Goal: Contribute content: Contribute content

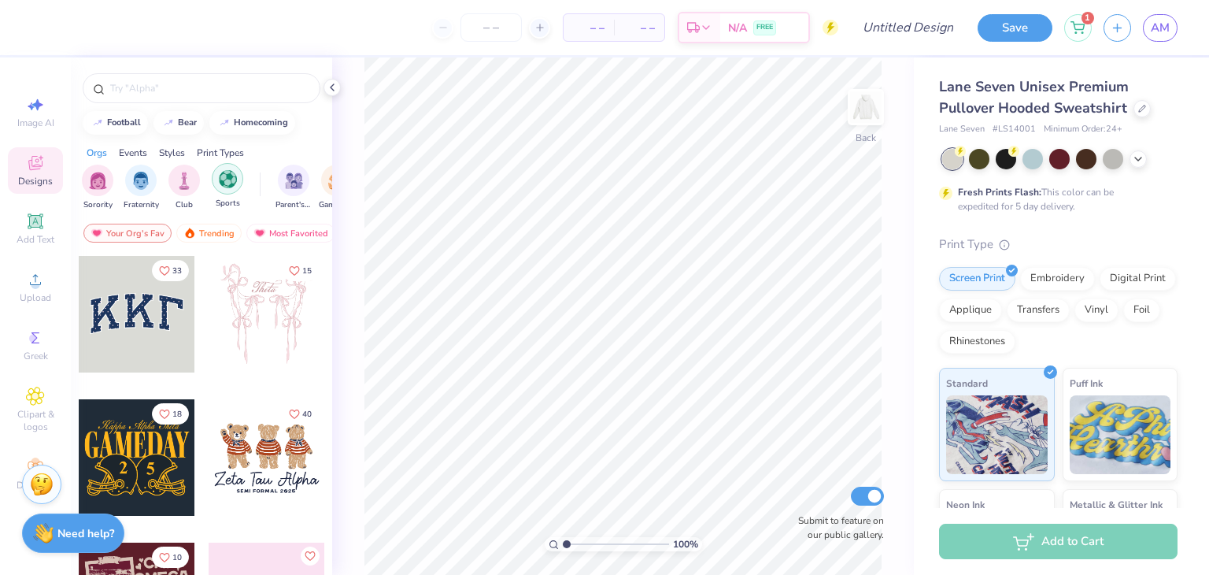
click at [226, 187] on div "filter for Sports" at bounding box center [227, 178] width 31 height 31
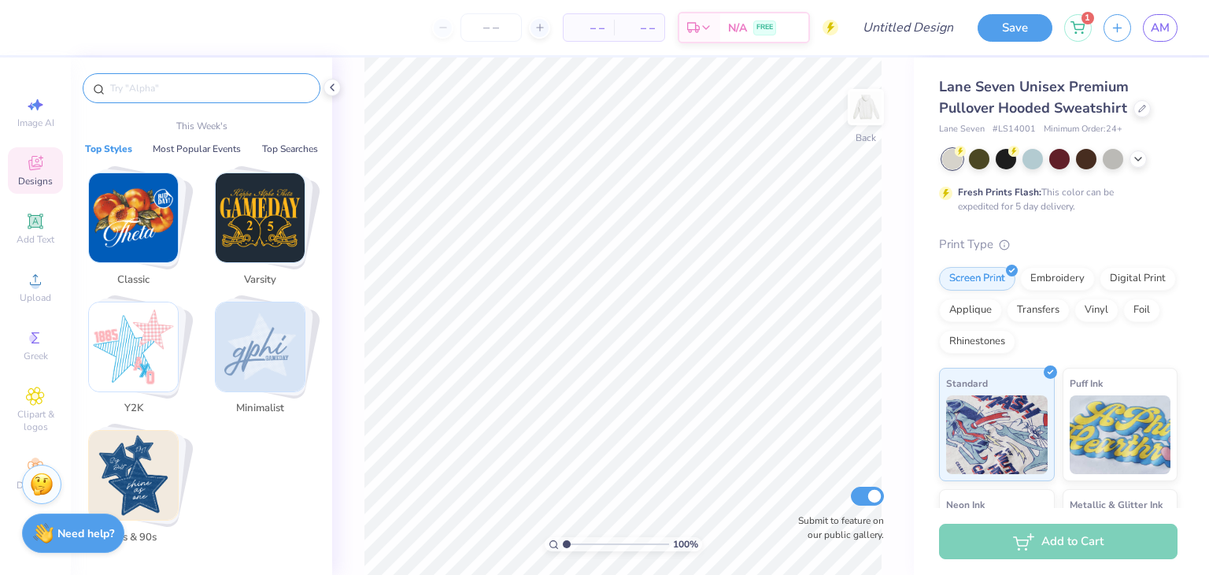
click at [146, 80] on input "text" at bounding box center [209, 88] width 201 height 16
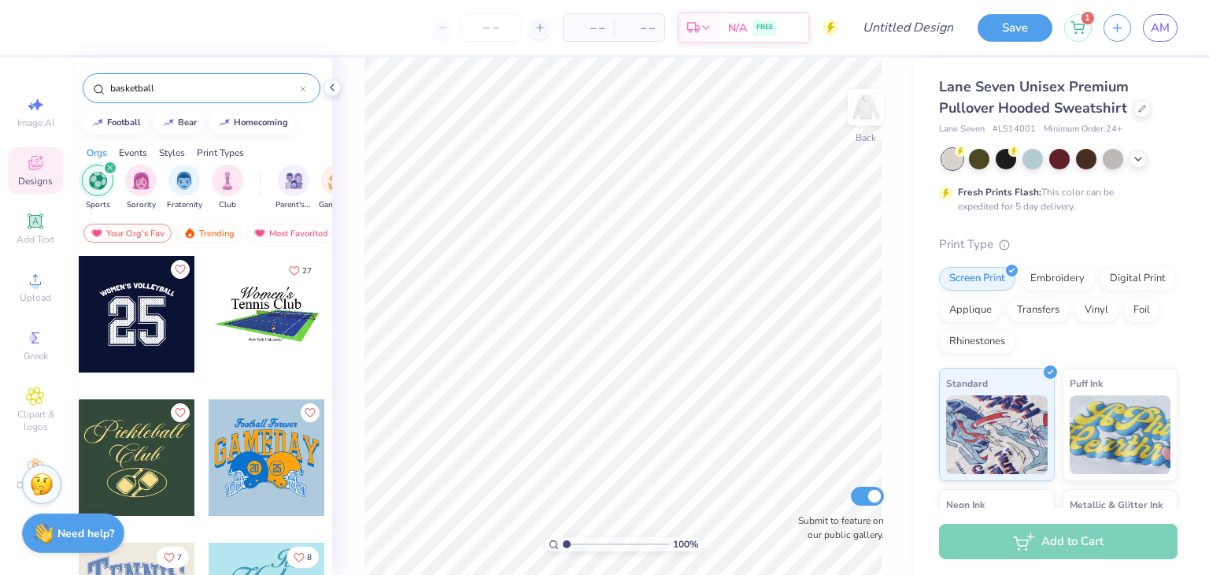
type input "basketball"
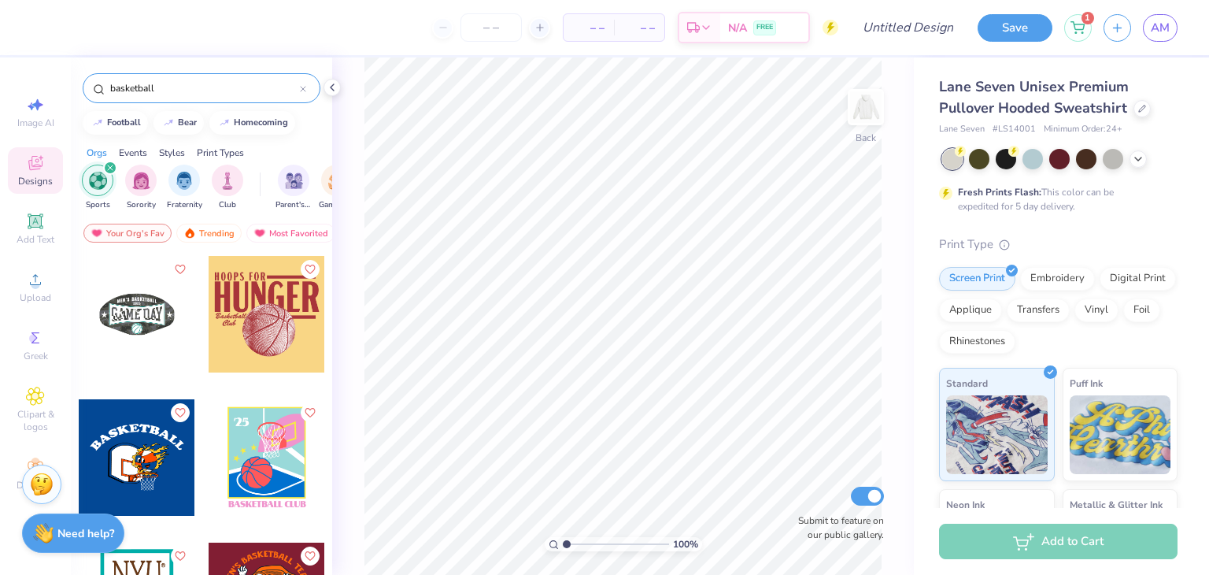
click at [261, 315] on div at bounding box center [267, 314] width 116 height 116
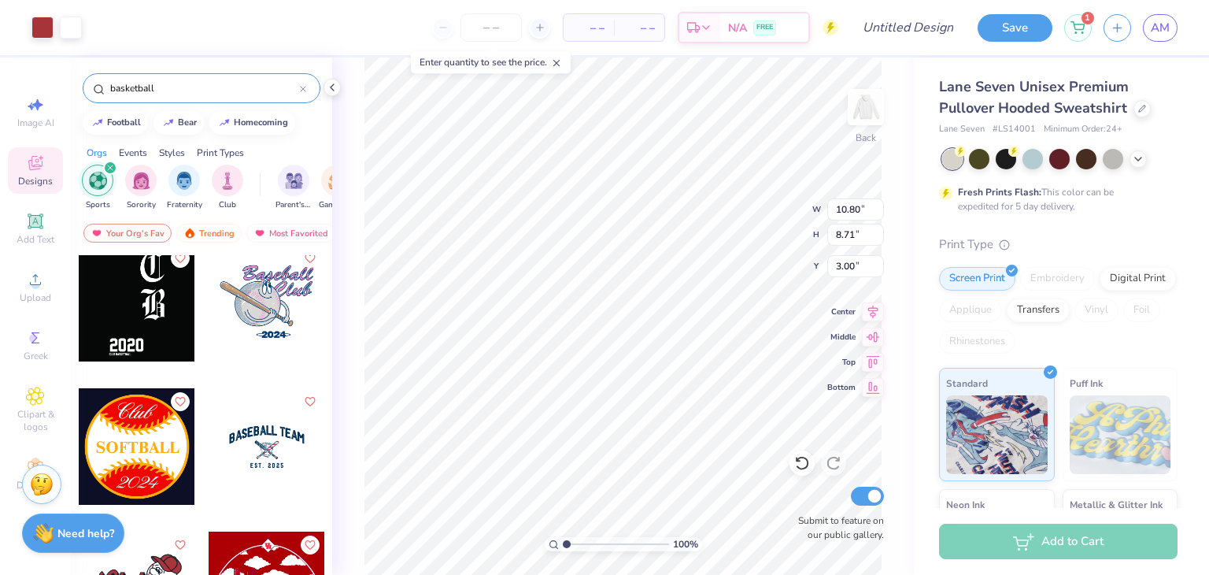
scroll to position [623, 0]
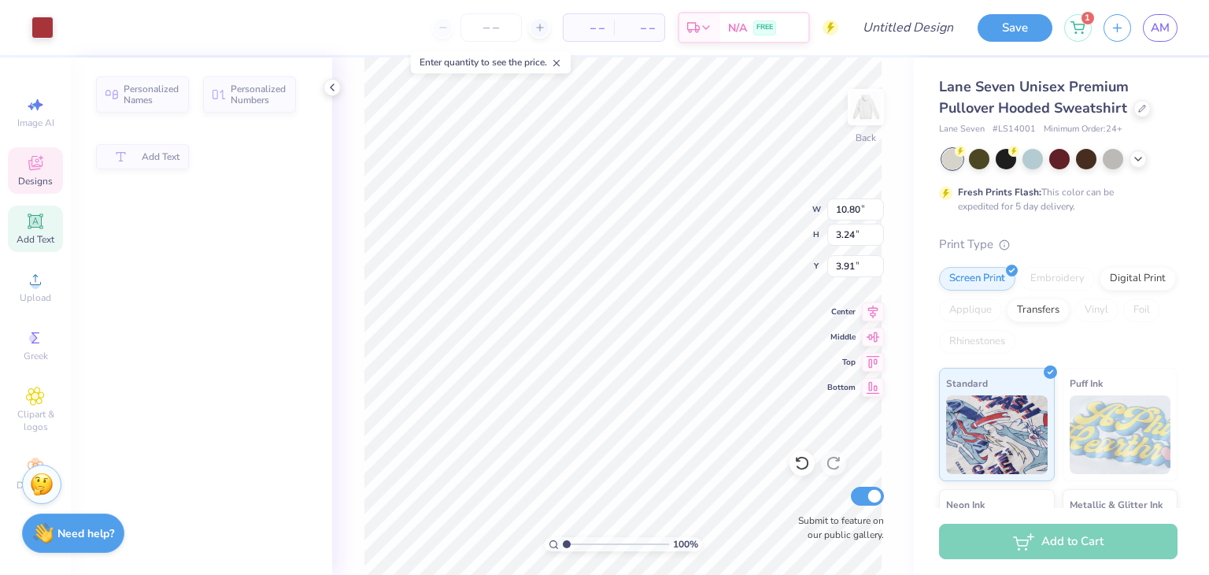
type input "3.24"
type input "3.91"
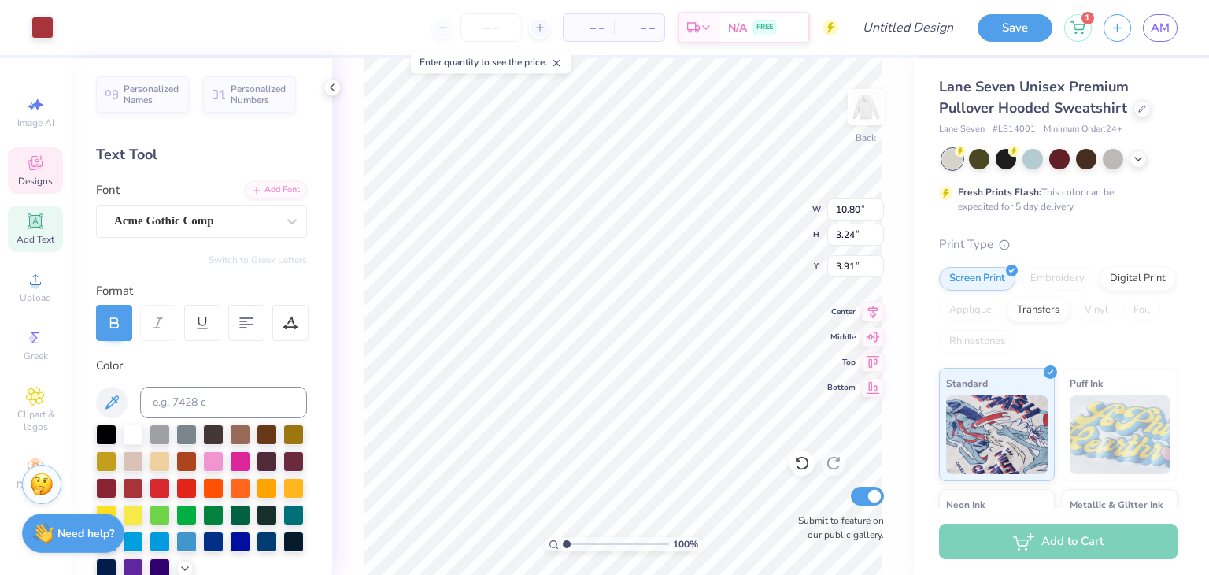
scroll to position [13, 2]
type textarea "W"
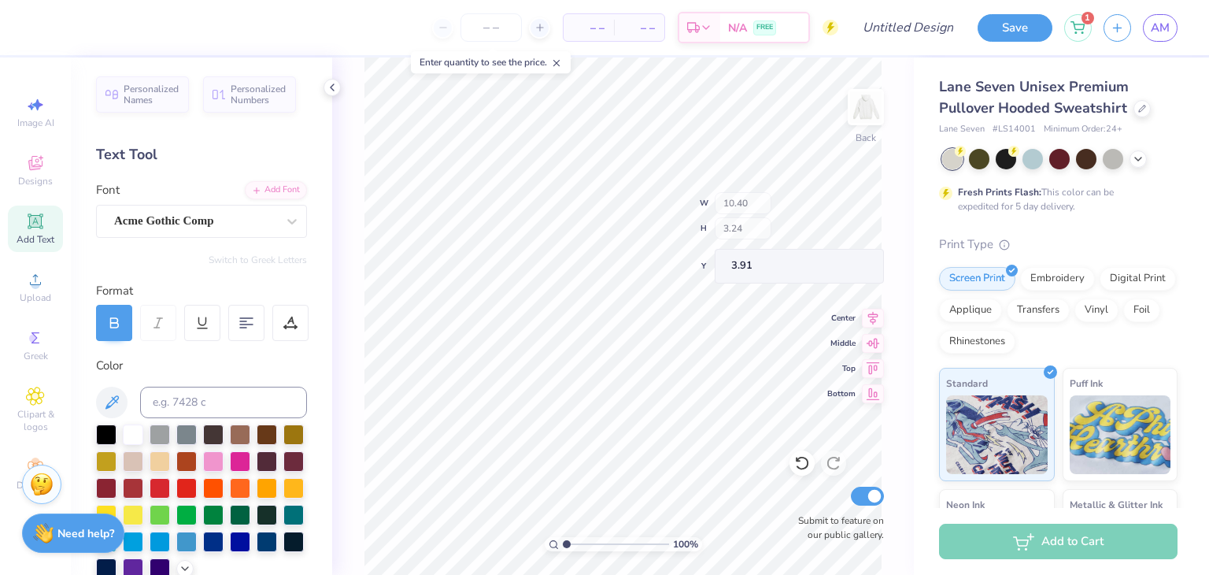
type input "10.40"
type input "8.71"
type input "3.00"
click at [31, 186] on span "Designs" at bounding box center [35, 181] width 35 height 13
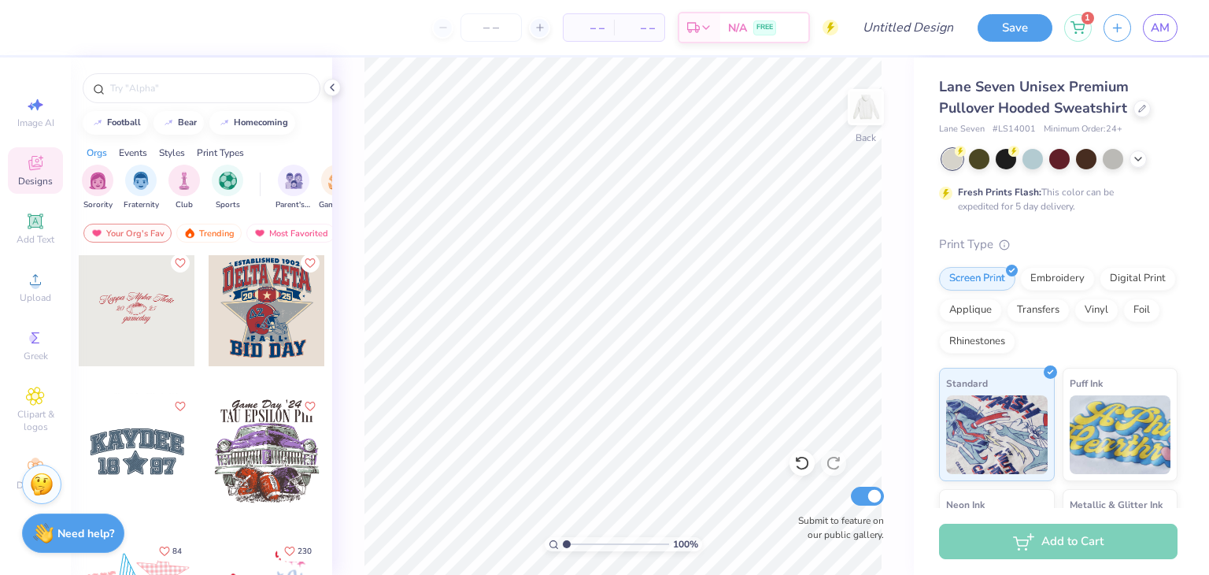
scroll to position [1823, 0]
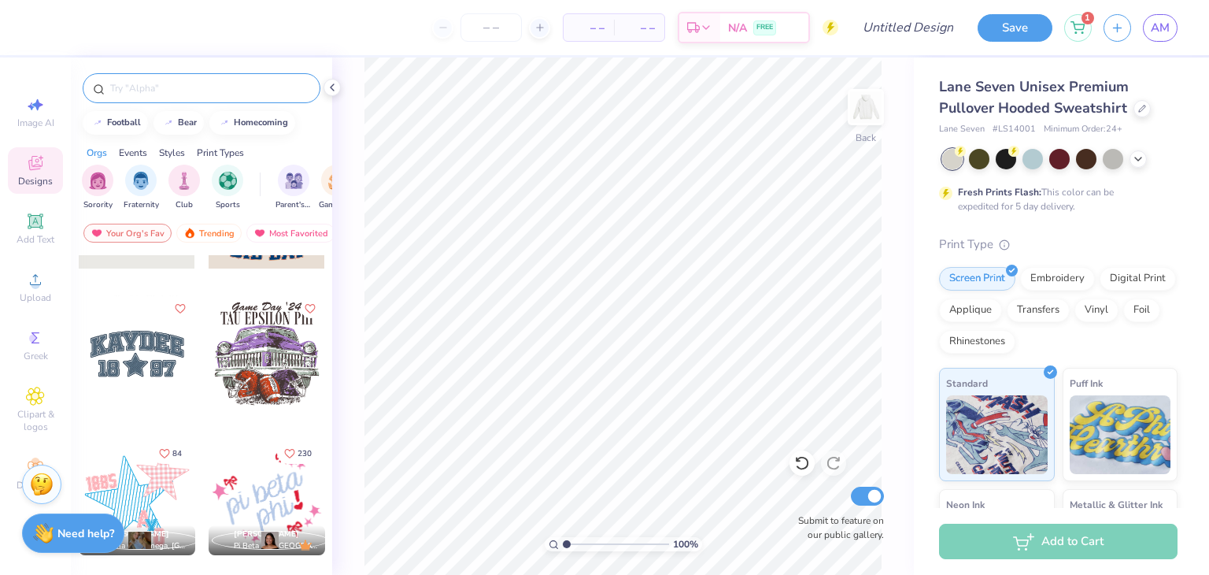
click at [142, 89] on input "text" at bounding box center [209, 88] width 201 height 16
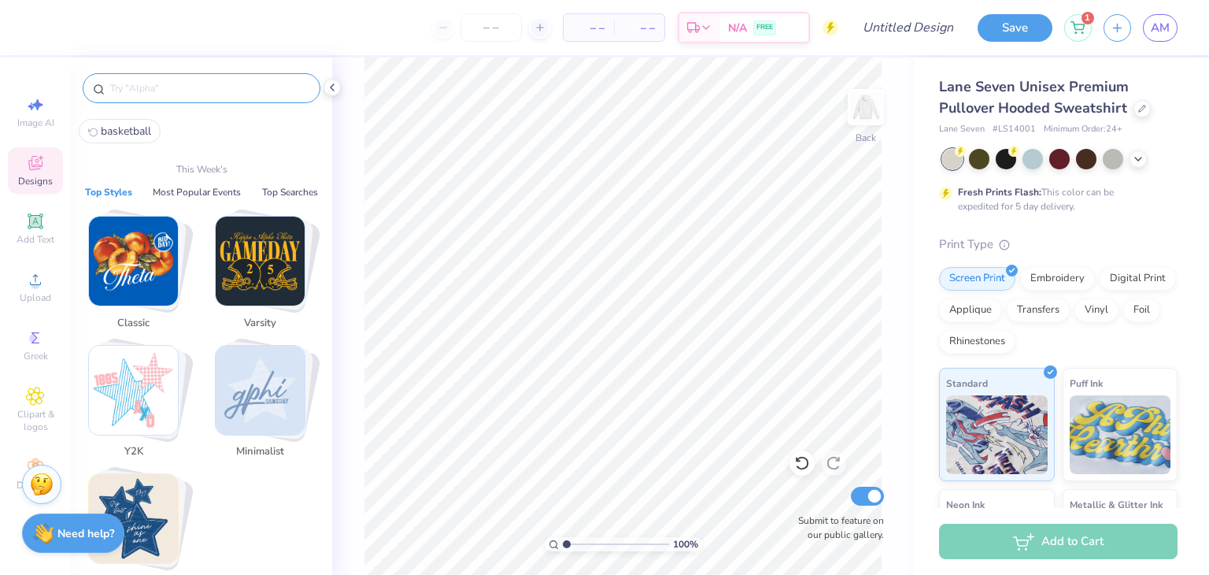
click at [116, 132] on span "basketball" at bounding box center [126, 131] width 50 height 15
type input "basketball"
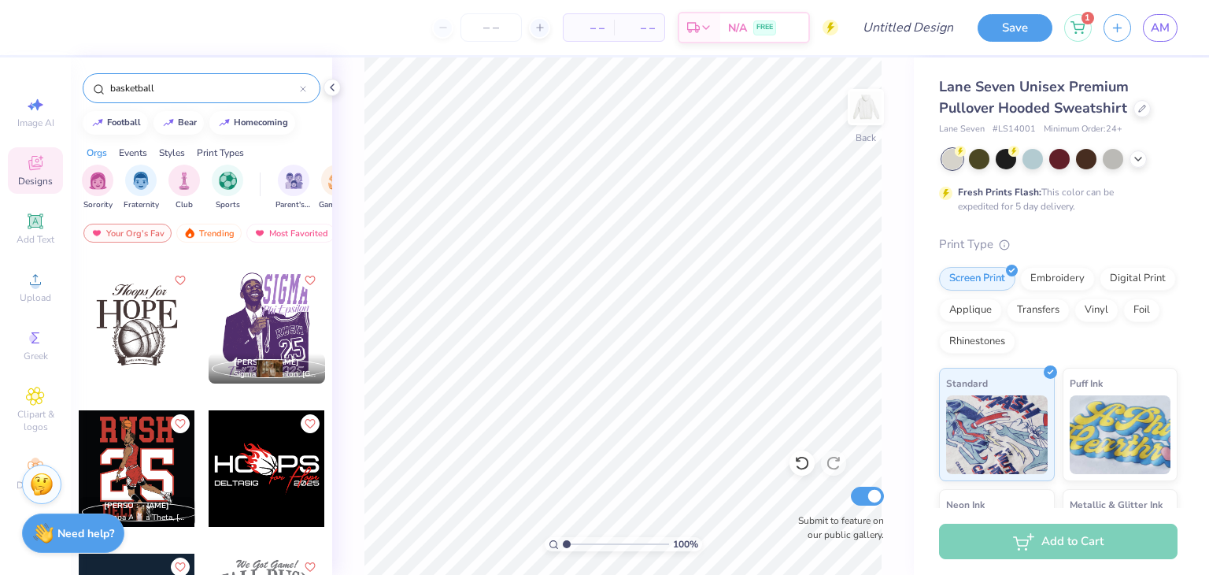
scroll to position [0, 0]
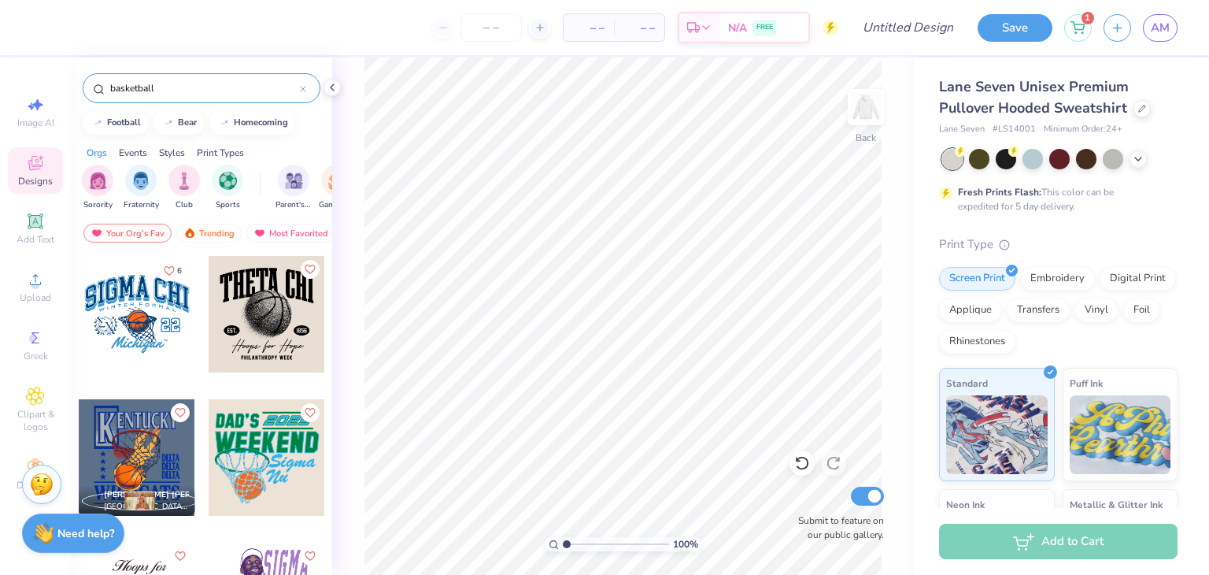
click at [255, 326] on div at bounding box center [267, 314] width 116 height 116
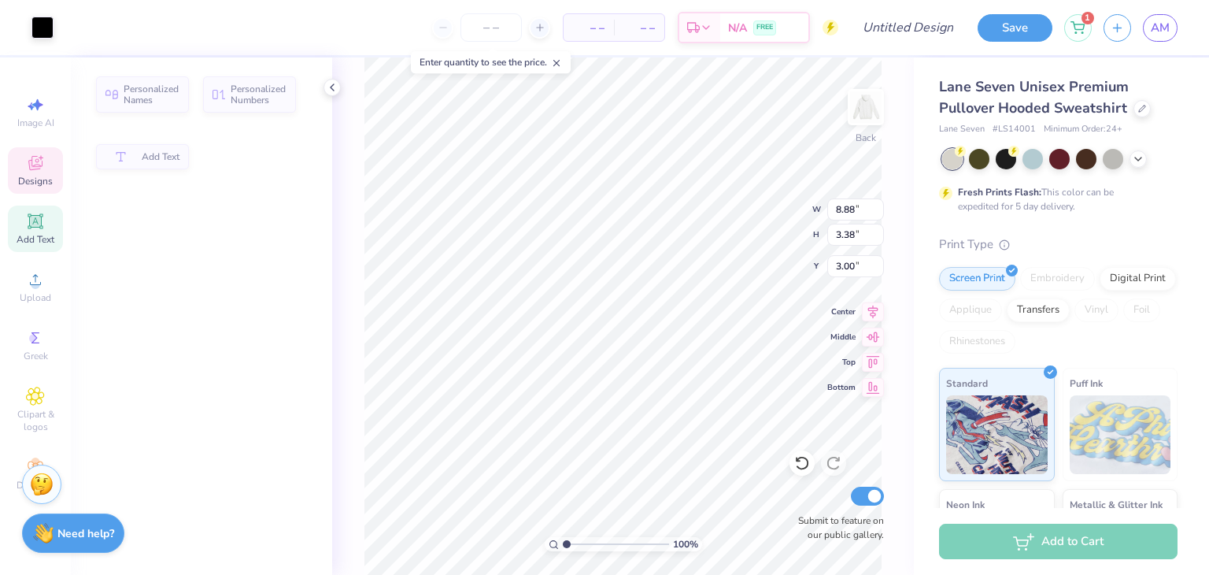
type input "3.38"
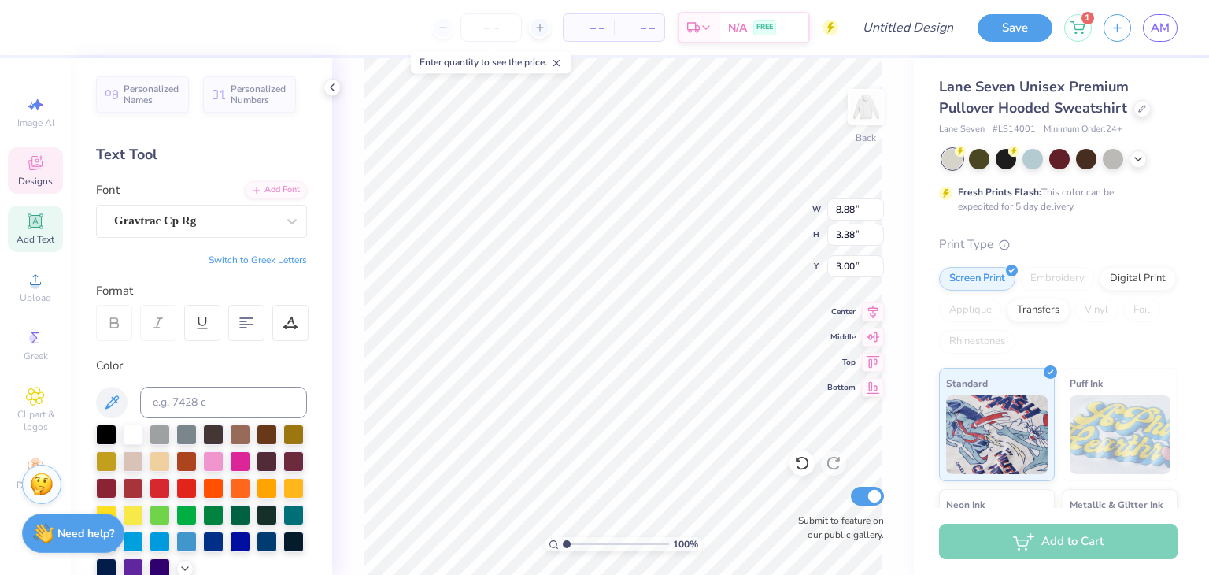
scroll to position [13, 2]
type textarea "T"
type textarea "[PERSON_NAME] & [PERSON_NAME]"
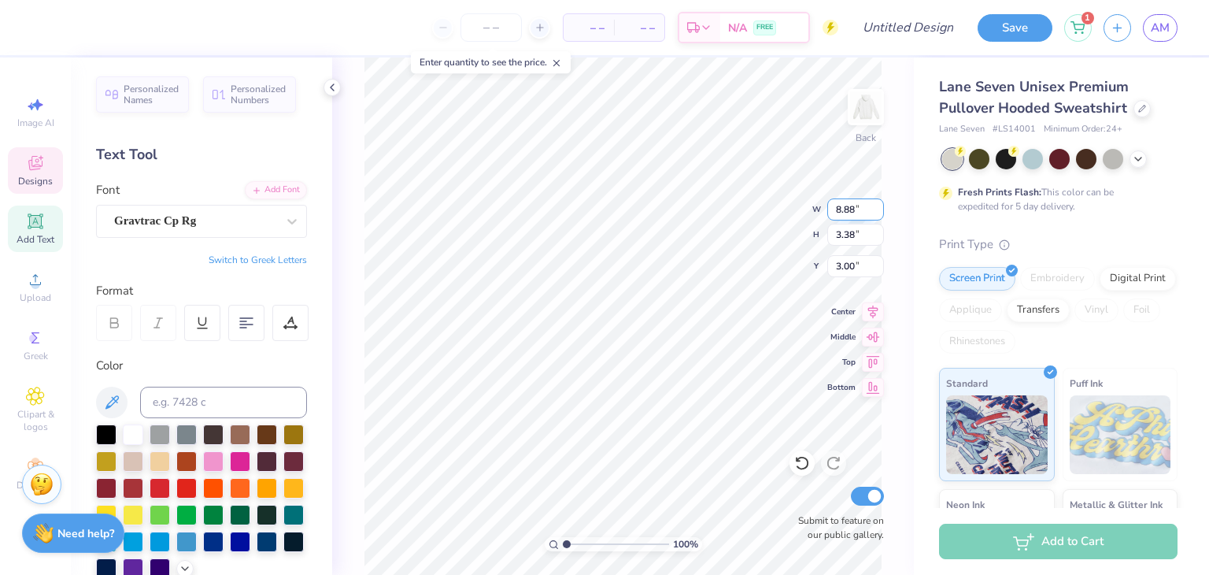
click at [855, 213] on input "8.88" at bounding box center [855, 209] width 57 height 22
click at [850, 208] on input "8.88" at bounding box center [855, 209] width 57 height 22
click at [852, 210] on input "8.88" at bounding box center [855, 209] width 57 height 22
type input "14.76"
type input "3.76"
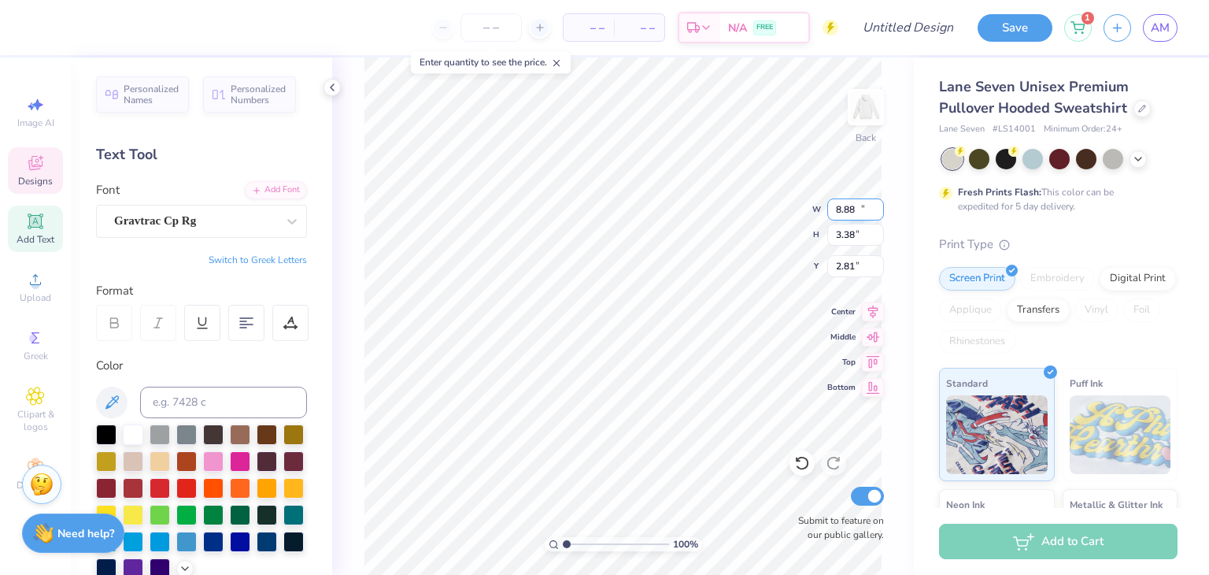
type input "2.81"
click at [878, 216] on input "14.75" at bounding box center [855, 209] width 57 height 22
click at [878, 215] on input "14.74" at bounding box center [855, 209] width 57 height 22
click at [878, 215] on input "14.73" at bounding box center [855, 209] width 57 height 22
click at [878, 215] on input "14.72" at bounding box center [855, 209] width 57 height 22
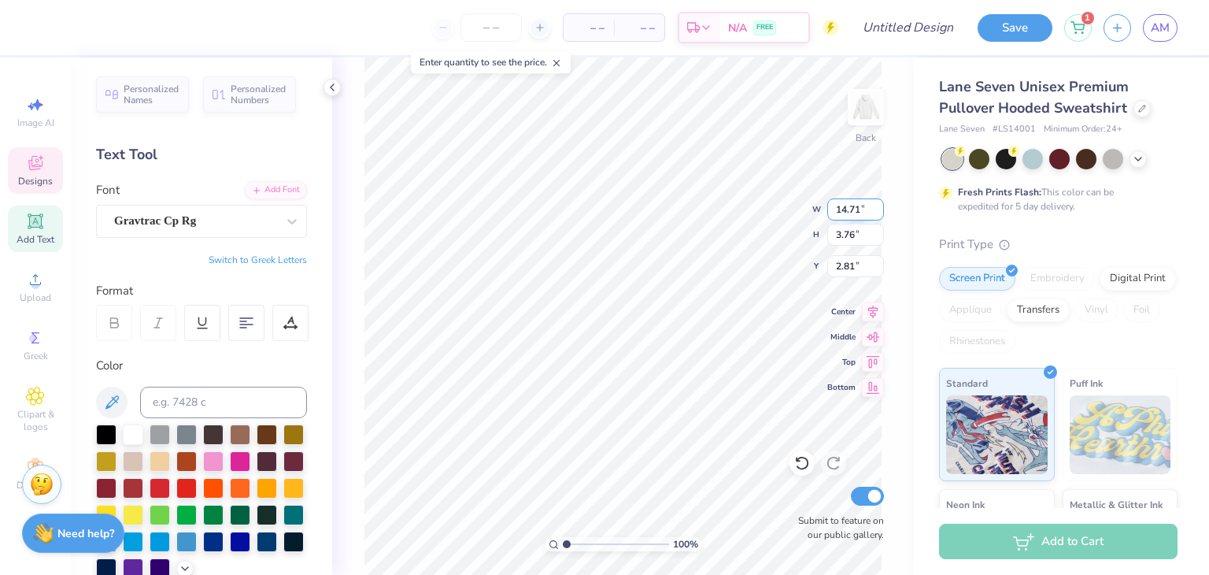
click at [878, 215] on input "14.71" at bounding box center [855, 209] width 57 height 22
click at [878, 215] on input "14.7" at bounding box center [855, 209] width 57 height 22
click at [878, 215] on input "14.69" at bounding box center [855, 209] width 57 height 22
click at [878, 215] on input "14.68" at bounding box center [855, 209] width 57 height 22
click at [878, 215] on input "14.67" at bounding box center [855, 209] width 57 height 22
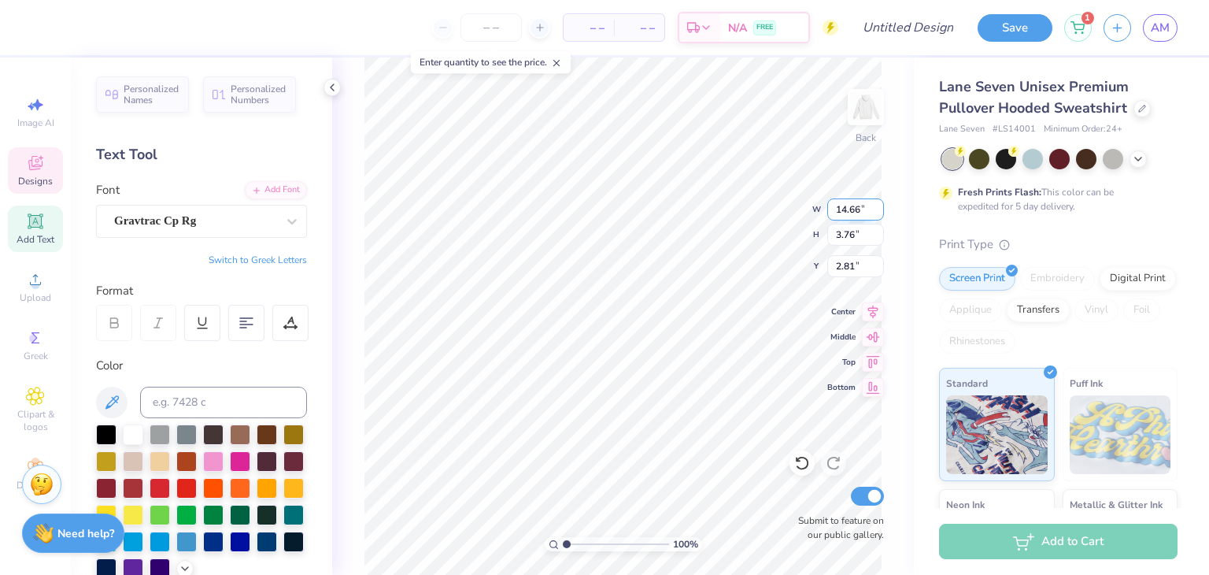
click at [878, 215] on input "14.66" at bounding box center [855, 209] width 57 height 22
click at [878, 215] on input "14.65" at bounding box center [855, 209] width 57 height 22
click at [878, 215] on input "14.64" at bounding box center [855, 209] width 57 height 22
click at [878, 215] on input "14.63" at bounding box center [855, 209] width 57 height 22
click at [878, 215] on input "14.62" at bounding box center [855, 209] width 57 height 22
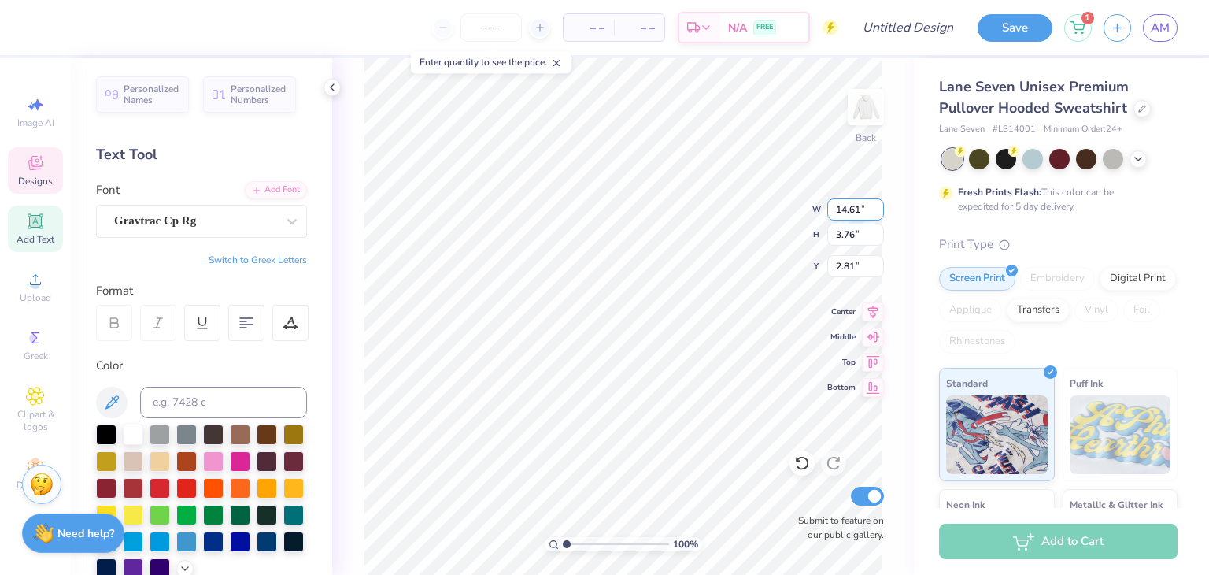
click at [878, 215] on input "14.61" at bounding box center [855, 209] width 57 height 22
click at [878, 215] on input "14.6" at bounding box center [855, 209] width 57 height 22
click at [878, 215] on input "14.59" at bounding box center [855, 209] width 57 height 22
click at [878, 215] on input "14.58" at bounding box center [855, 209] width 57 height 22
click at [878, 215] on input "14.57" at bounding box center [855, 209] width 57 height 22
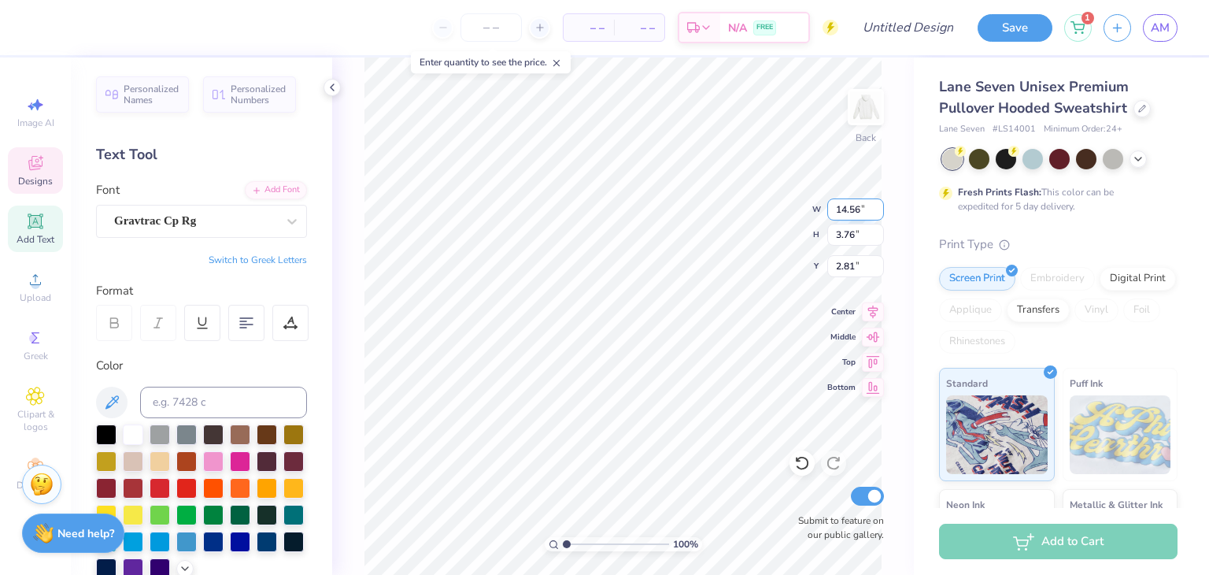
click at [878, 215] on input "14.56" at bounding box center [855, 209] width 57 height 22
click at [878, 215] on input "14.55" at bounding box center [855, 209] width 57 height 22
click at [878, 215] on input "14.54" at bounding box center [855, 209] width 57 height 22
click at [878, 215] on input "14.53" at bounding box center [855, 209] width 57 height 22
click at [878, 215] on input "14.52" at bounding box center [855, 209] width 57 height 22
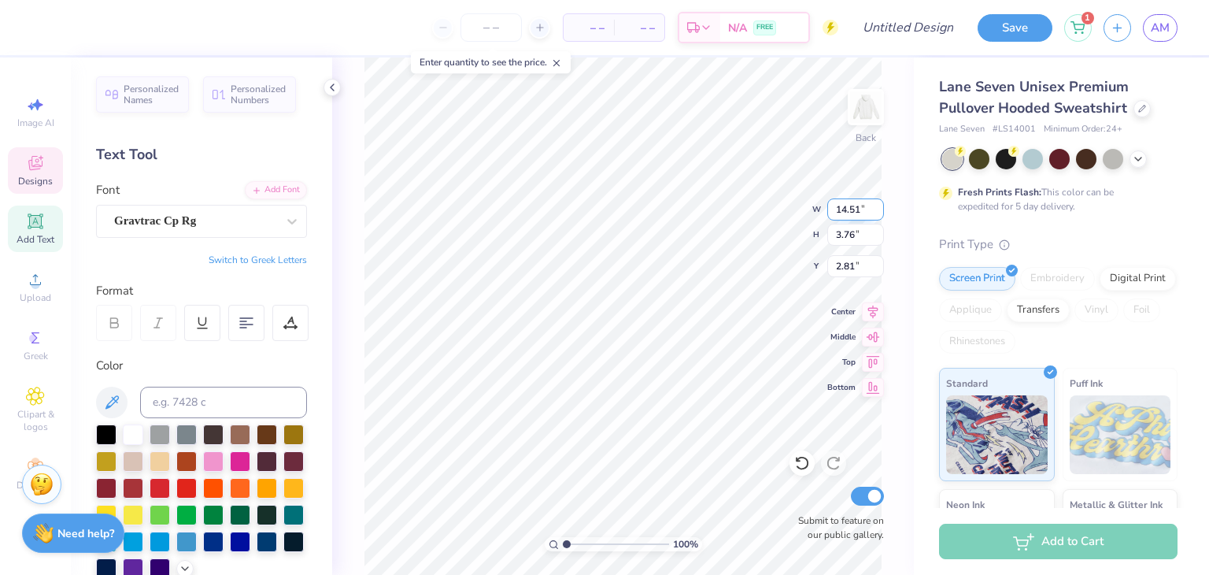
click at [878, 215] on input "14.51" at bounding box center [855, 209] width 57 height 22
click at [878, 215] on input "14.5" at bounding box center [855, 209] width 57 height 22
type input "1"
type input "2.55"
type input "3.41"
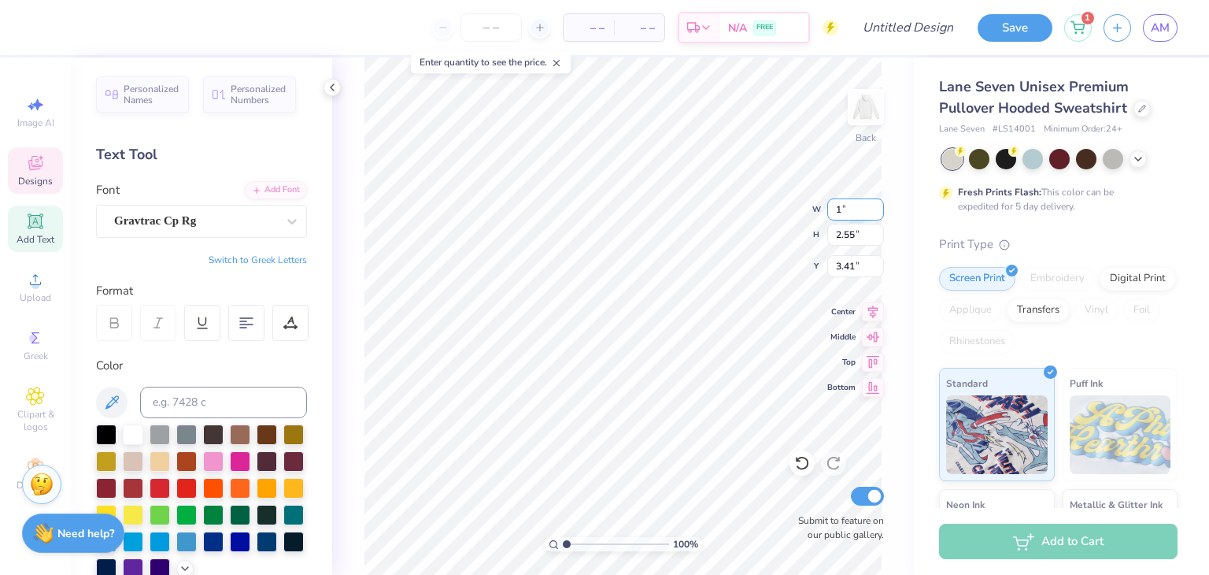
type input "10"
type textarea "Womens Club Basketball"
type input "1.50"
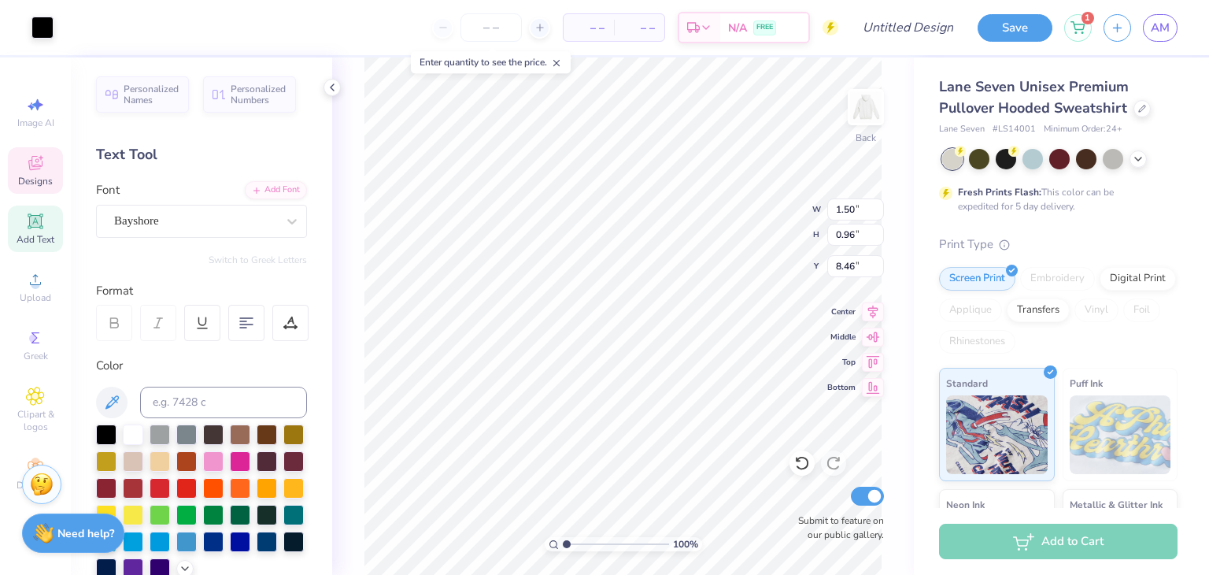
type input "0.96"
type input "8.46"
type input "0.96"
type input "0.44"
type input "8.72"
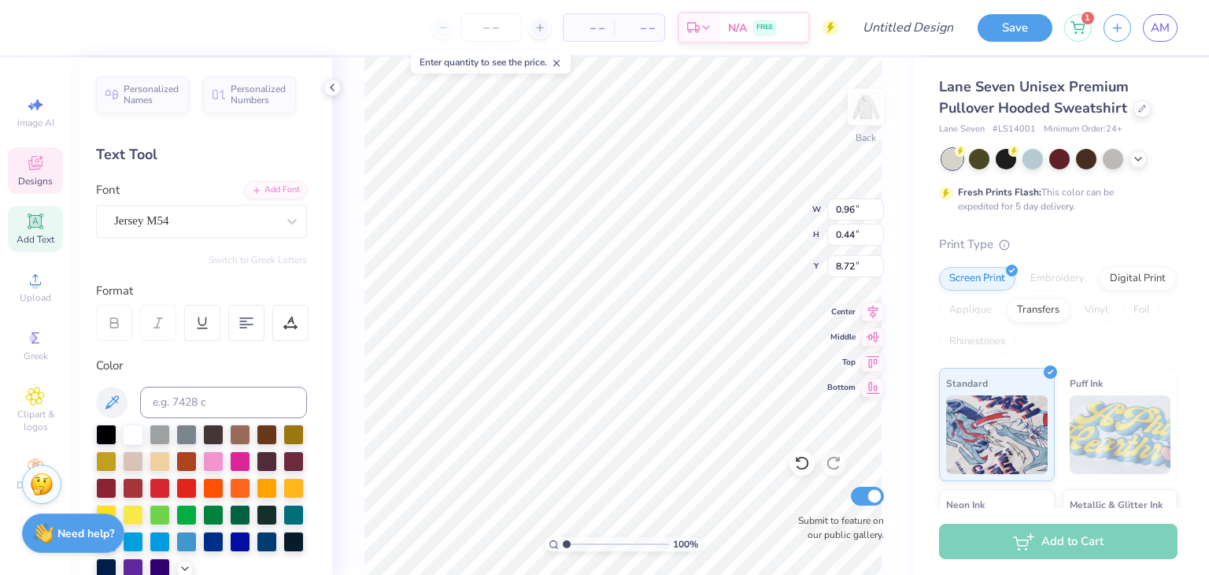
scroll to position [13, 2]
type textarea "2025"
type input "10.00"
type input "2.55"
type input "3.41"
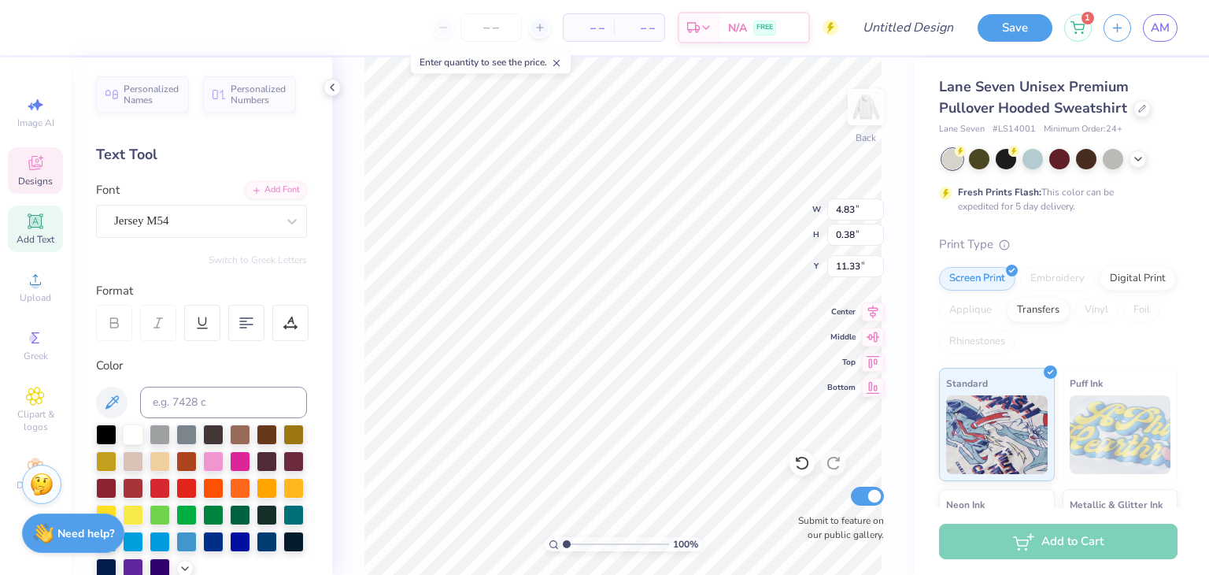
type textarea "W"
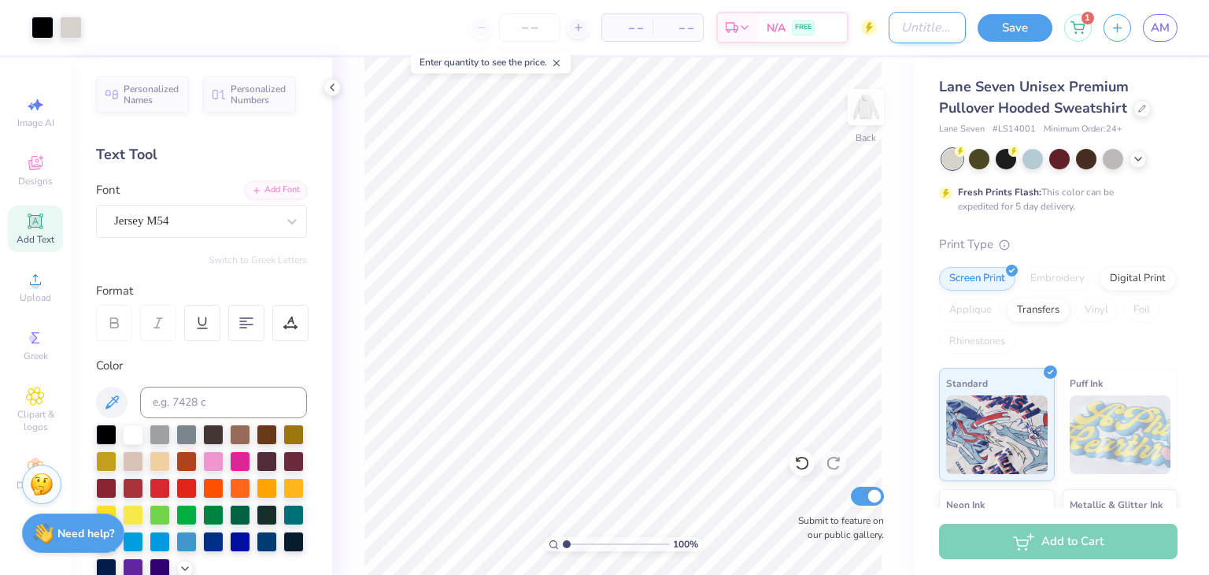
click at [936, 28] on input "Design Title" at bounding box center [927, 27] width 77 height 31
type input "fall 2025"
click at [1023, 31] on button "Save" at bounding box center [1015, 26] width 75 height 28
click at [1023, 31] on div "Save" at bounding box center [1015, 28] width 75 height 28
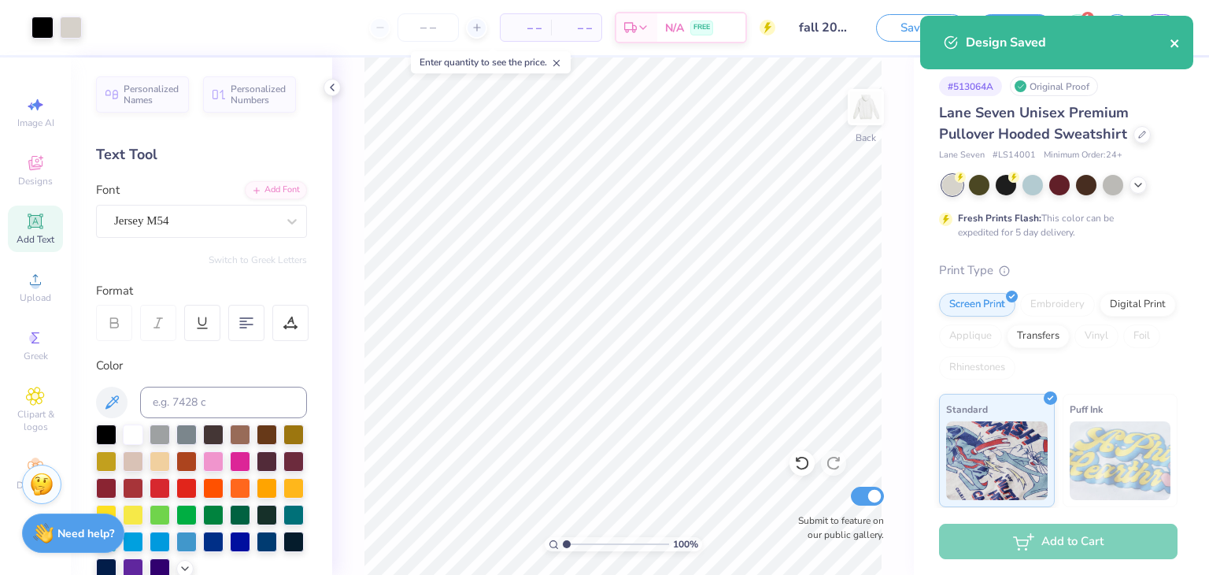
click at [1177, 45] on icon "close" at bounding box center [1174, 43] width 8 height 8
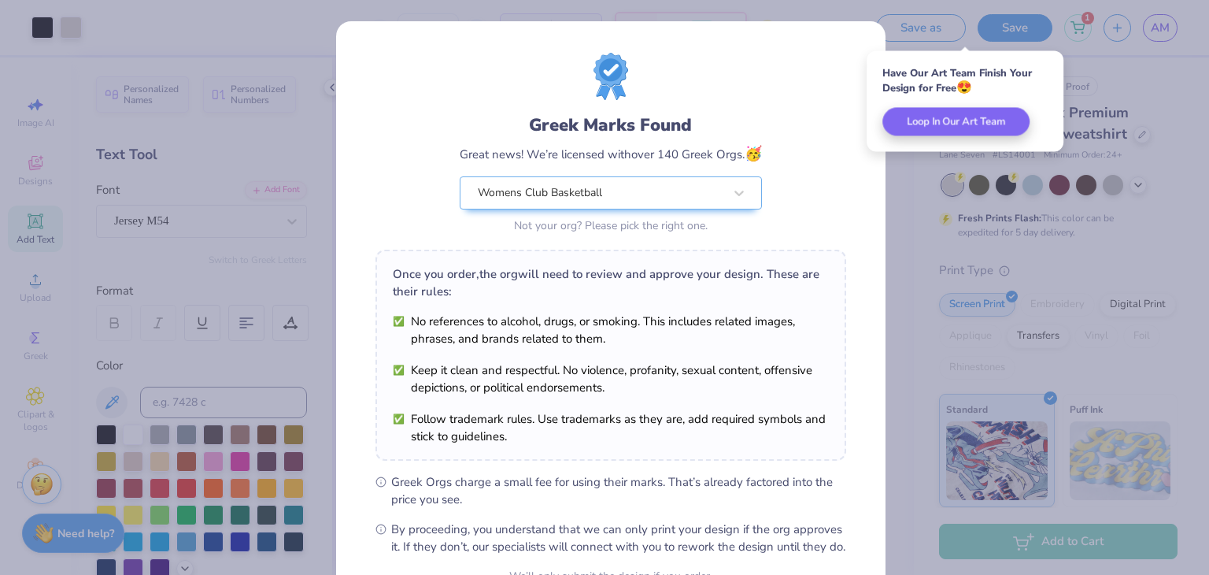
scroll to position [161, 0]
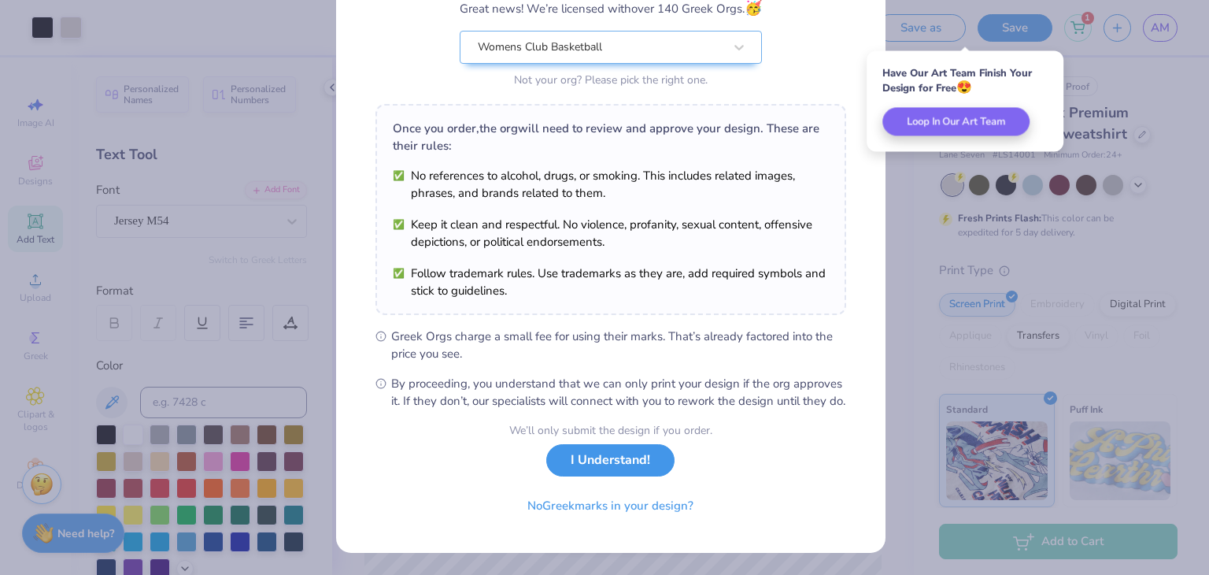
click at [611, 460] on button "I Understand!" at bounding box center [610, 460] width 128 height 32
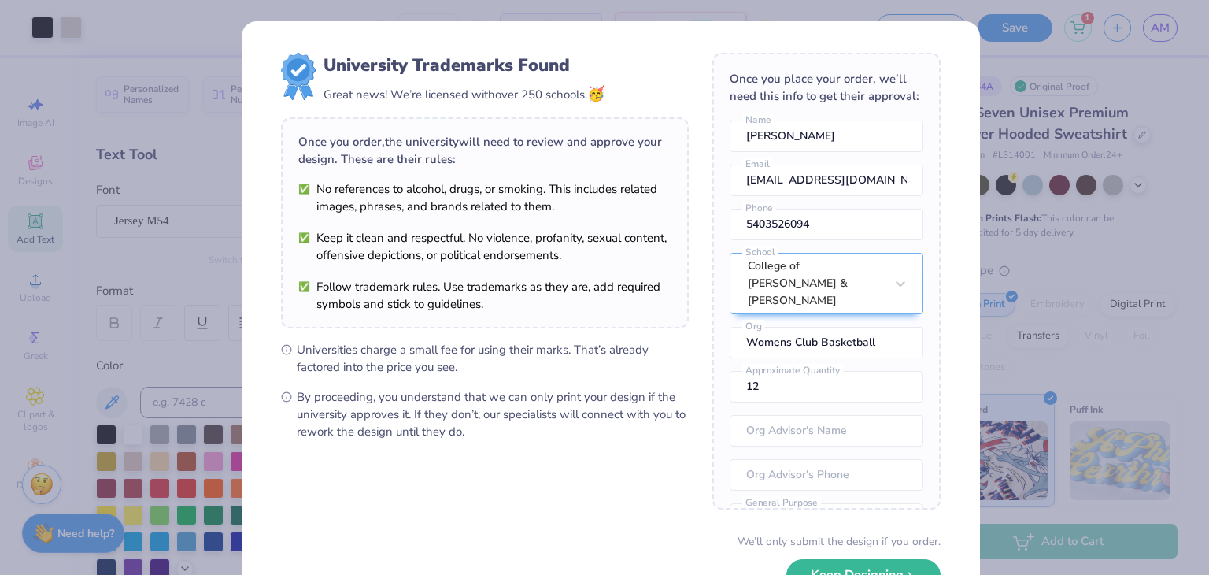
scroll to position [110, 0]
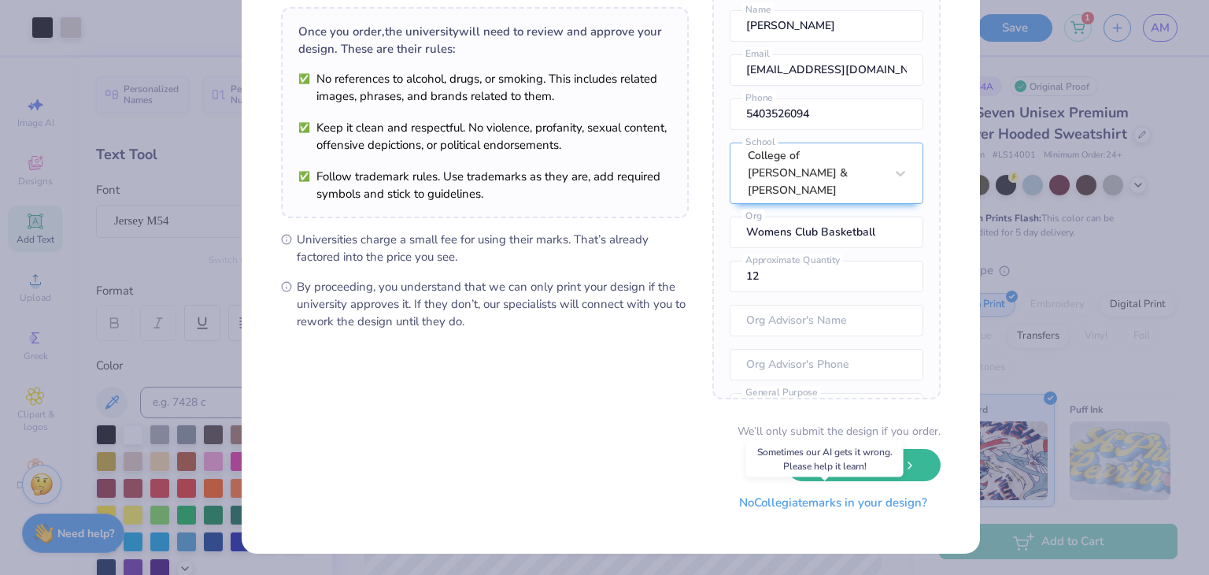
click at [759, 504] on button "No Collegiate marks in your design?" at bounding box center [833, 502] width 215 height 32
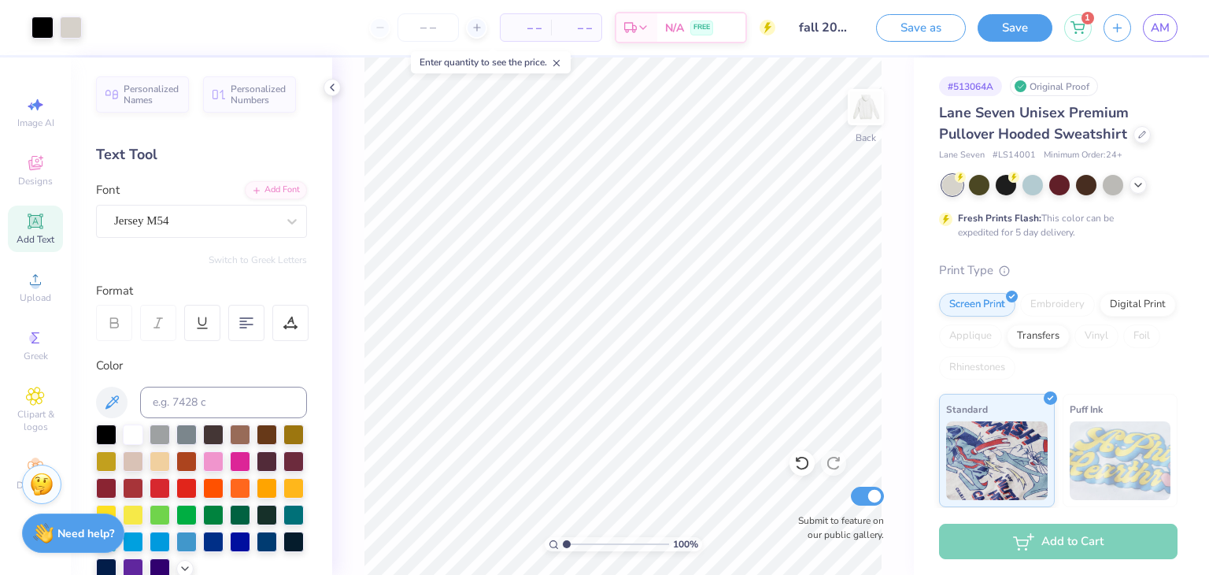
scroll to position [0, 0]
click at [1162, 30] on span "AM" at bounding box center [1160, 28] width 19 height 18
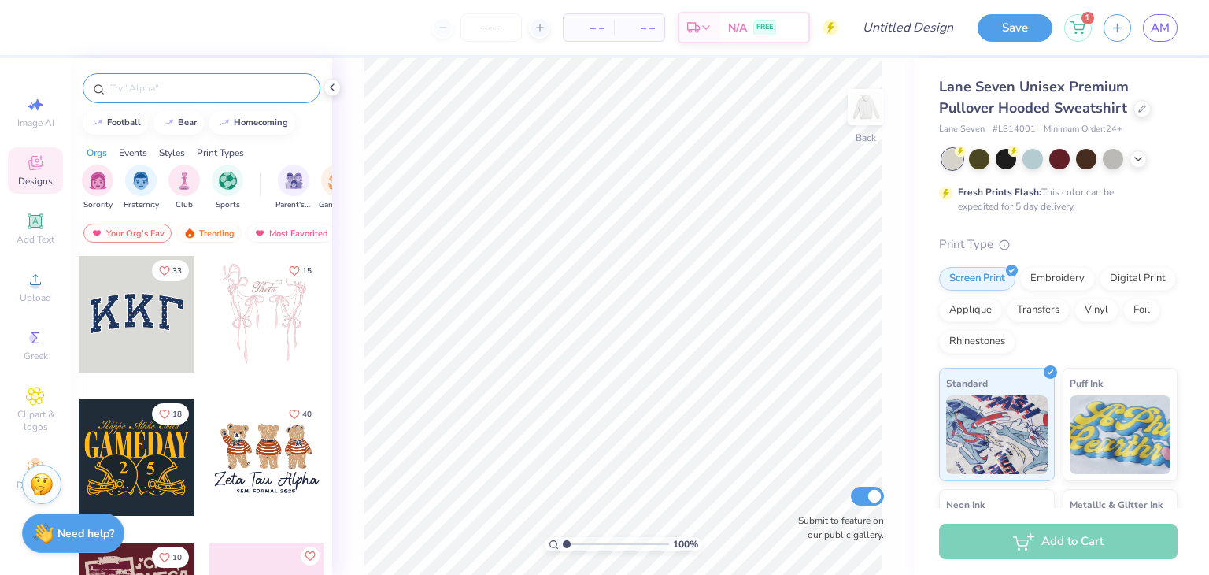
click at [135, 91] on input "text" at bounding box center [209, 88] width 201 height 16
type input "basketball"
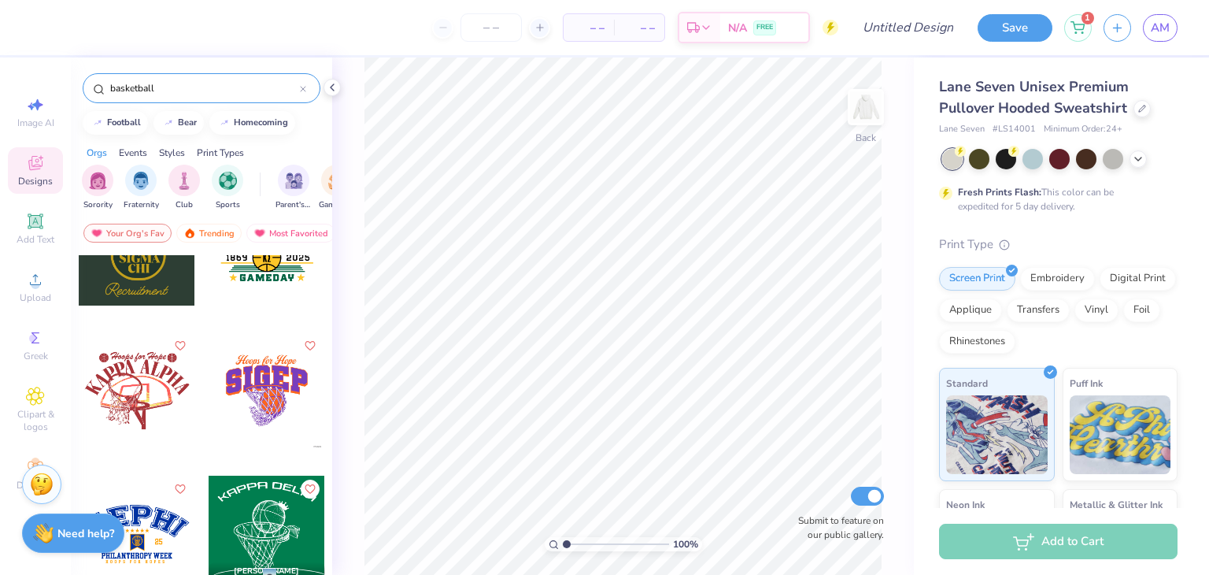
scroll to position [1648, 0]
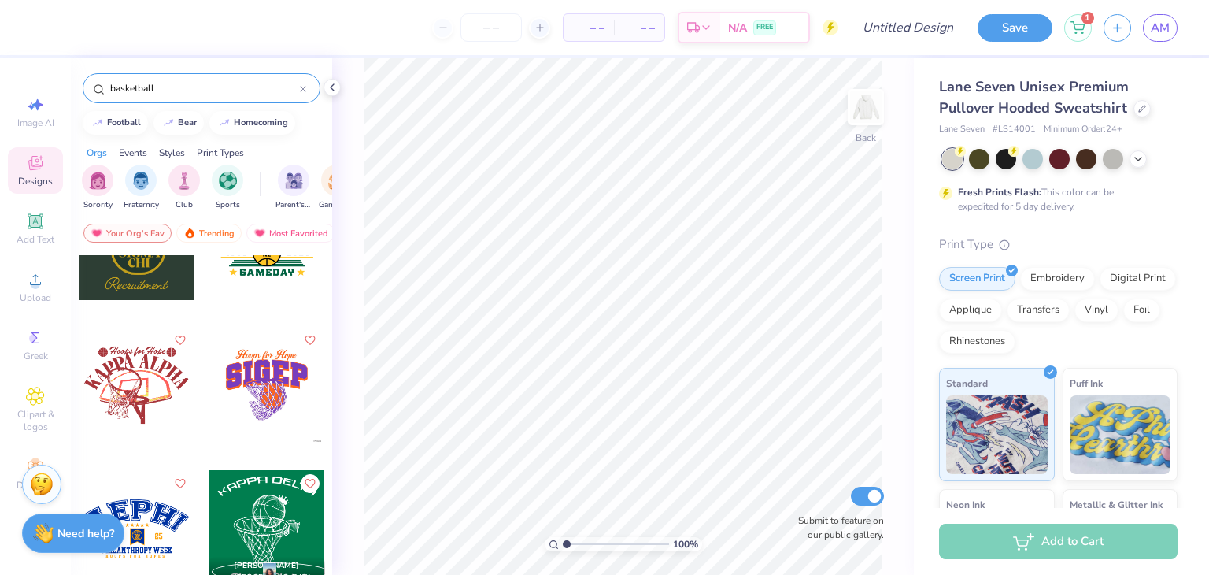
click at [132, 390] on div at bounding box center [19, 385] width 349 height 116
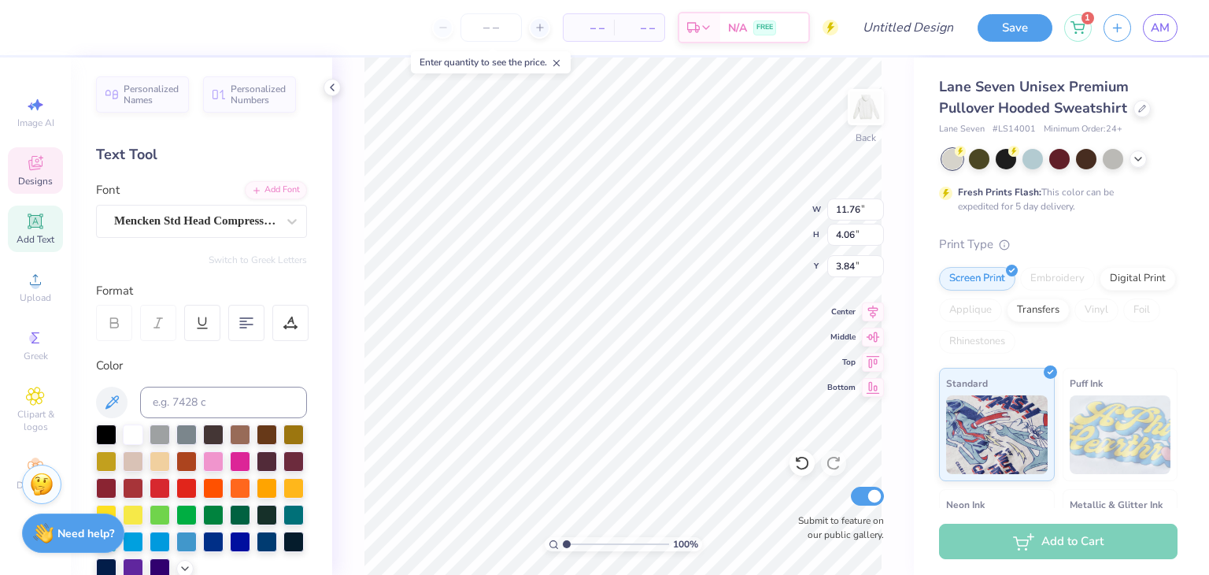
scroll to position [13, 2]
type textarea "K"
type textarea "[PERSON_NAME] & [PERSON_NAME]"
click at [860, 211] on input "11.76" at bounding box center [855, 209] width 57 height 22
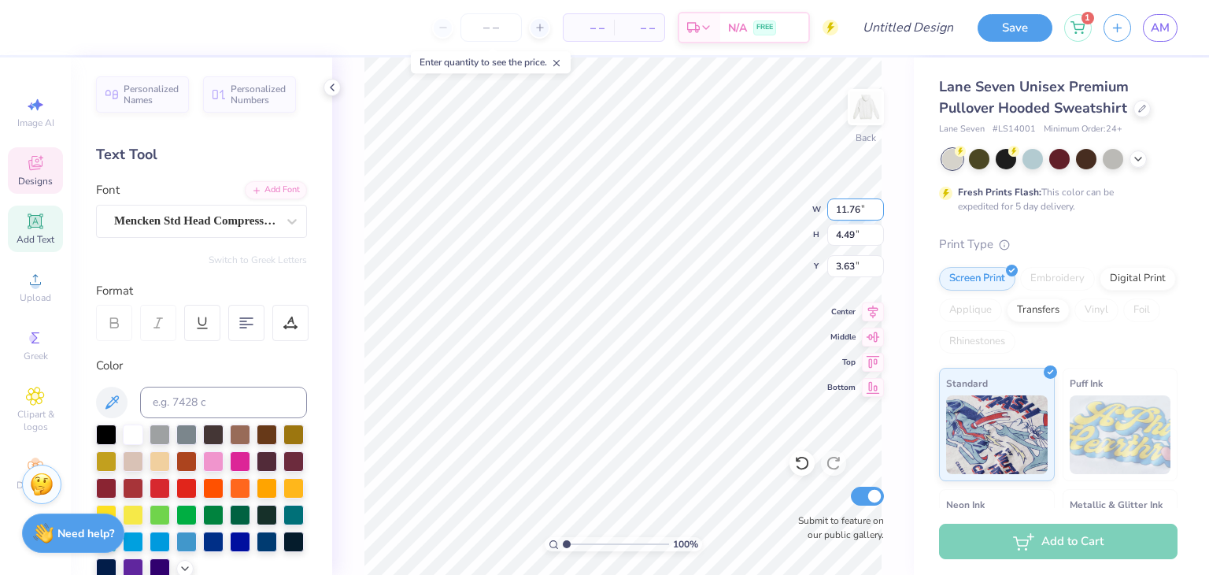
type input "14.35"
type input "4.49"
type input "3.63"
type input "11.00"
type input "3.44"
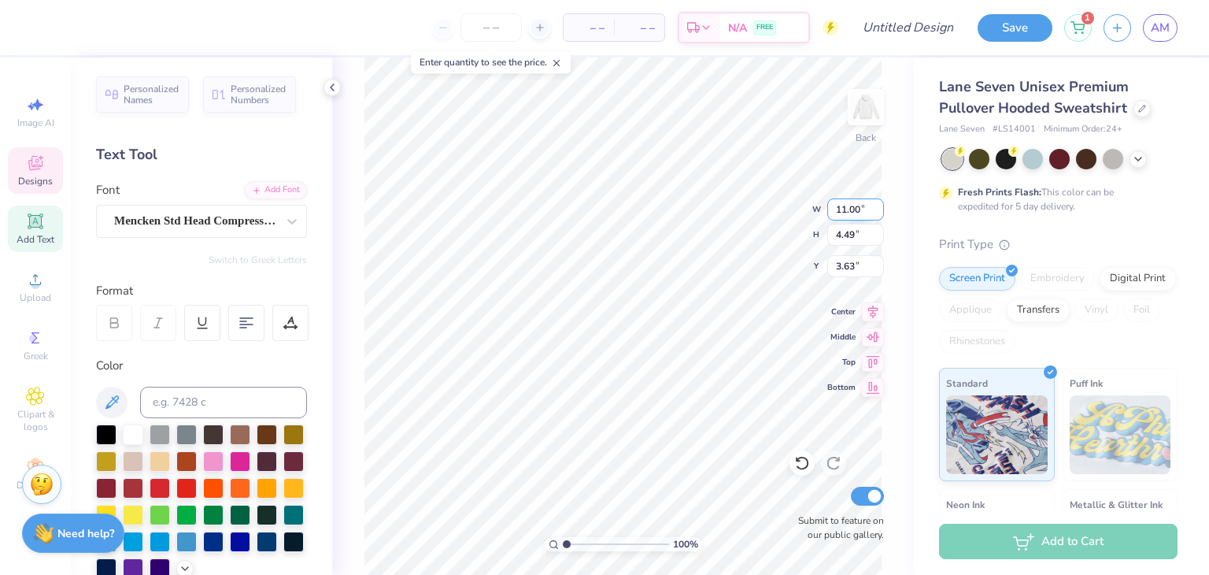
type input "4.15"
type input "11.20"
type input "3.50"
type input "4.12"
type input "6.29"
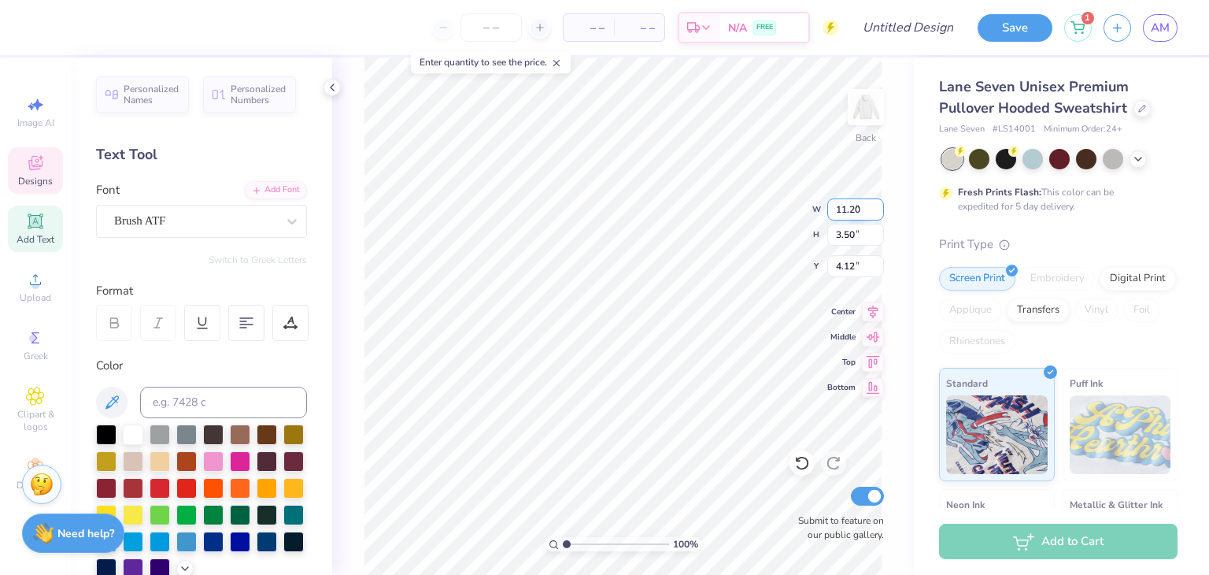
type input "1.12"
type input "3.00"
type textarea "H"
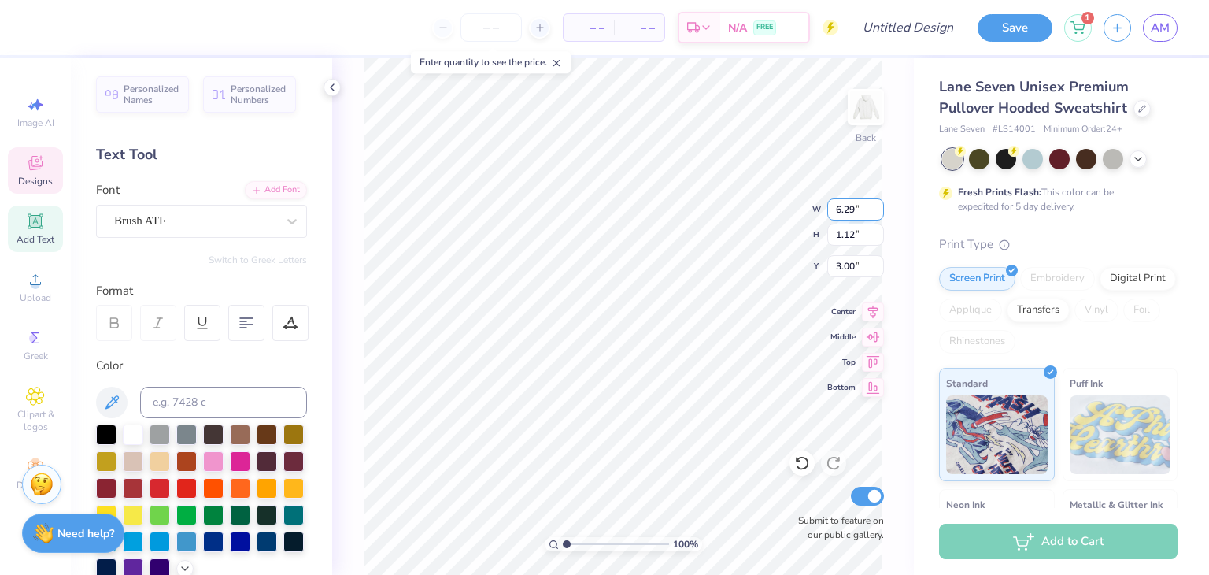
type textarea "Womens Club Basketball"
click at [808, 467] on icon at bounding box center [802, 463] width 16 height 16
type input "3.07"
click at [844, 214] on input "10.06" at bounding box center [855, 209] width 57 height 22
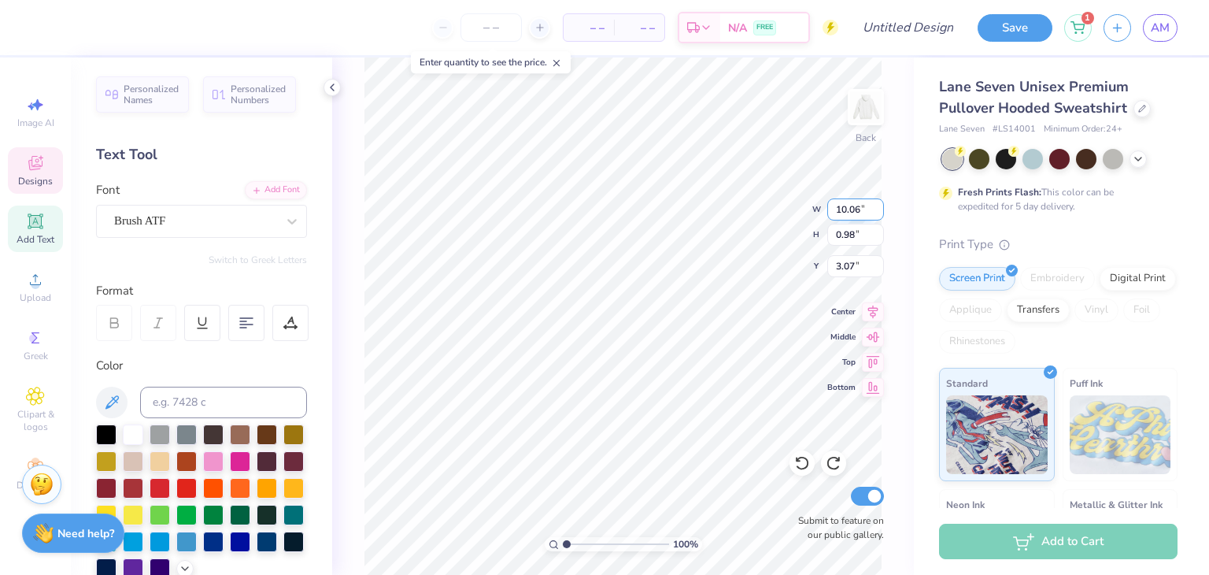
drag, startPoint x: 859, startPoint y: 209, endPoint x: 828, endPoint y: 209, distance: 30.7
click at [828, 209] on input "10.06" at bounding box center [855, 209] width 57 height 22
type input "9.00"
type input "0.88"
type input "3.12"
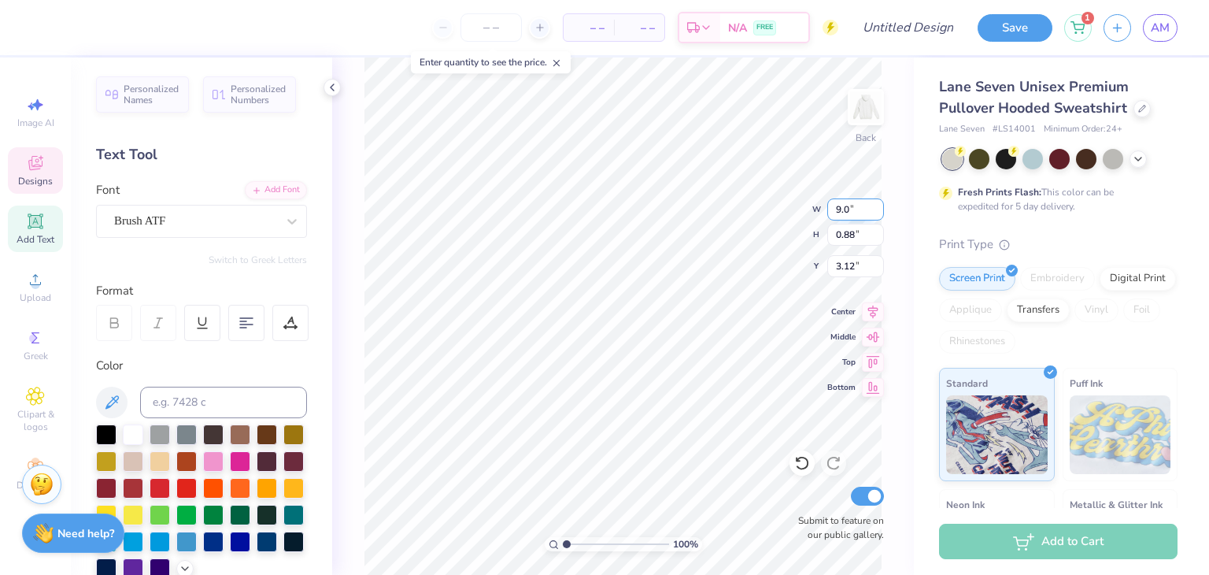
type input "9"
type input "8.00"
type input "0.78"
type input "3.17"
click at [771, 206] on div "100 % Back W 8.00 8.00 " H 0.78 0.78 " Y 3.17 3.17 " Center Middle Top Bottom S…" at bounding box center [623, 315] width 582 height 517
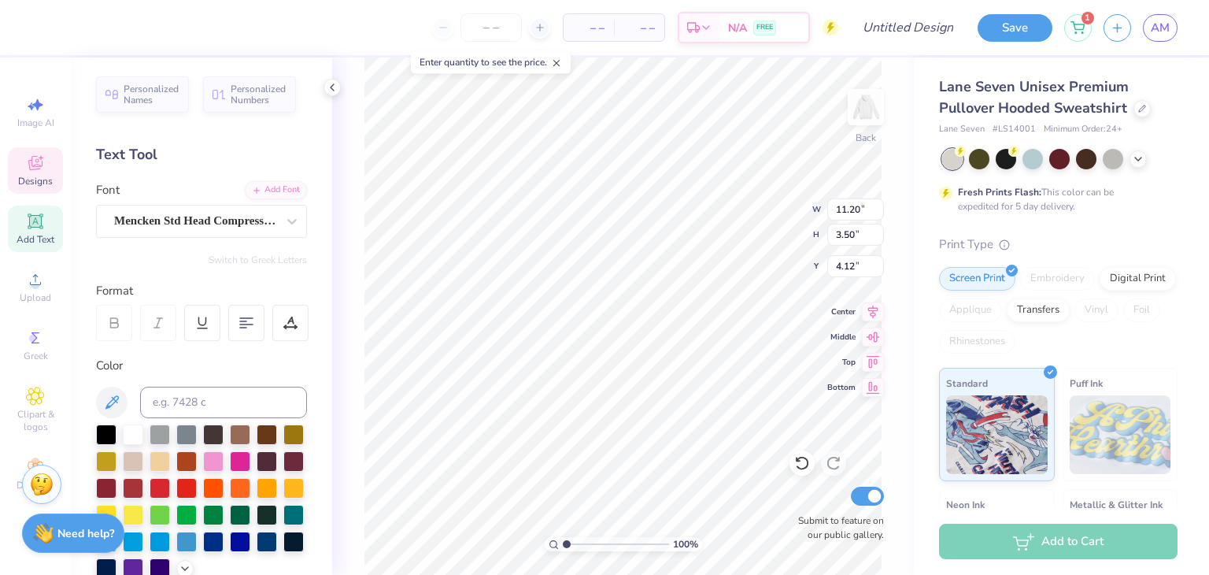
type input "1.05"
type input "1.02"
type input "3.14"
click at [771, 238] on div "100 % Back W 1.05 1.05 " H 1.02 1.02 " Y 3.14 3.14 " Center Middle Top Bottom S…" at bounding box center [623, 315] width 582 height 517
click at [781, 212] on div "100 % Back W 1.05 1.05 " H 1.02 1.02 " Y 3.14 3.14 " Center Middle Top Bottom S…" at bounding box center [623, 315] width 582 height 517
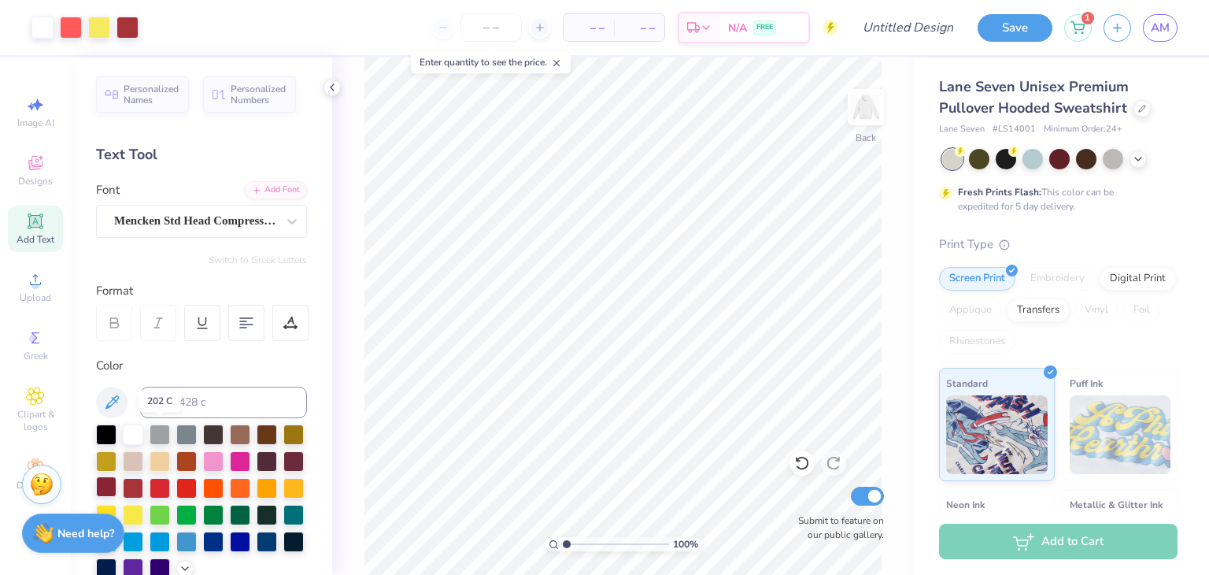
scroll to position [100, 0]
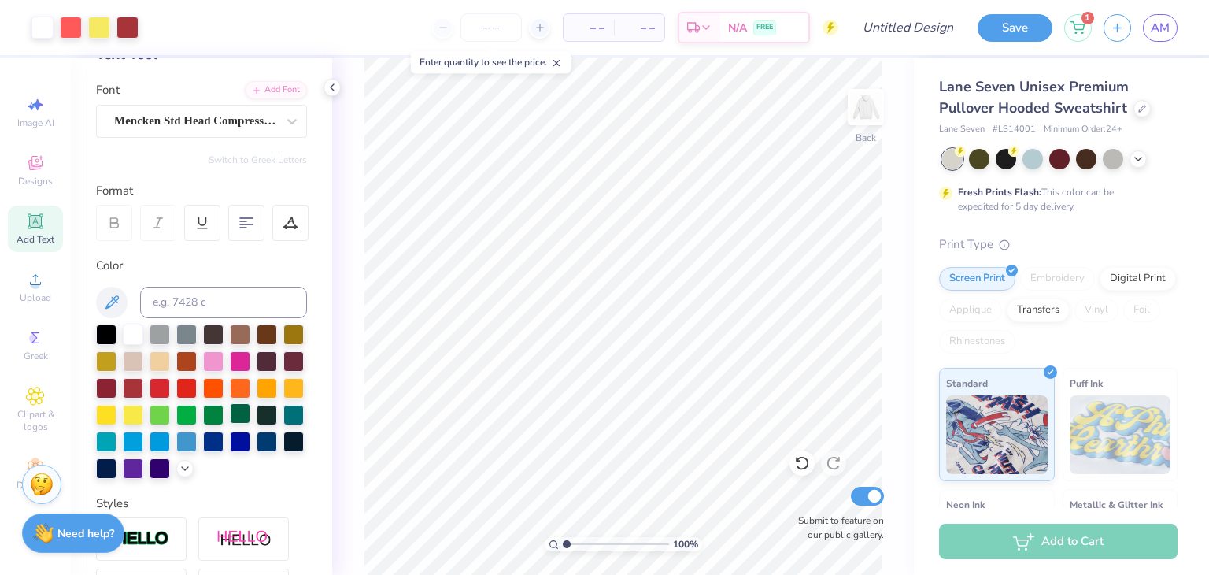
click at [230, 423] on div at bounding box center [240, 413] width 20 height 20
click at [257, 423] on div at bounding box center [267, 413] width 20 height 20
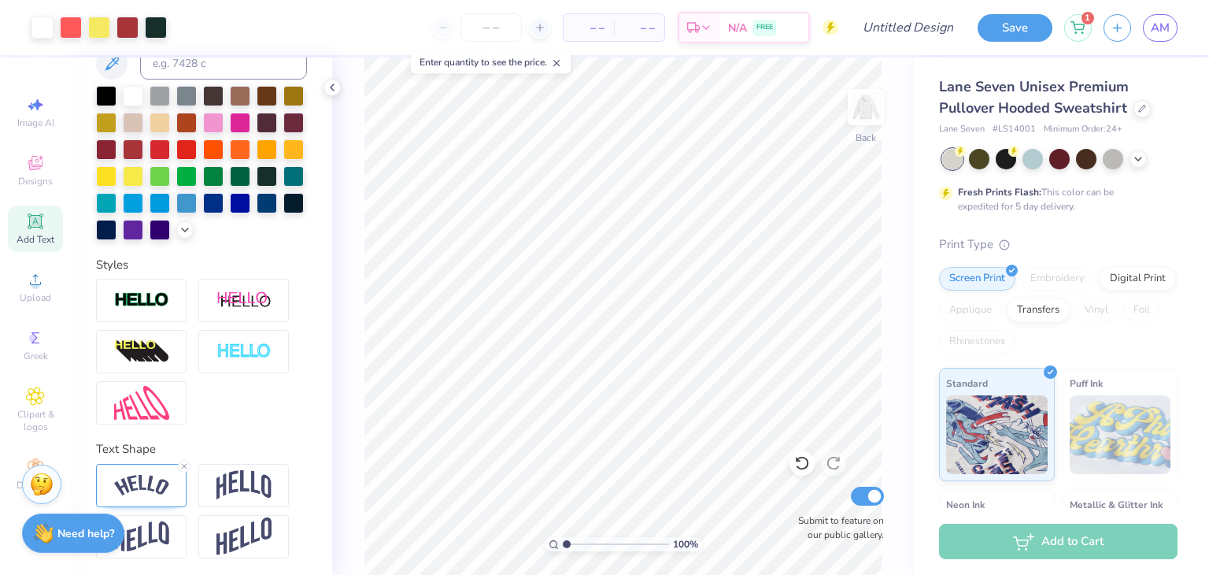
scroll to position [0, 0]
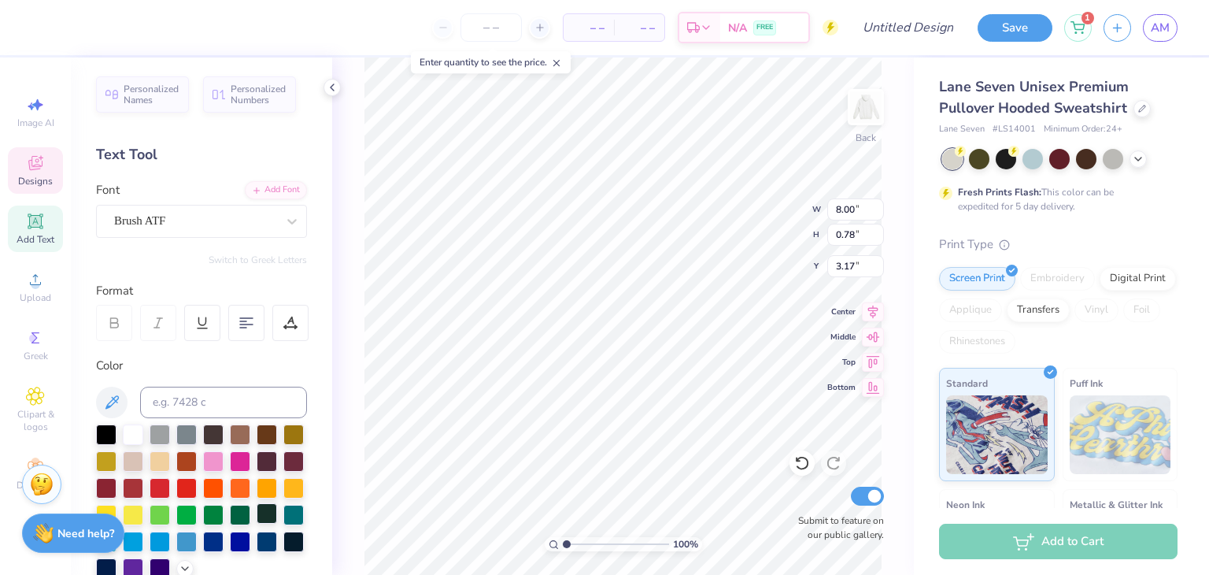
click at [257, 523] on div at bounding box center [267, 513] width 20 height 20
type input "1.05"
type input "1.02"
type input "3.14"
click at [257, 523] on div at bounding box center [267, 513] width 20 height 20
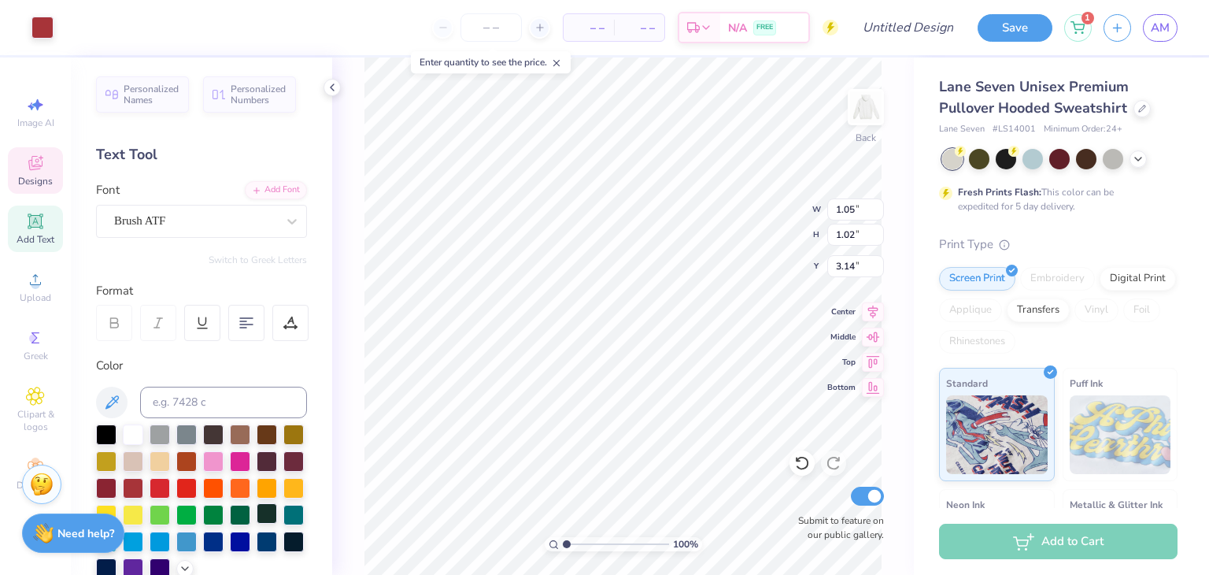
click at [257, 523] on div at bounding box center [267, 513] width 20 height 20
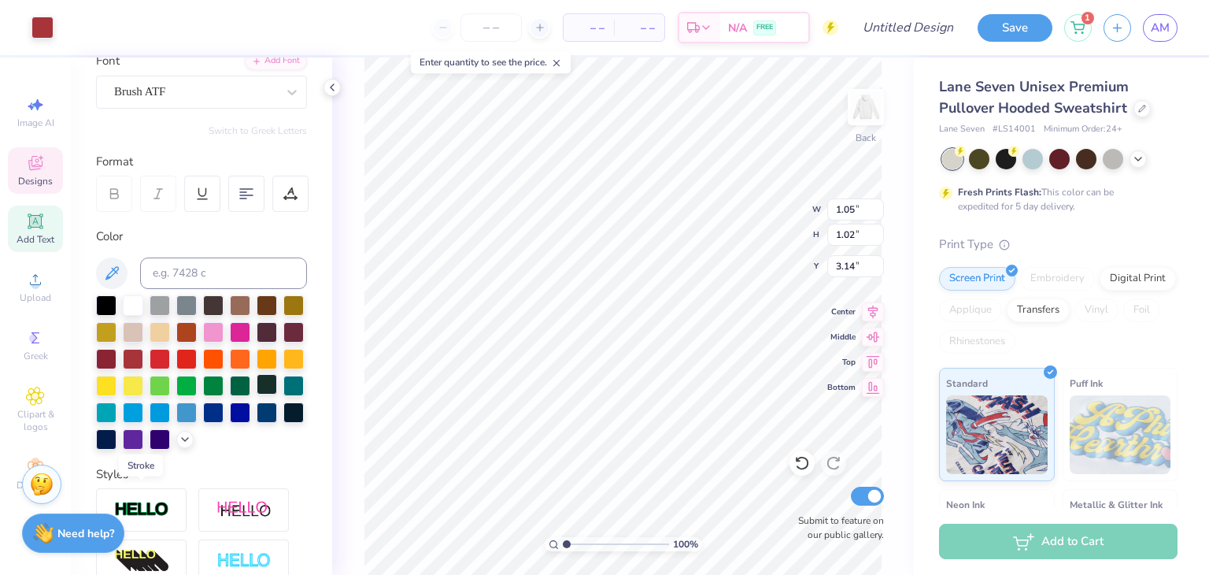
scroll to position [366, 0]
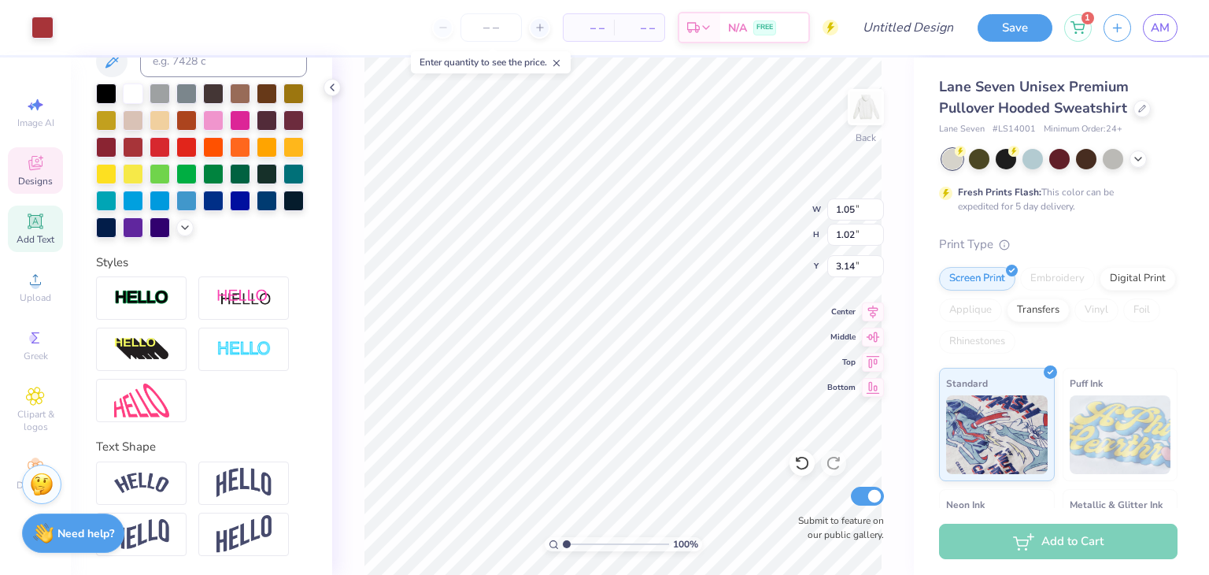
type input "8.12"
type input "6.38"
type input "5.33"
click at [283, 173] on div at bounding box center [293, 172] width 20 height 20
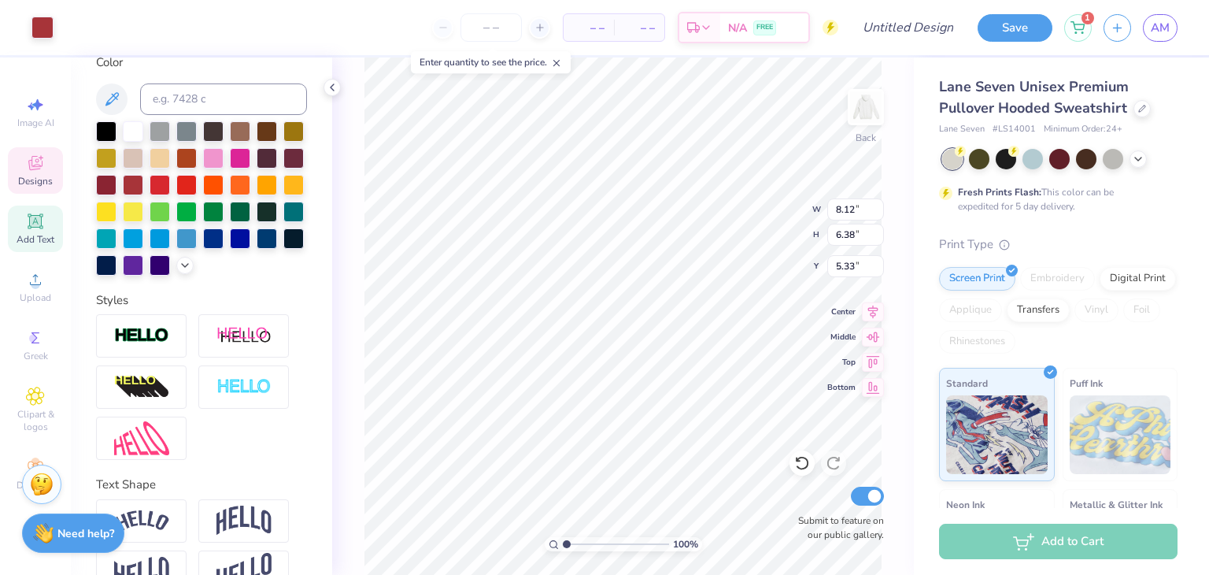
scroll to position [300, 0]
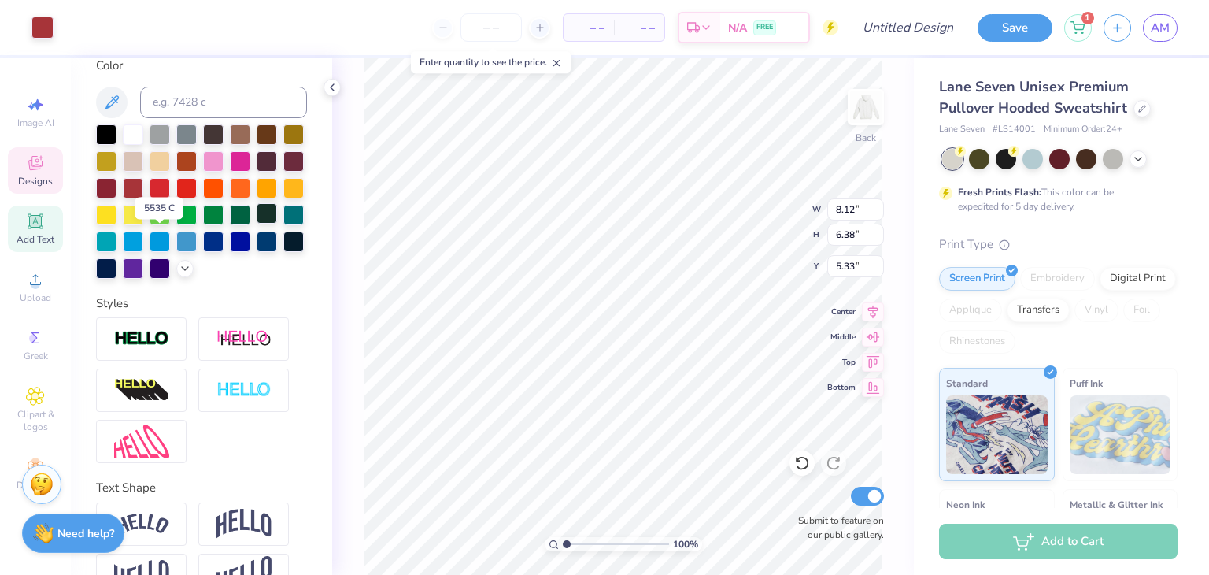
click at [257, 224] on div at bounding box center [267, 213] width 20 height 20
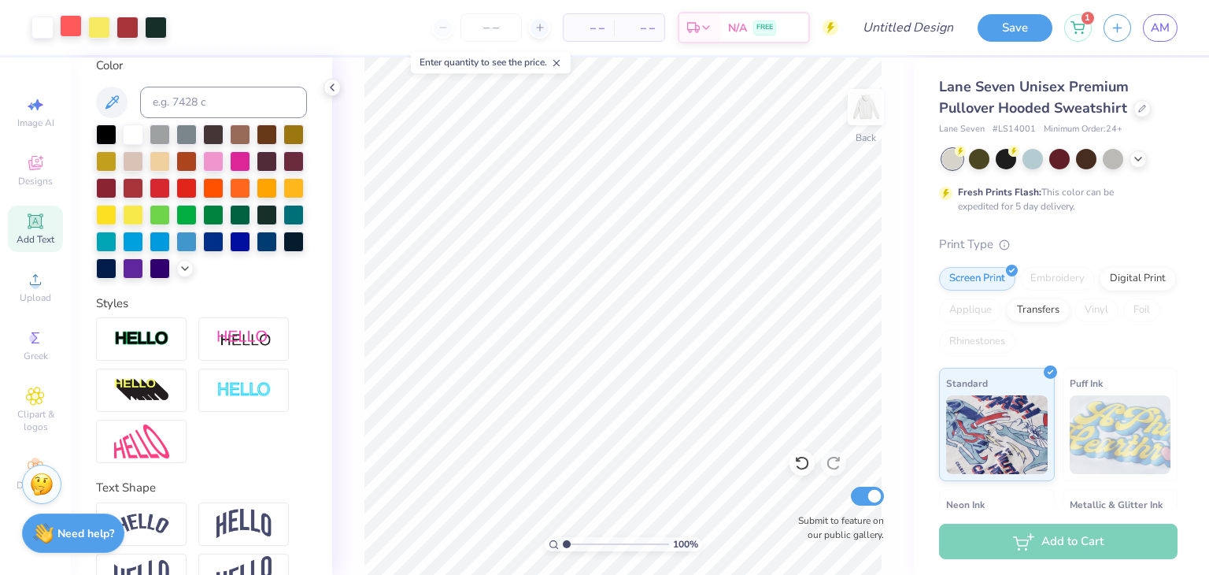
click at [72, 23] on div at bounding box center [71, 26] width 22 height 22
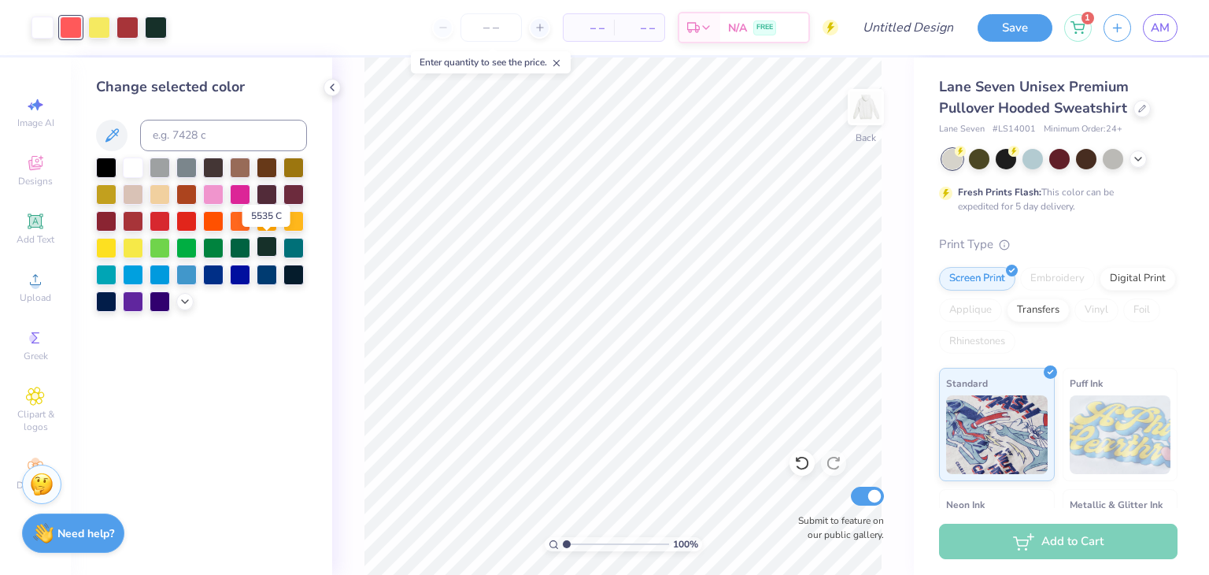
click at [268, 252] on div at bounding box center [267, 246] width 20 height 20
click at [101, 24] on div at bounding box center [99, 26] width 22 height 22
click at [286, 251] on div at bounding box center [293, 246] width 20 height 20
click at [127, 28] on div at bounding box center [127, 26] width 22 height 22
click at [235, 246] on div at bounding box center [240, 246] width 20 height 20
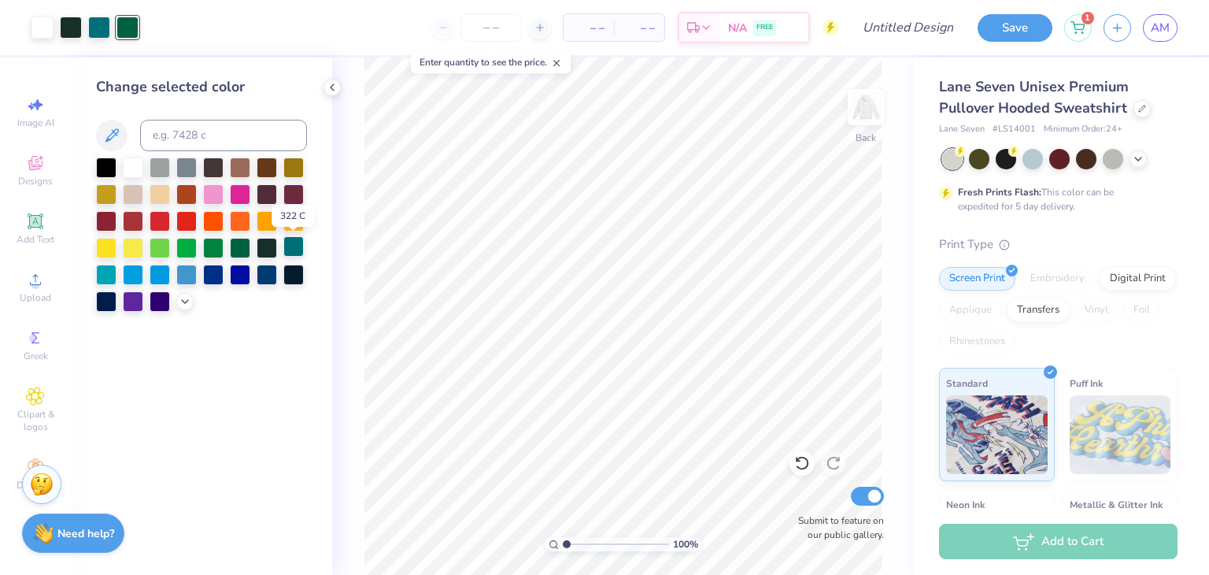
click at [293, 251] on div at bounding box center [293, 246] width 20 height 20
click at [1005, 24] on button "Save" at bounding box center [1015, 26] width 75 height 28
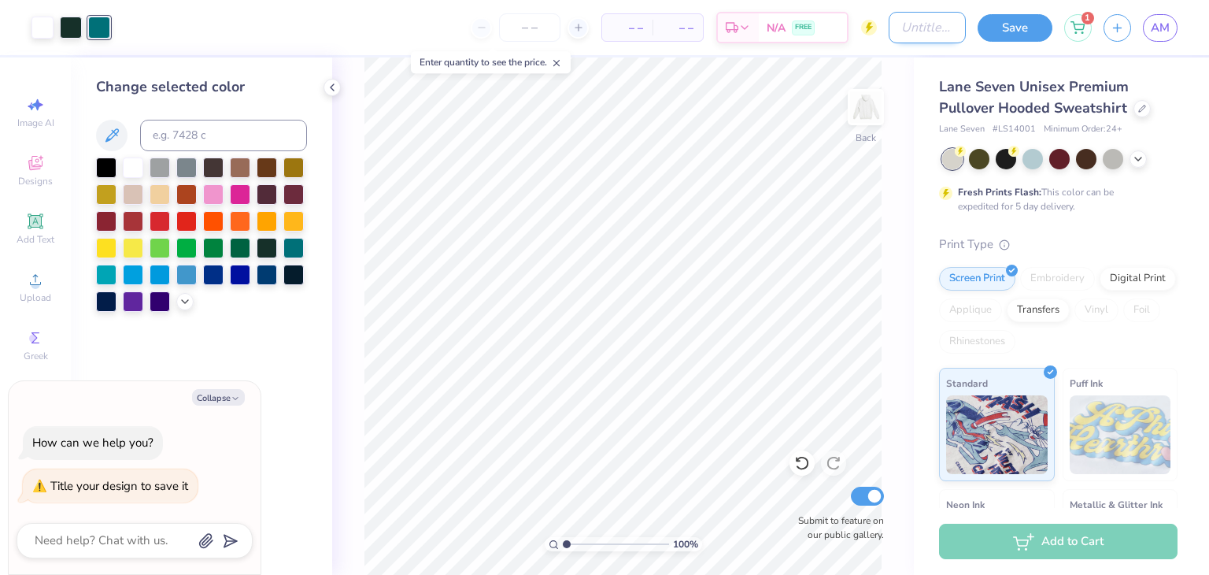
type textarea "x"
click at [897, 43] on input "Design Title" at bounding box center [927, 27] width 77 height 31
type input "f"
type textarea "x"
type input "fL"
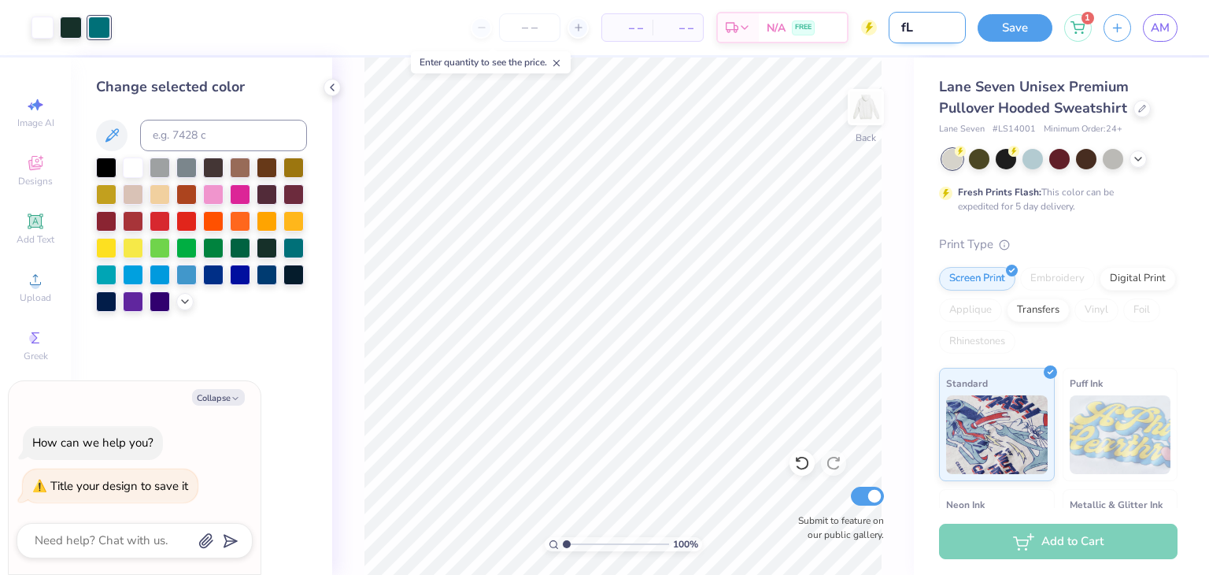
type textarea "x"
type input "f"
type textarea "x"
type input "fa"
type textarea "x"
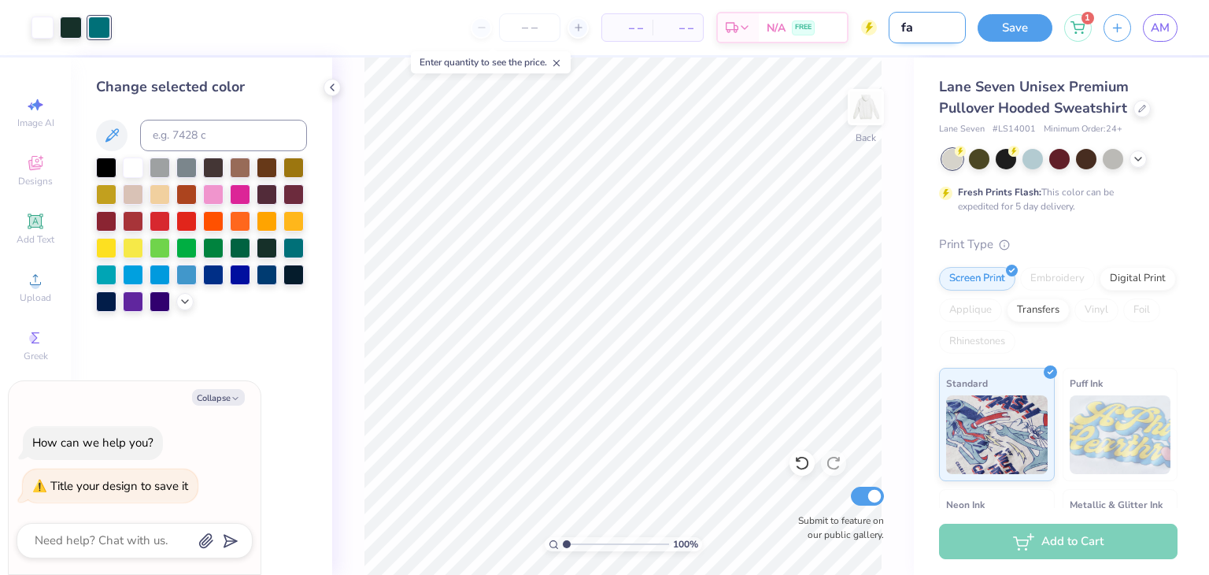
type input "fal"
type textarea "x"
type input "fall"
type textarea "x"
type input "fall"
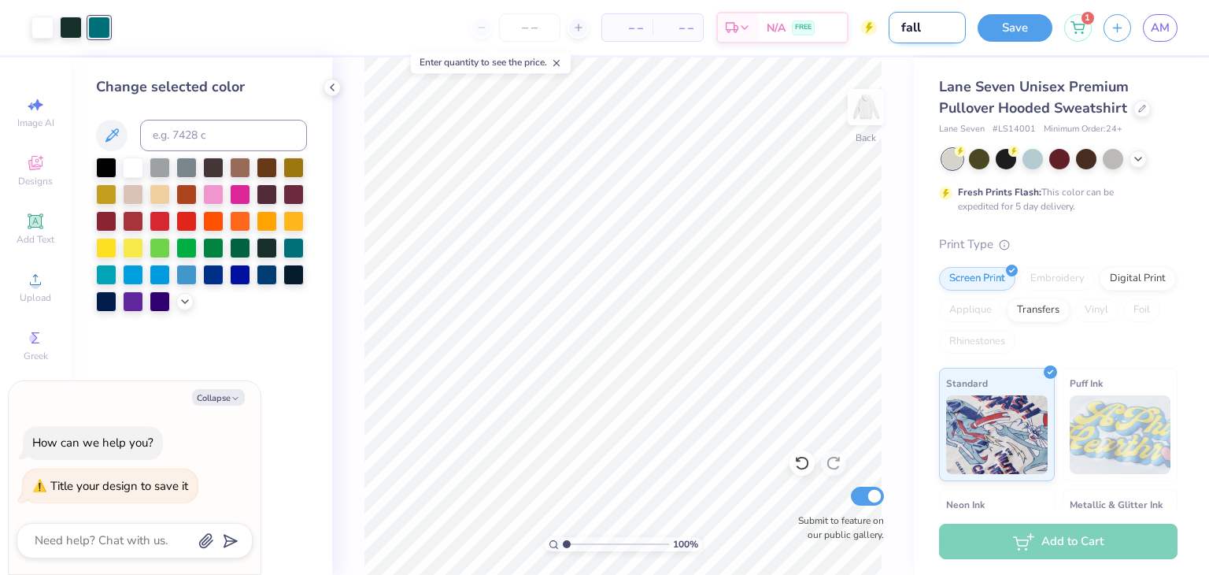
type textarea "x"
type input "fall 2"
type textarea "x"
type input "fall 20"
type textarea "x"
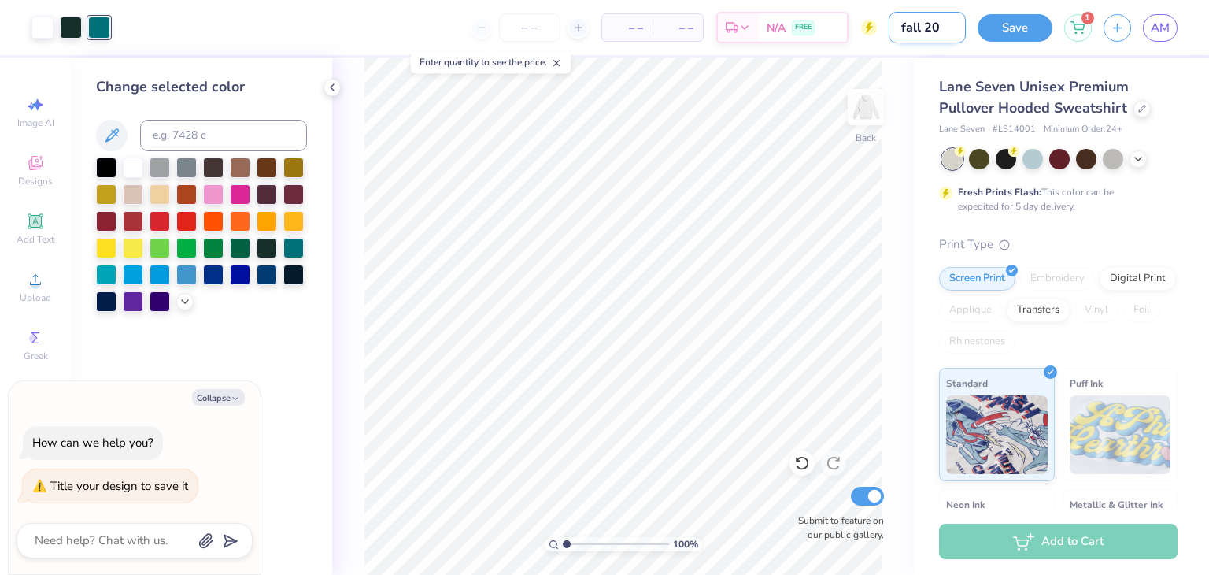
type input "fall 202"
type textarea "x"
type input "fall 2025"
type textarea "x"
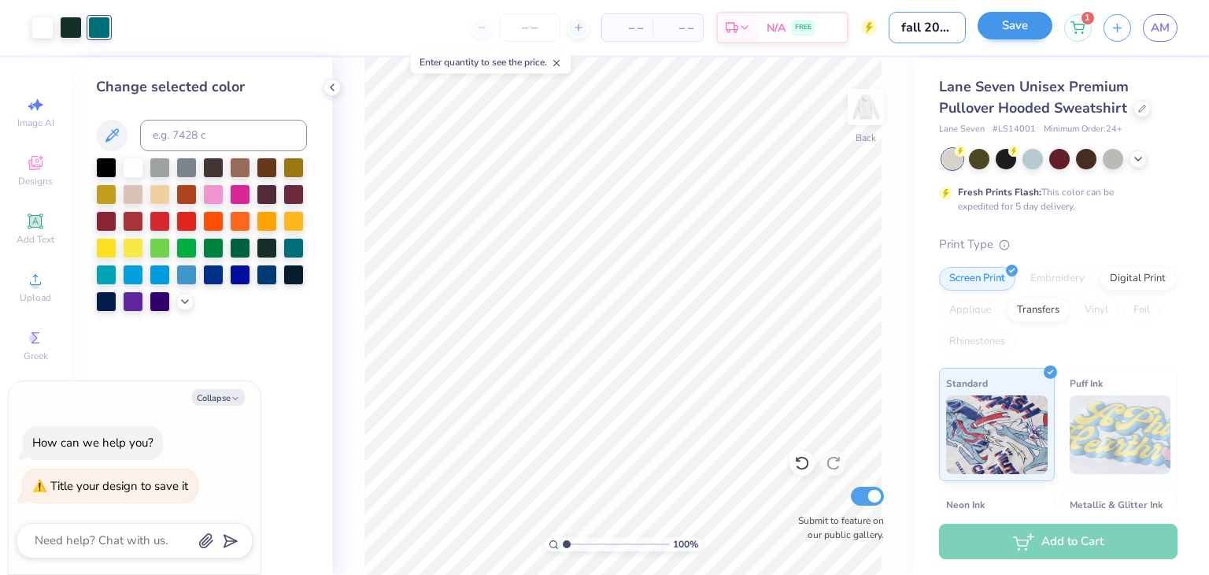
type input "fall 2025"
click at [989, 25] on button "Save" at bounding box center [1015, 26] width 75 height 28
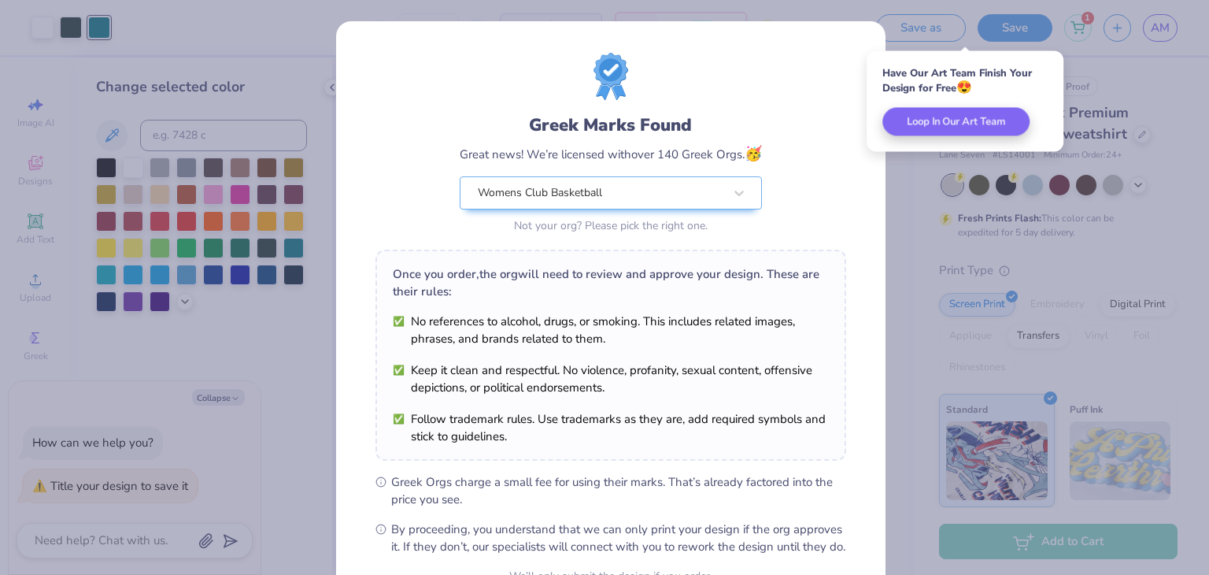
scroll to position [161, 0]
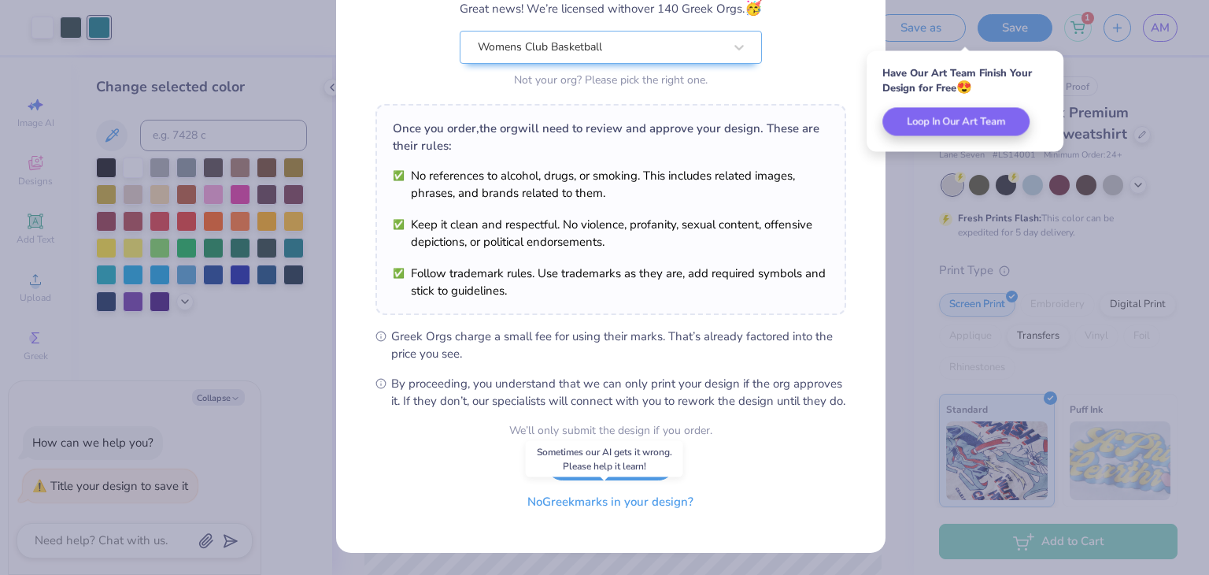
click at [630, 508] on button "No Greek marks in your design?" at bounding box center [610, 502] width 193 height 32
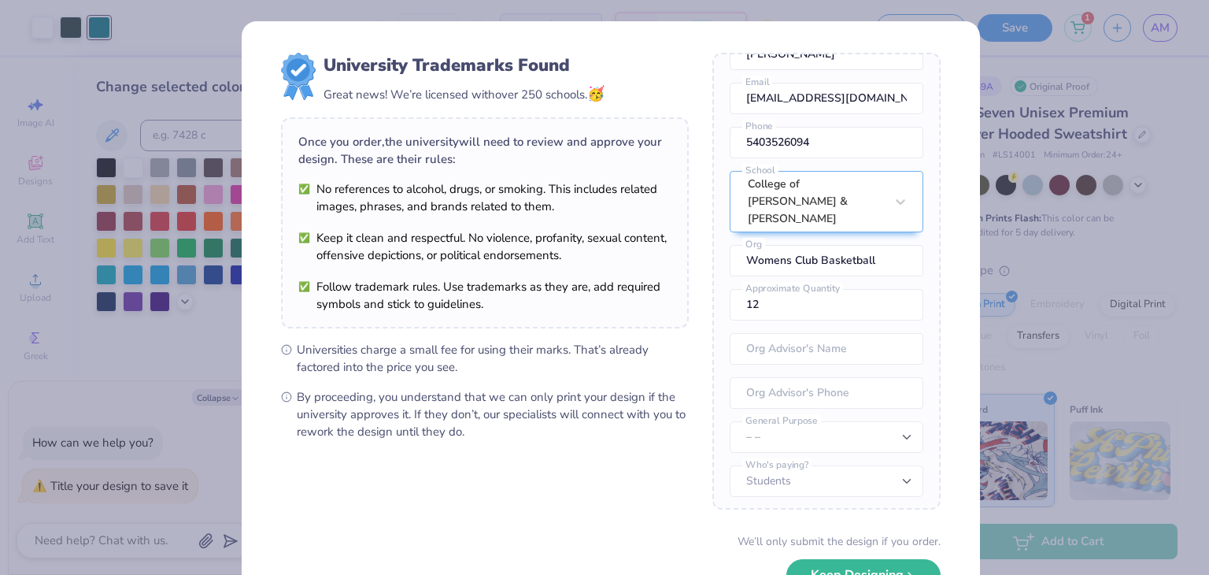
scroll to position [110, 0]
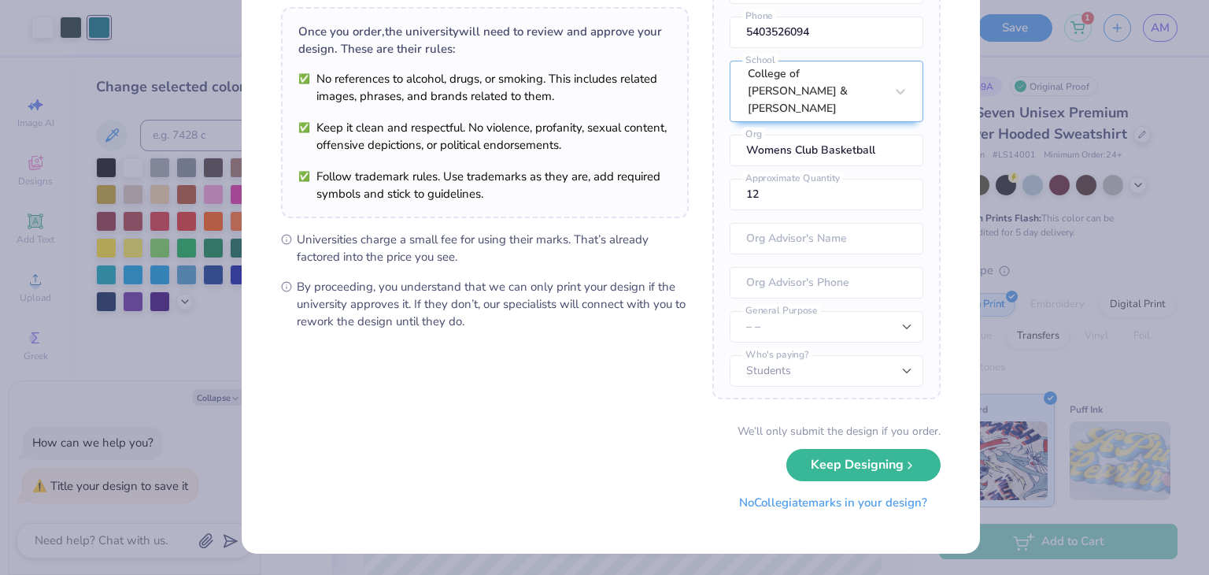
click at [747, 506] on button "No Collegiate marks in your design?" at bounding box center [833, 502] width 215 height 32
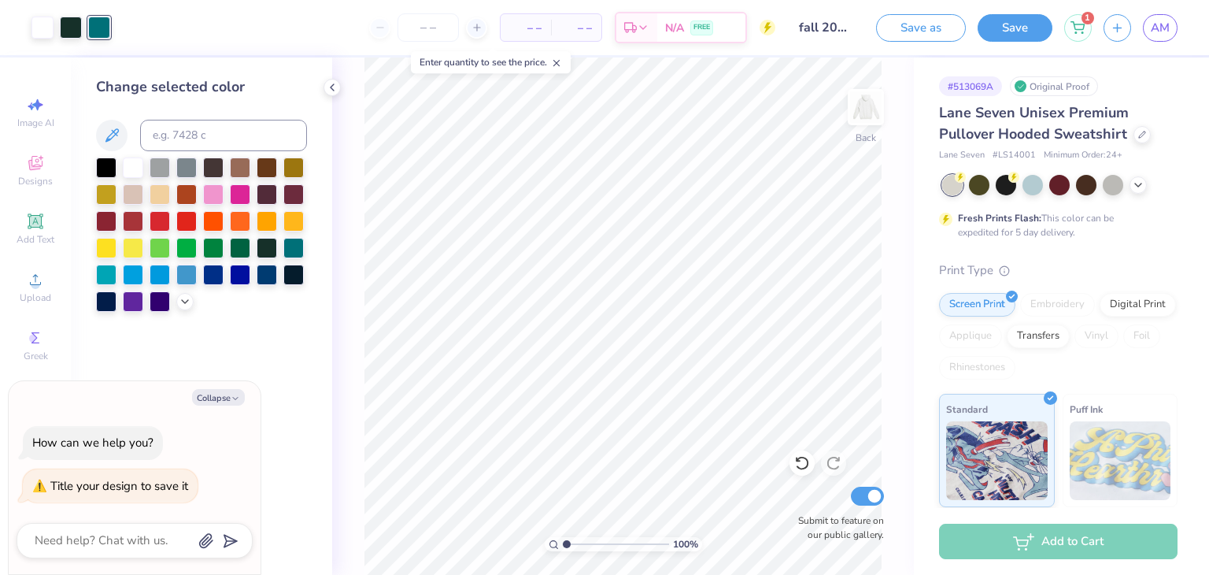
scroll to position [0, 0]
type textarea "x"
click at [1166, 32] on span "AM" at bounding box center [1160, 28] width 19 height 18
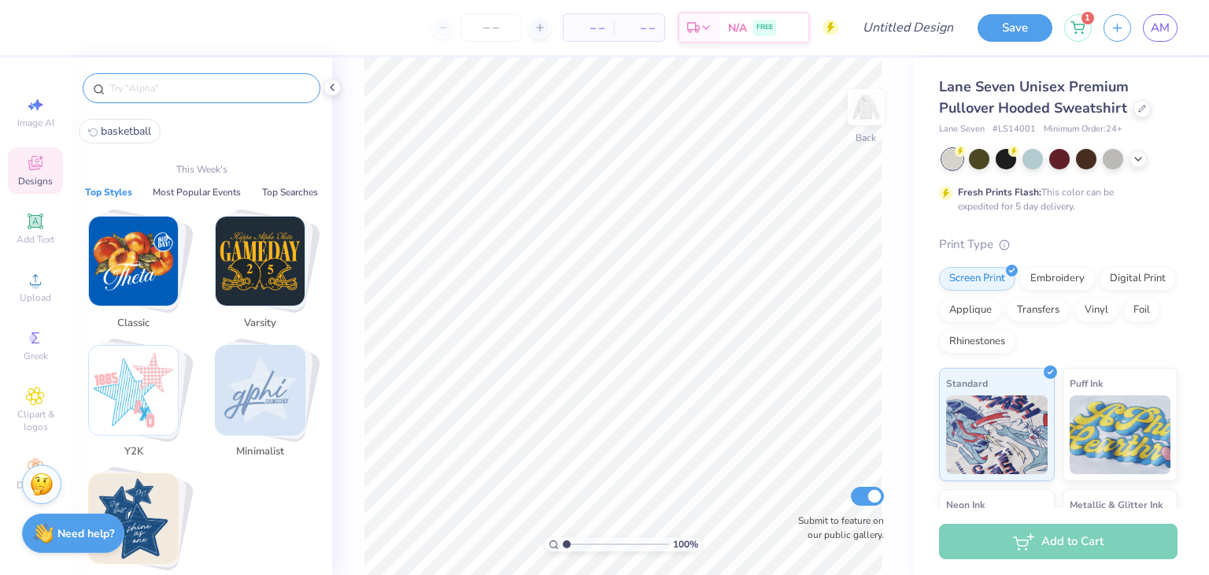
click at [126, 86] on input "text" at bounding box center [209, 88] width 201 height 16
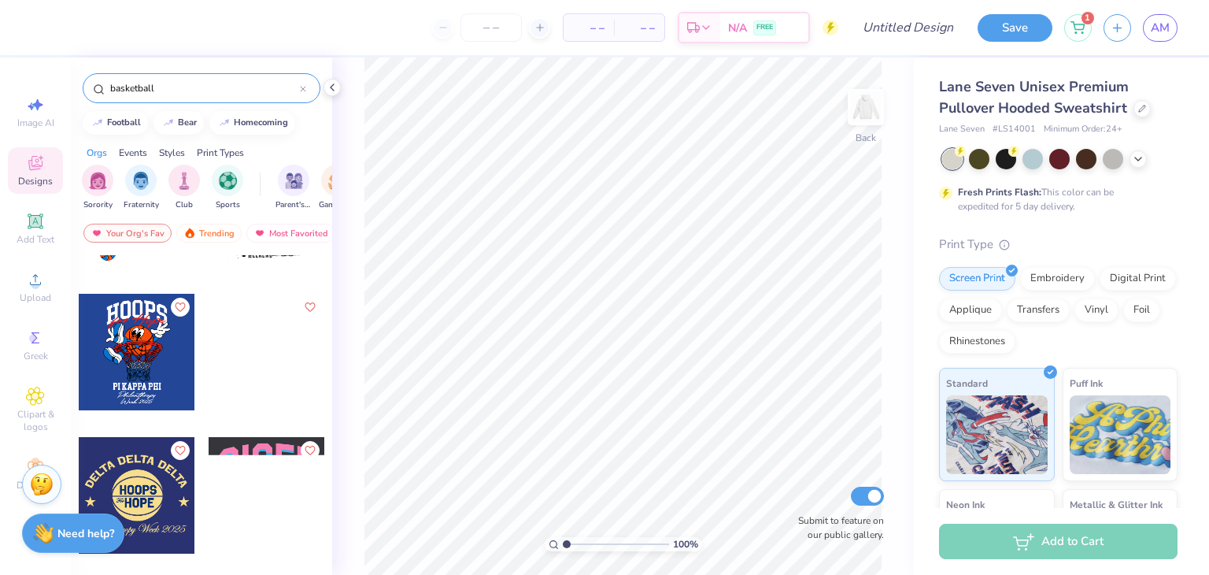
scroll to position [3551, 0]
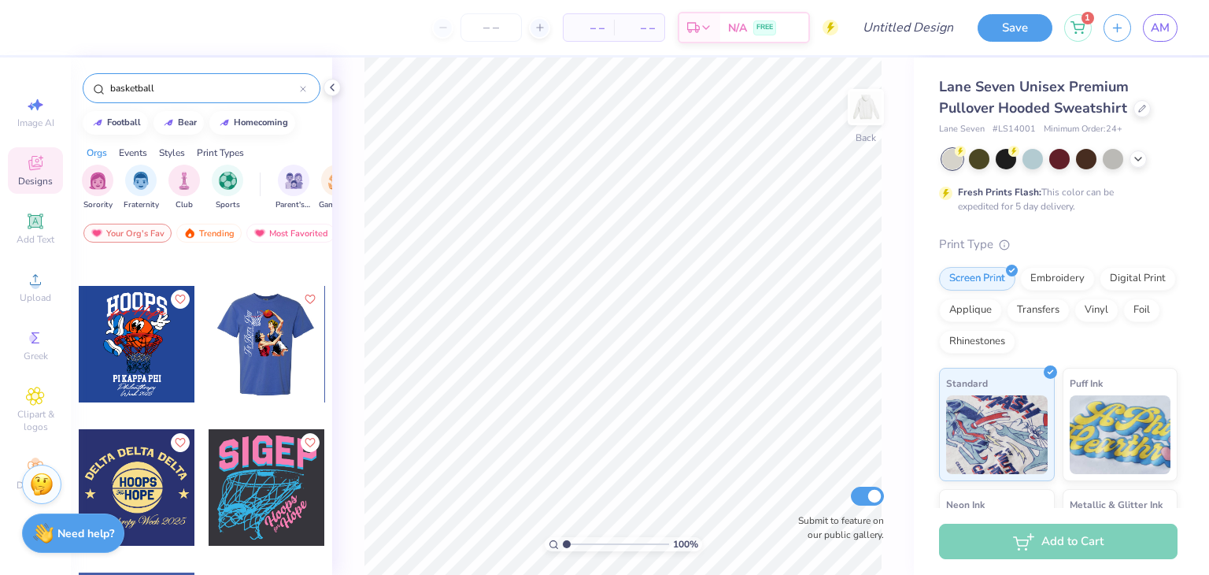
type input "basketball"
click at [229, 347] on div at bounding box center [266, 344] width 349 height 116
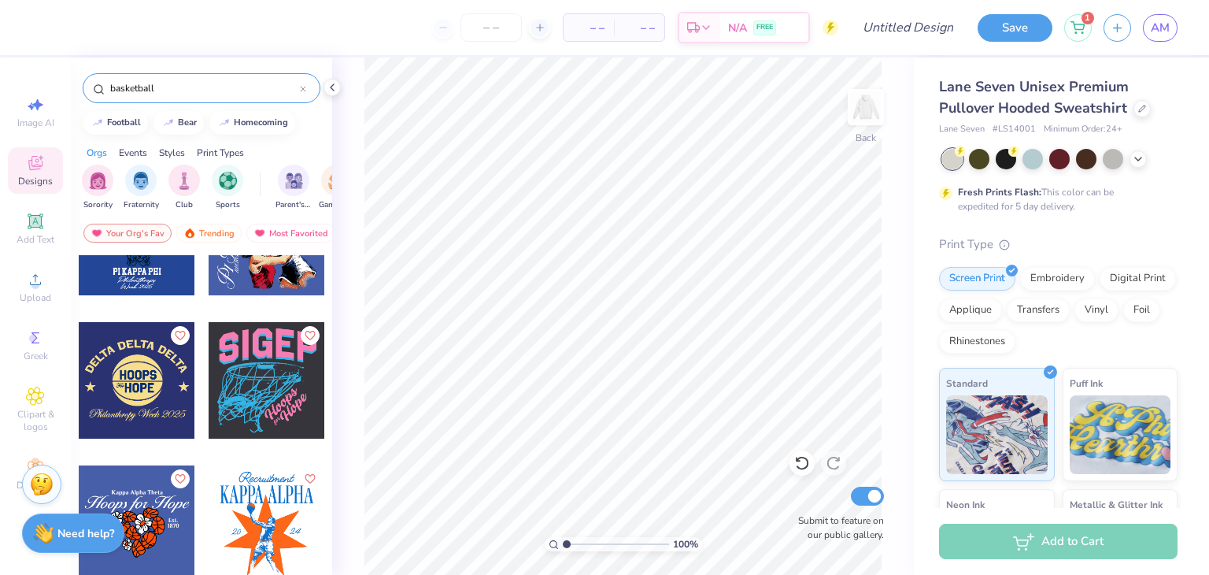
scroll to position [3661, 0]
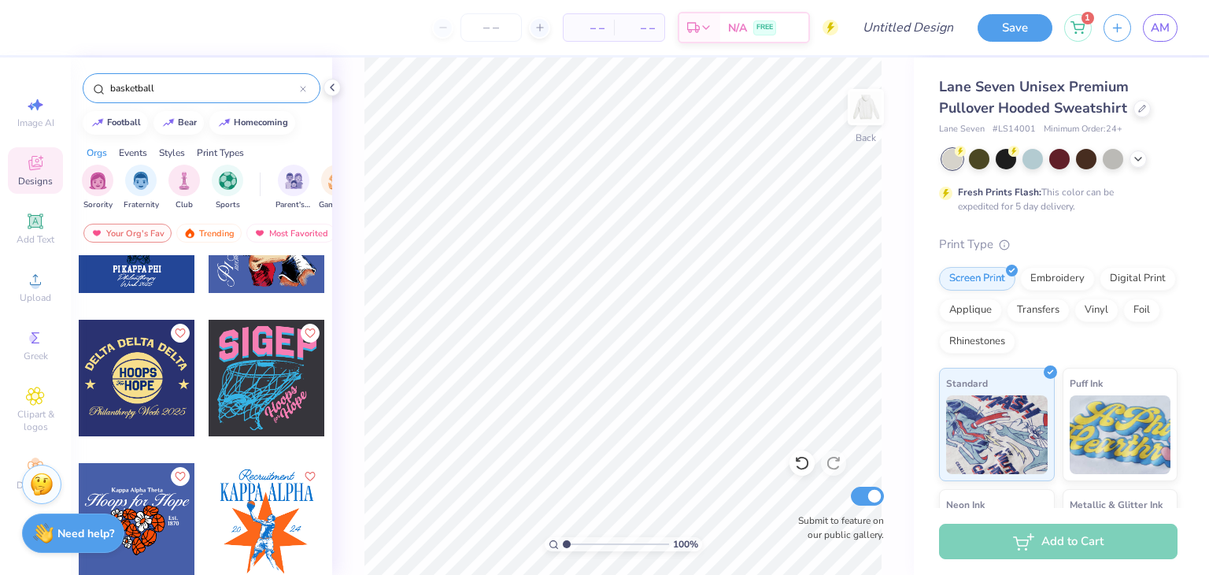
click at [127, 384] on div at bounding box center [137, 378] width 116 height 116
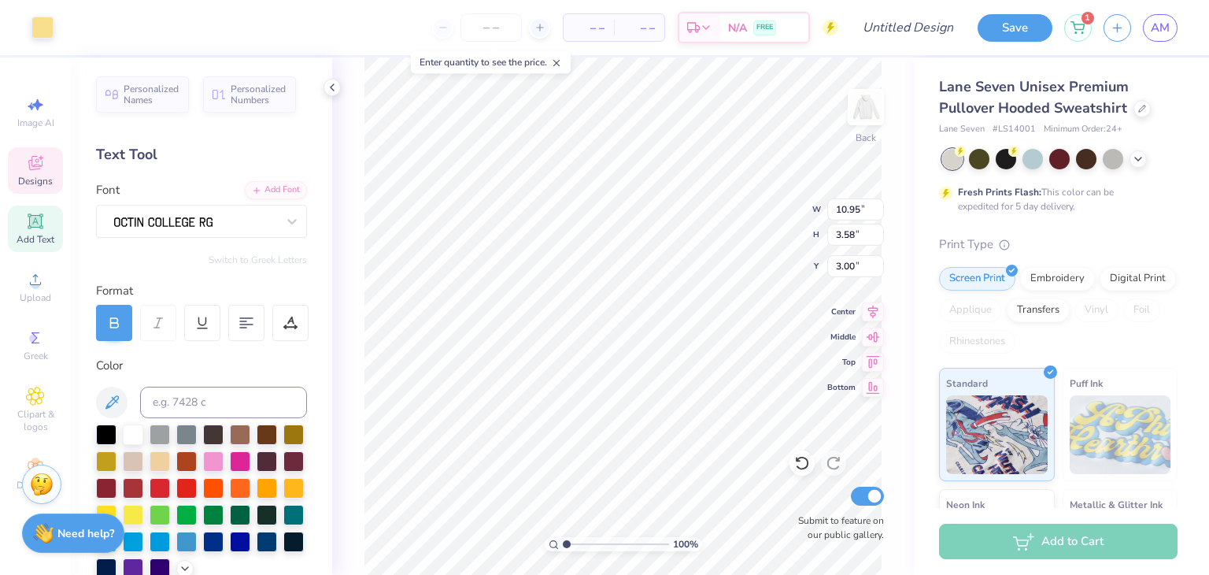
scroll to position [13, 2]
type textarea "D"
type textarea "WILLIAM AND MARY"
type input "11.20"
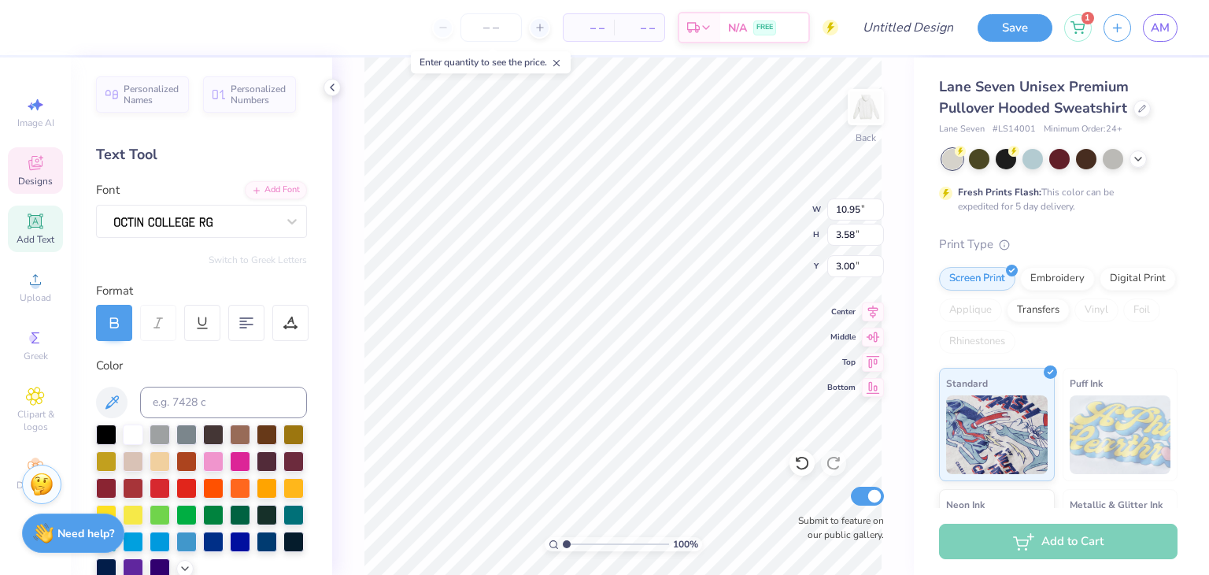
type input "3.46"
type input "3.06"
type textarea "[PERSON_NAME] & [PERSON_NAME]"
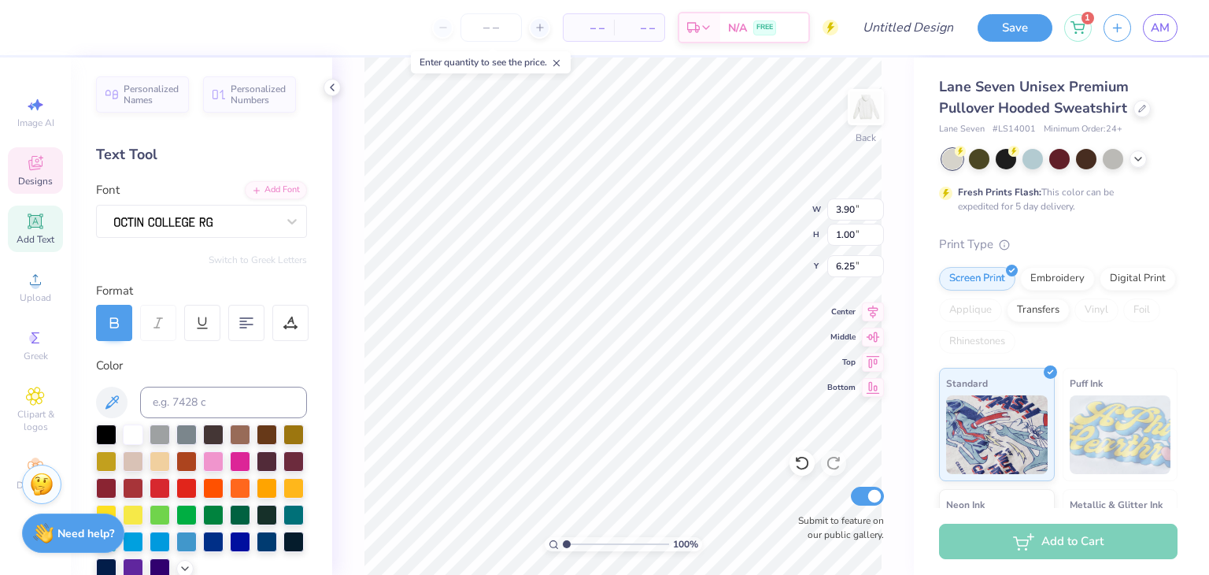
type textarea "C"
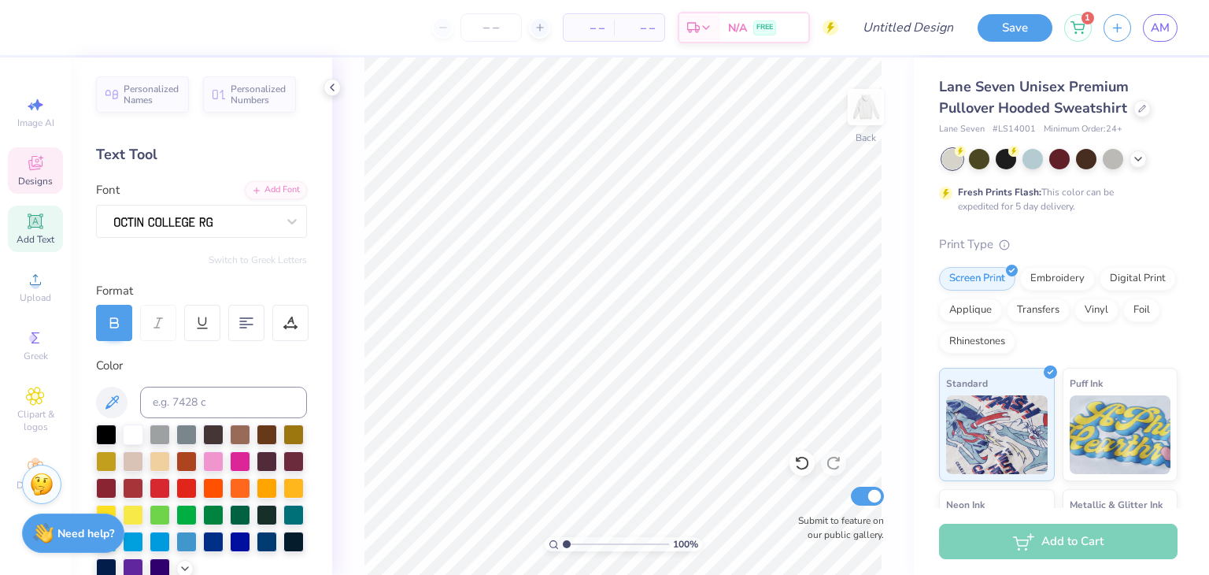
click at [28, 158] on icon at bounding box center [35, 162] width 19 height 19
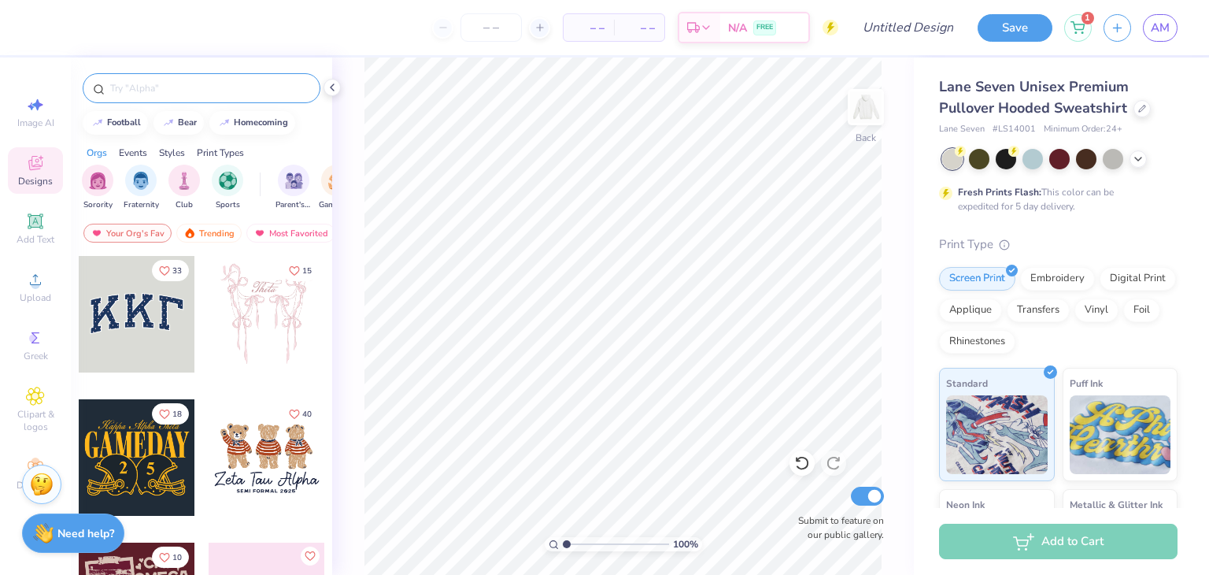
click at [114, 94] on input "text" at bounding box center [209, 88] width 201 height 16
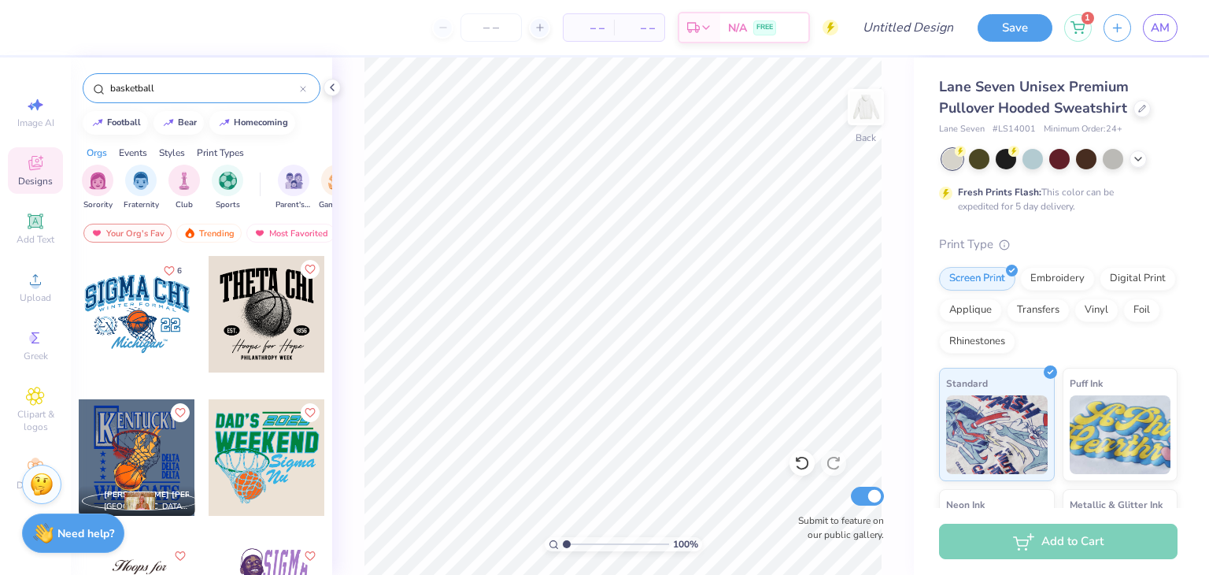
type input "basketball"
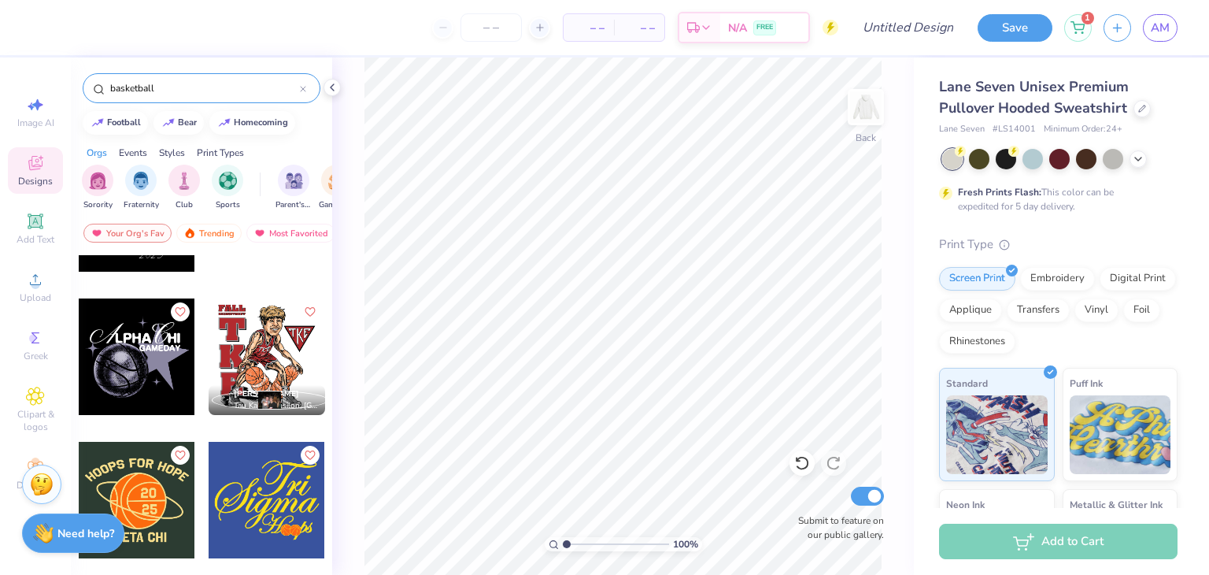
scroll to position [1872, 0]
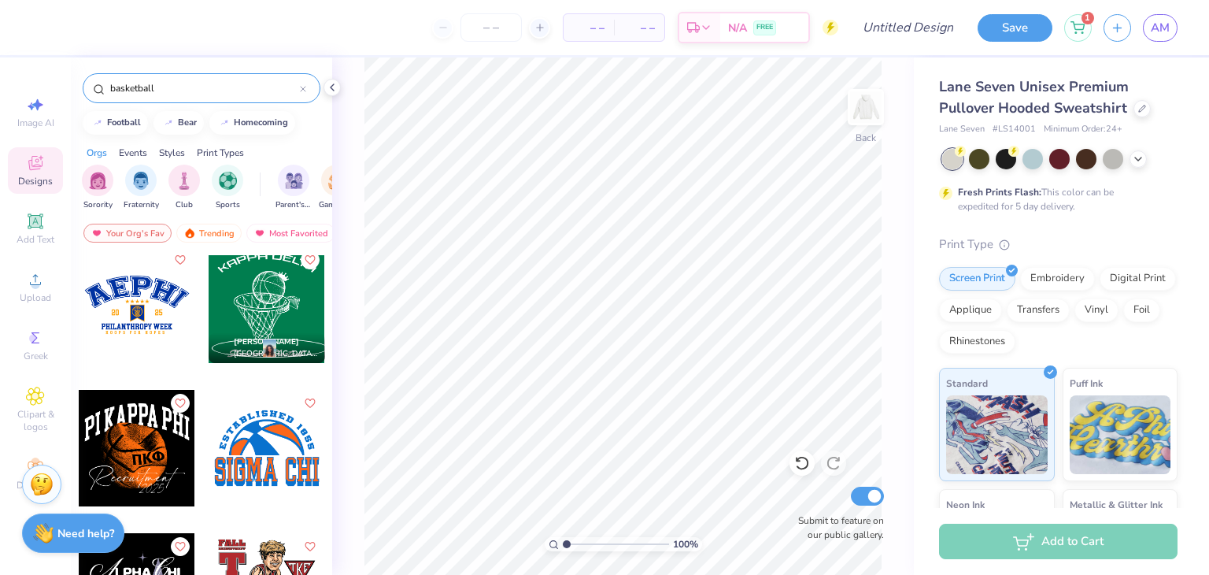
click at [264, 275] on div at bounding box center [267, 304] width 116 height 116
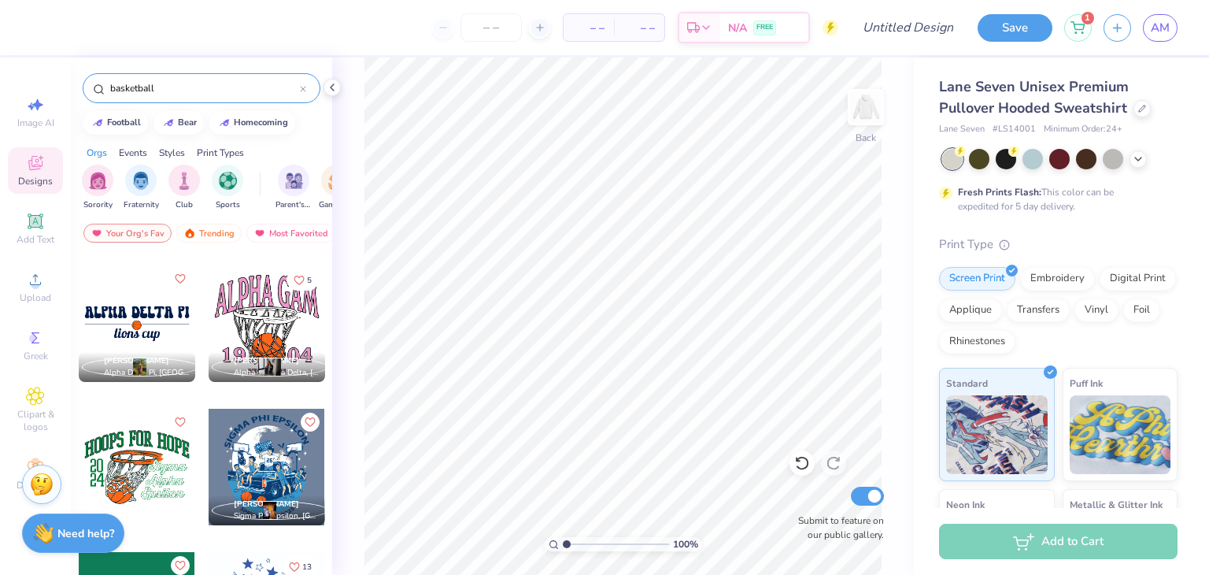
scroll to position [4429, 0]
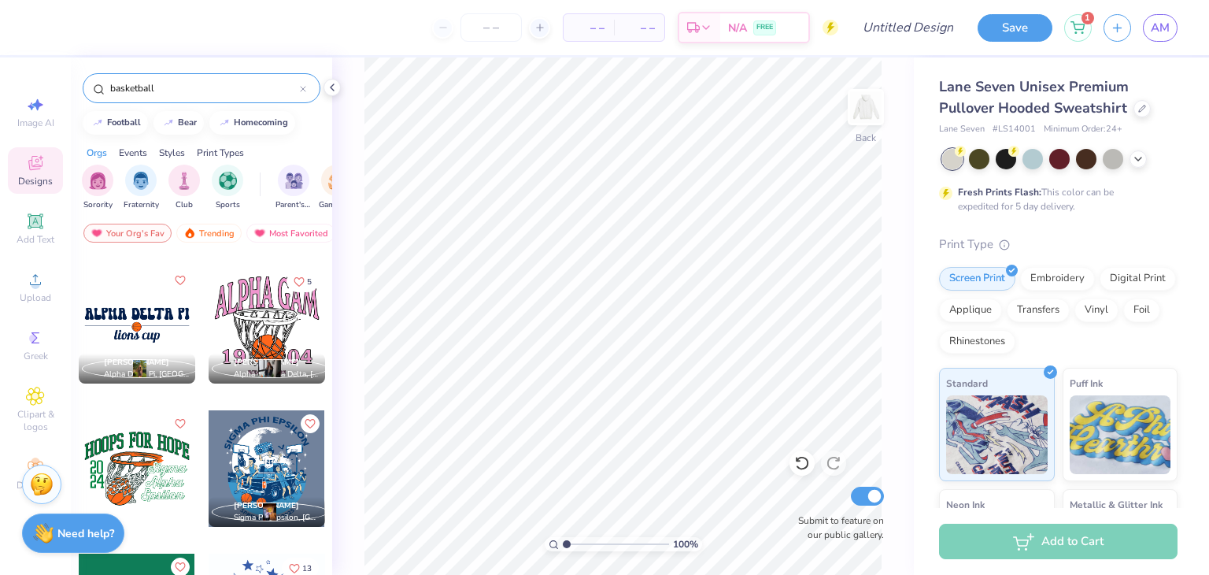
click at [259, 335] on div at bounding box center [267, 325] width 116 height 116
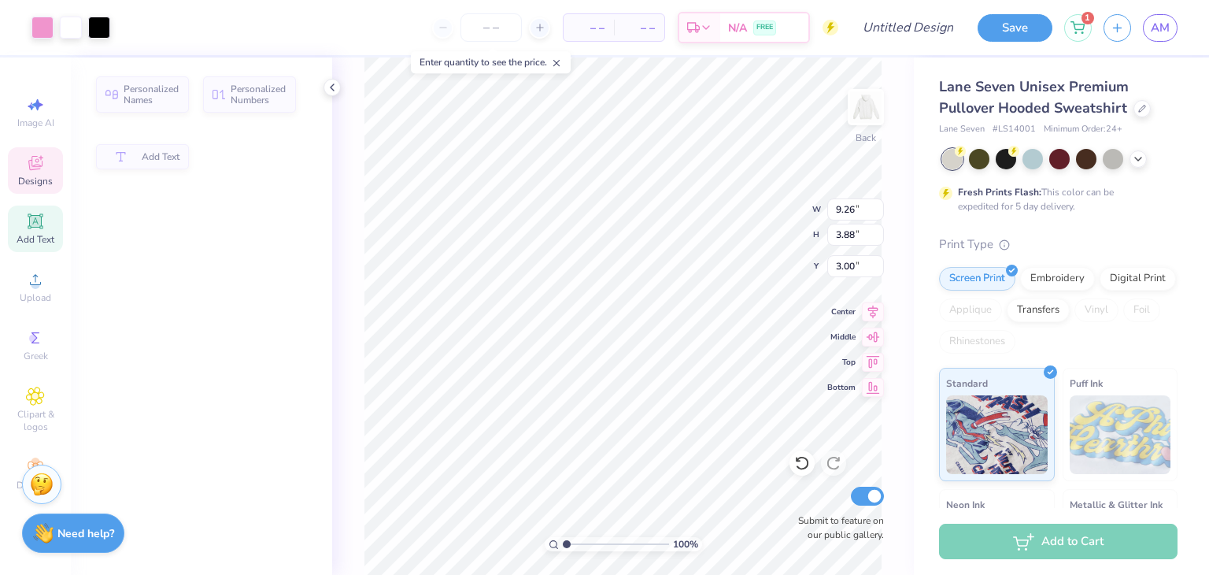
type input "3.88"
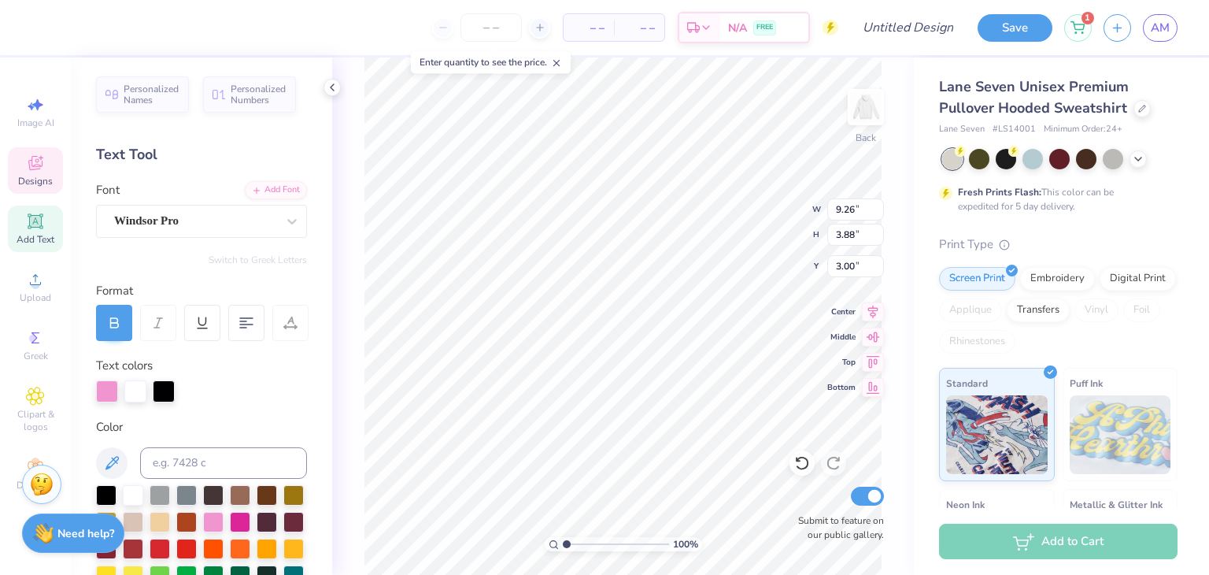
scroll to position [13, 2]
type textarea "H"
type textarea "[PERSON_NAME] & [PERSON_NAME]"
type textarea "20"
type input "2.20"
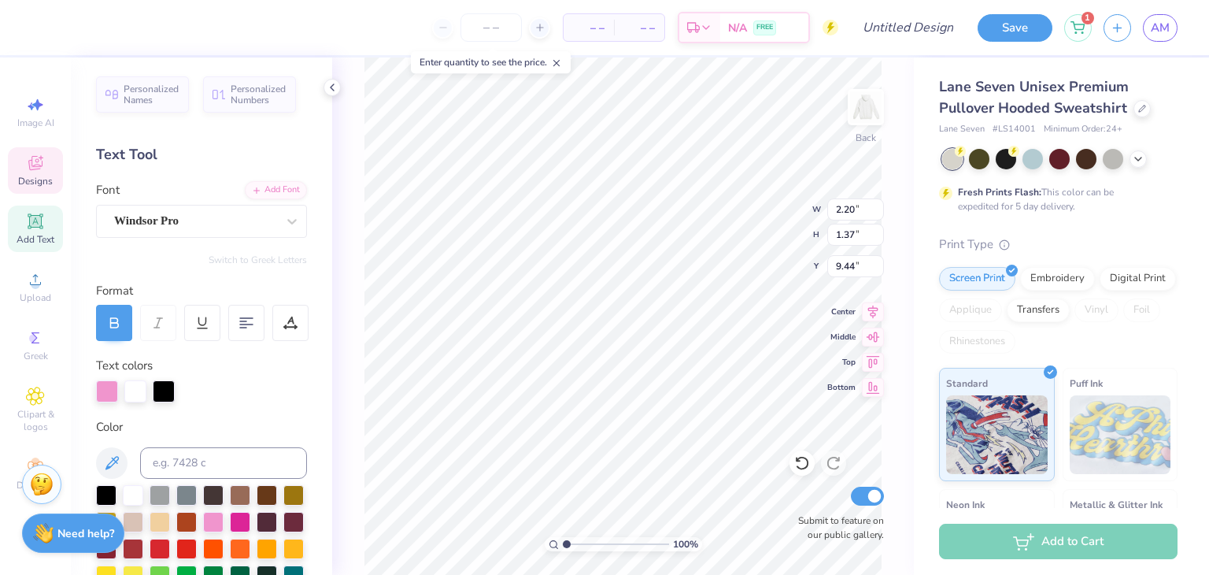
type textarea "25"
type input "3.35"
type input "0.36"
type input "11.34"
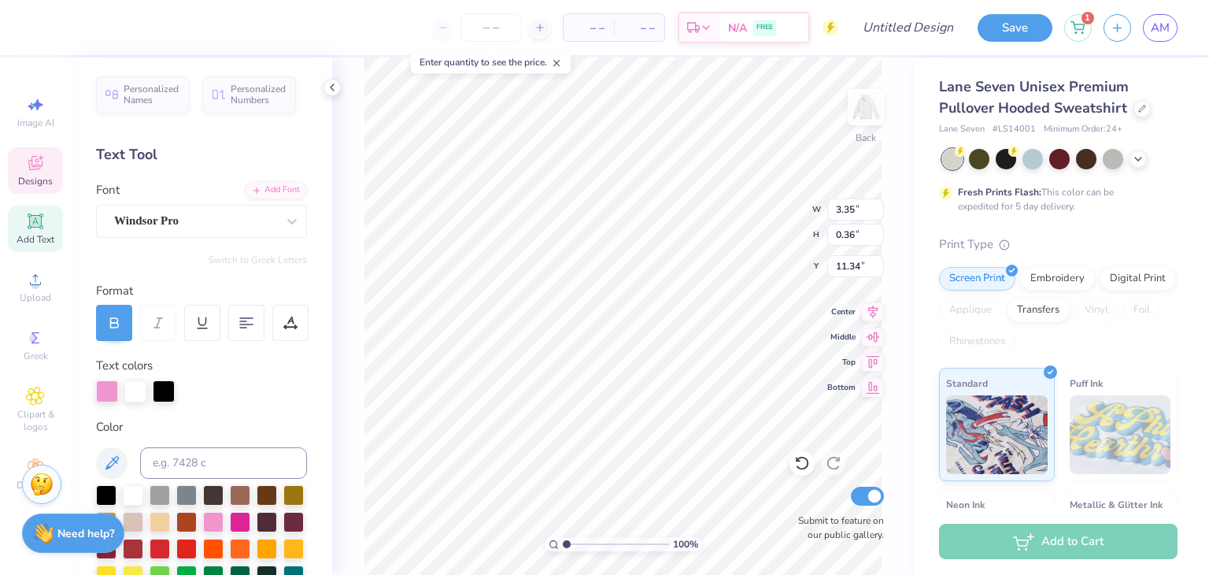
type textarea "D"
type textarea "W"
type textarea "WOMEN"S CLUB BASKETBALL"
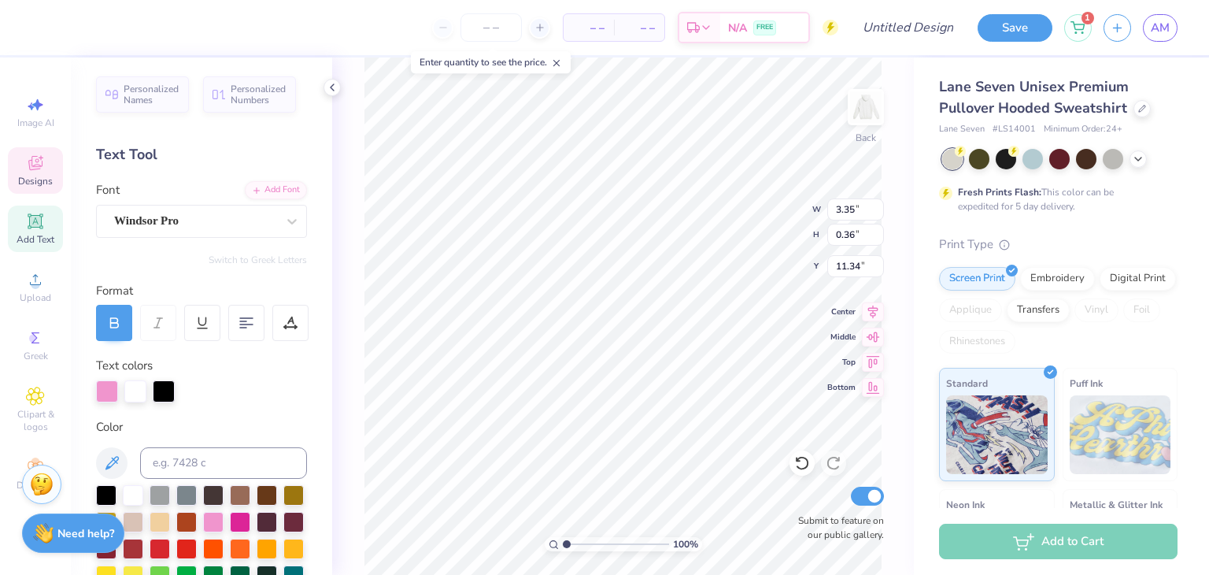
scroll to position [13, 12]
type input "9.17"
type input "4.18"
type input "2.69"
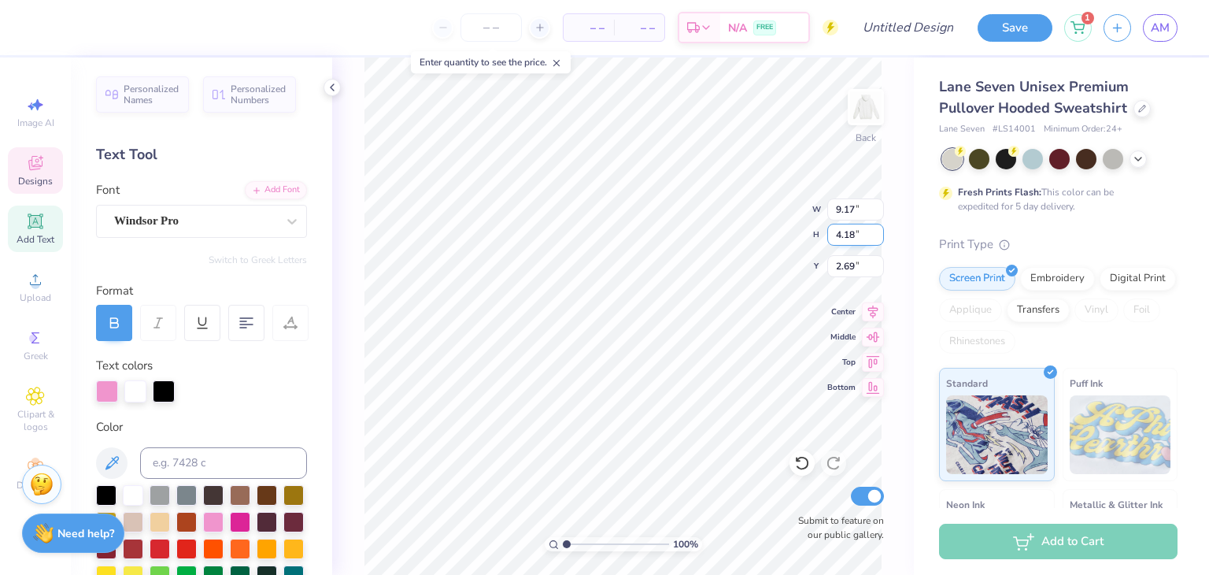
click at [834, 235] on input "4.18" at bounding box center [855, 235] width 57 height 22
click at [861, 239] on input "4.18" at bounding box center [855, 235] width 57 height 22
type input "4"
type input "3.18"
click at [852, 235] on input "3.18" at bounding box center [855, 235] width 57 height 22
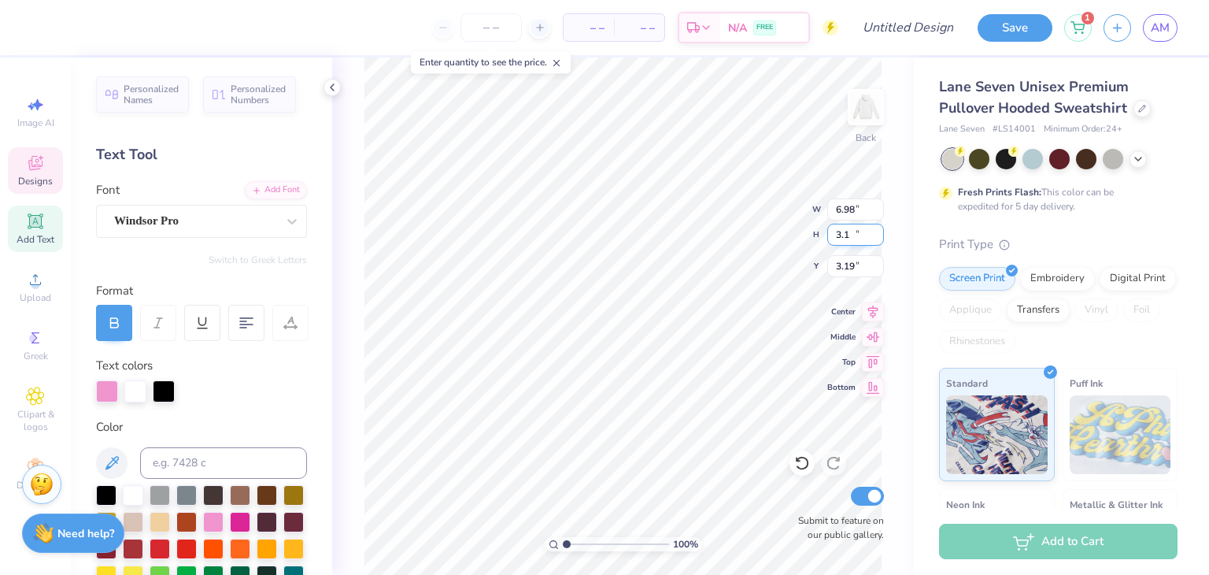
type input "3"
type input "4"
type input "8.78"
type input "4.00"
type input "2.78"
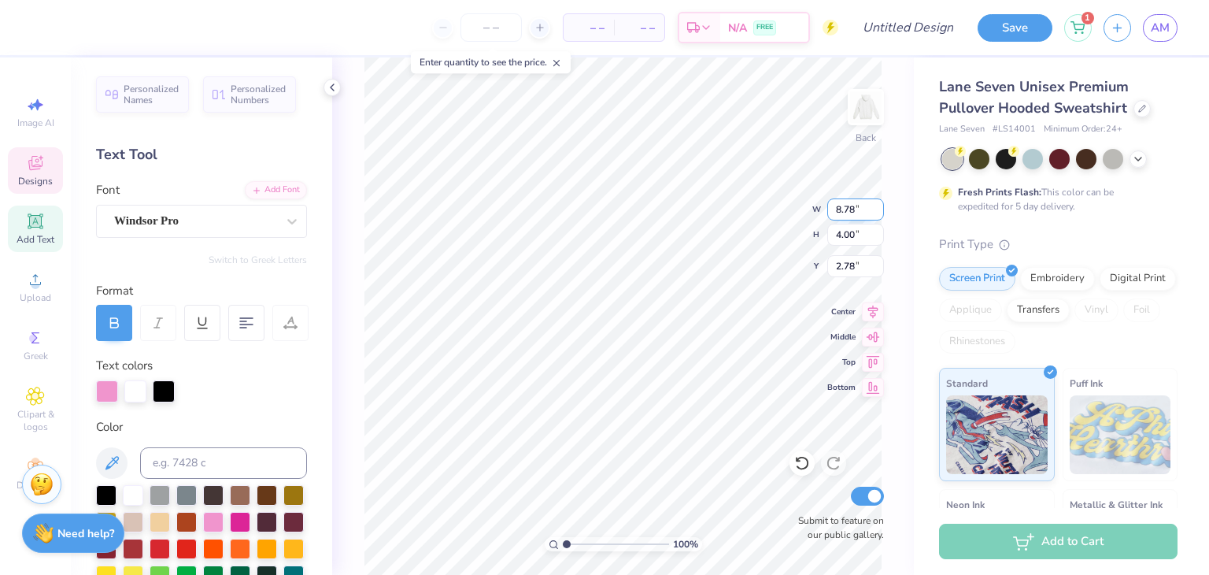
click at [799, 218] on div "100 % Back W 8.78 8.78 " H 4.00 4.00 " Y 2.78 2.78 " Center Middle Top Bottom S…" at bounding box center [623, 315] width 582 height 517
click at [813, 208] on div "100 % Back W 8.78 8.78 " H 4.00 4.00 " Y 2.78 2.78 " Center Middle Top Bottom S…" at bounding box center [623, 315] width 582 height 517
click at [853, 205] on input "8.78" at bounding box center [855, 209] width 57 height 22
type input "8"
type input "9.50"
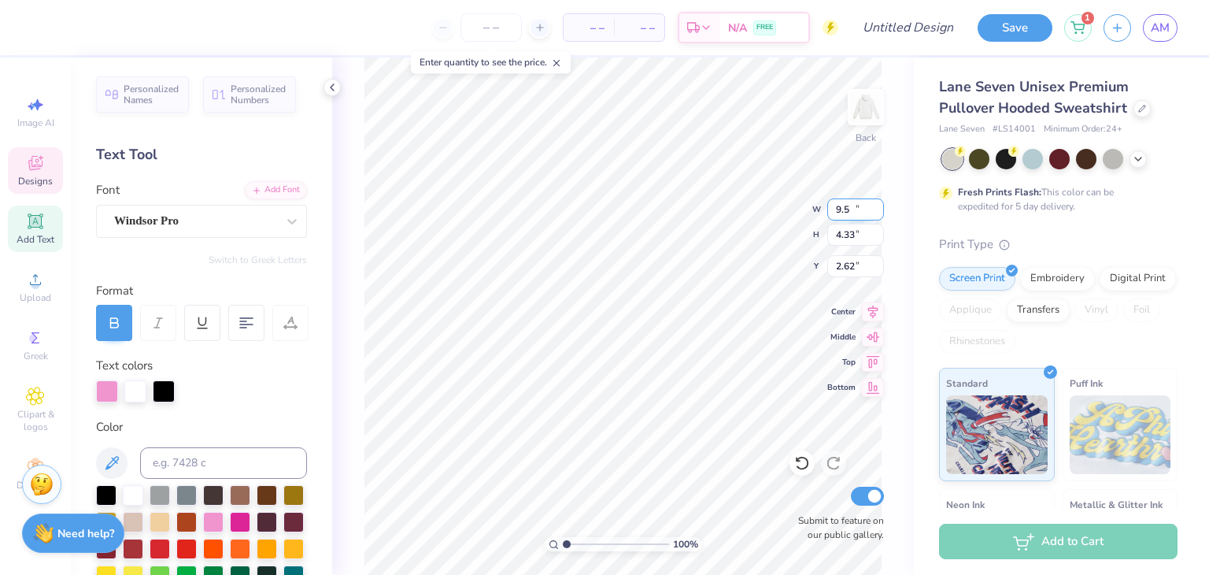
type input "4.33"
type input "2.62"
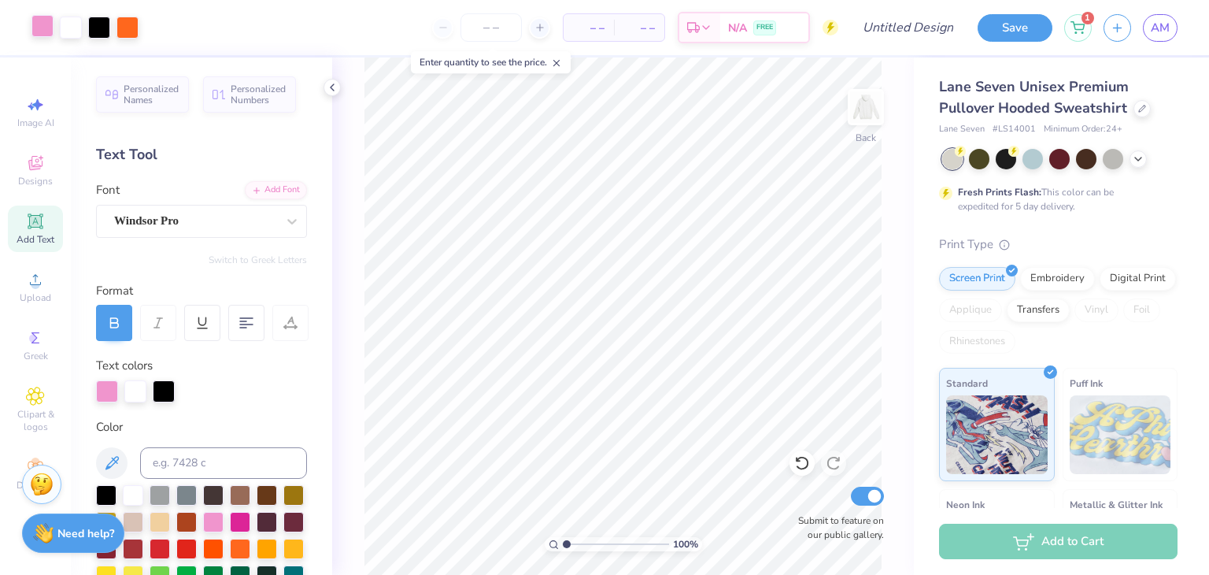
click at [41, 17] on div at bounding box center [42, 26] width 22 height 22
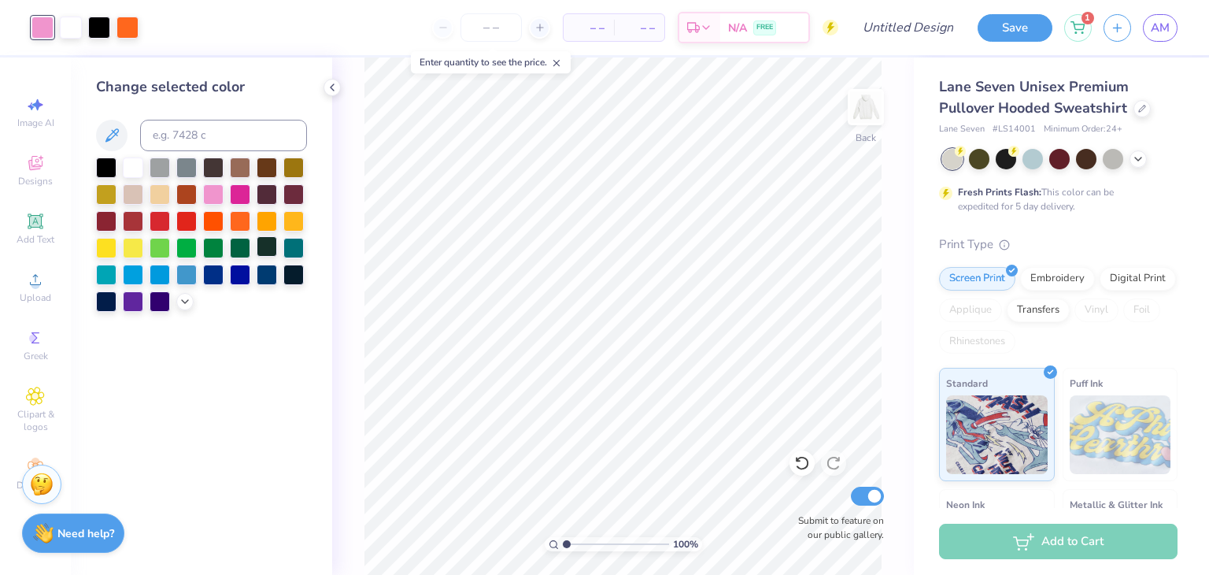
click at [267, 248] on div at bounding box center [267, 246] width 20 height 20
click at [299, 247] on div at bounding box center [293, 246] width 20 height 20
click at [938, 31] on input "Design Title" at bounding box center [927, 27] width 77 height 31
type input "fall 2024"
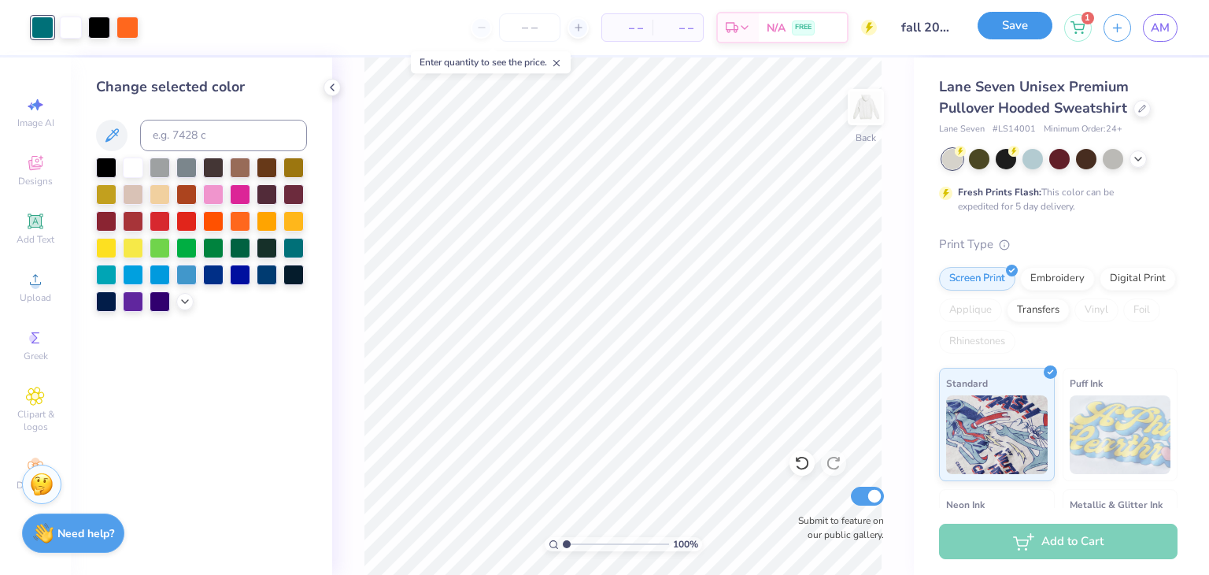
click at [1014, 20] on button "Save" at bounding box center [1015, 26] width 75 height 28
click at [1159, 24] on span "AM" at bounding box center [1160, 28] width 19 height 18
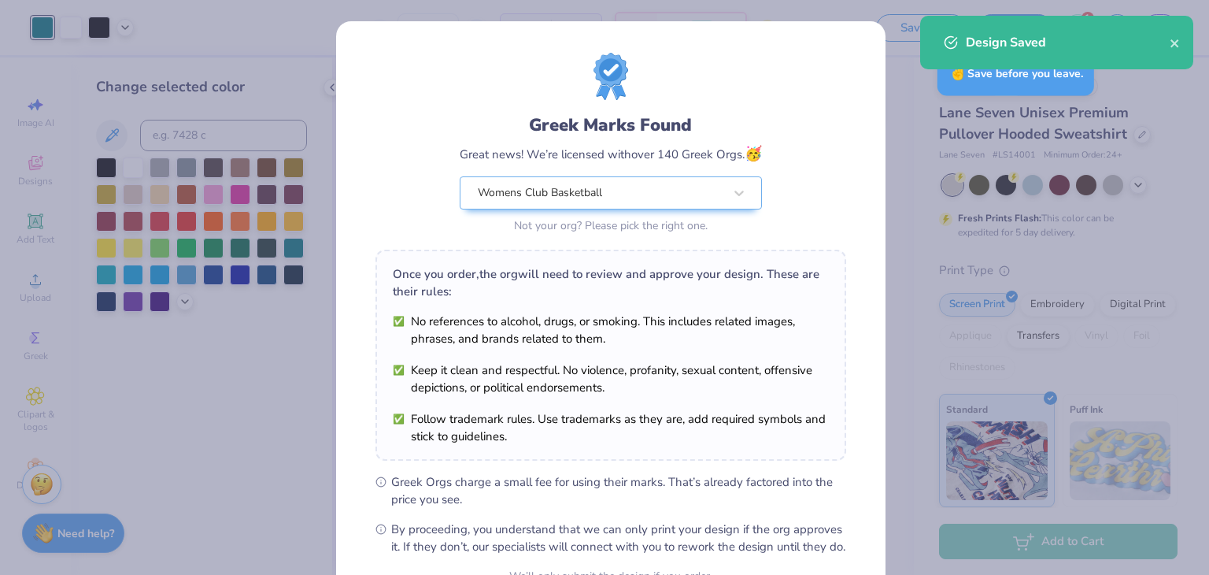
click at [1168, 45] on div "Design Saved" at bounding box center [1068, 42] width 204 height 19
click at [1173, 49] on icon "close" at bounding box center [1175, 43] width 11 height 13
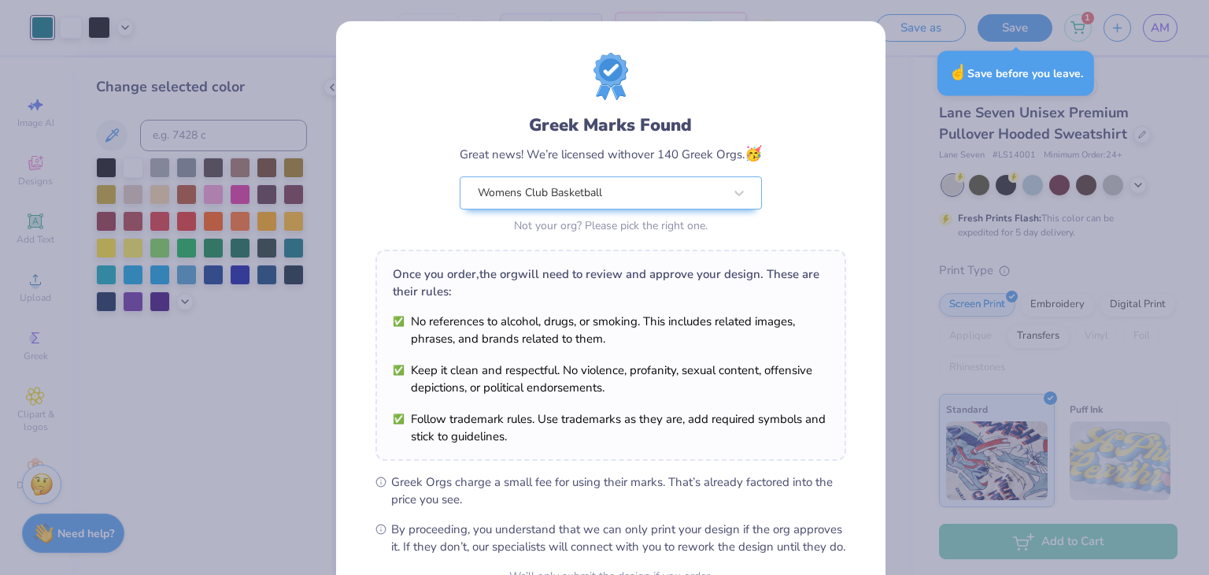
scroll to position [161, 0]
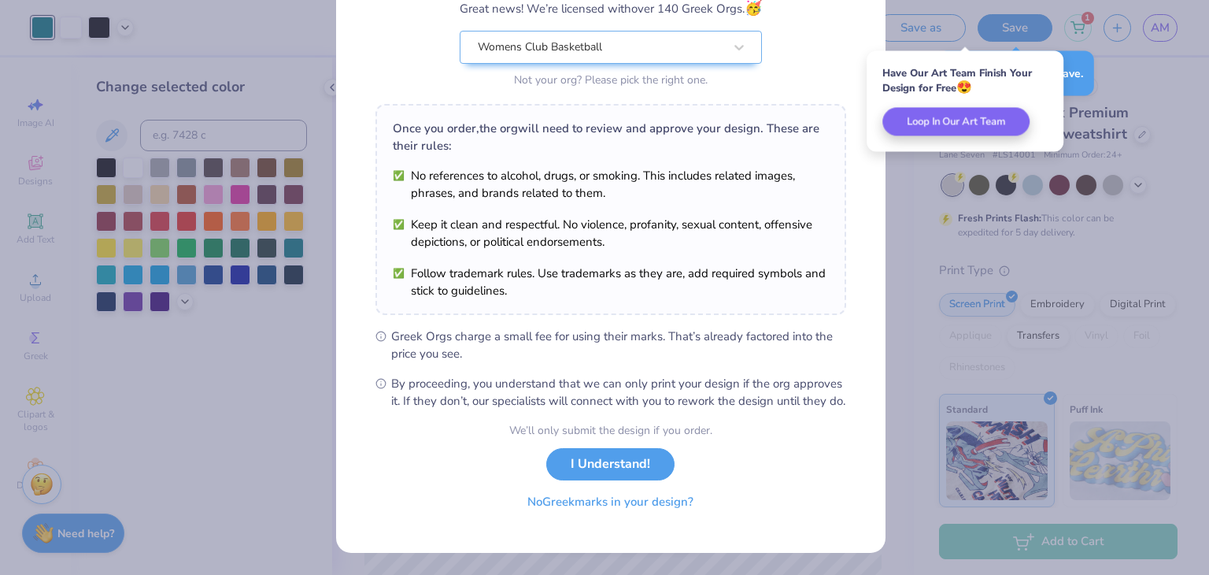
click at [605, 504] on button "No Greek marks in your design?" at bounding box center [610, 502] width 193 height 32
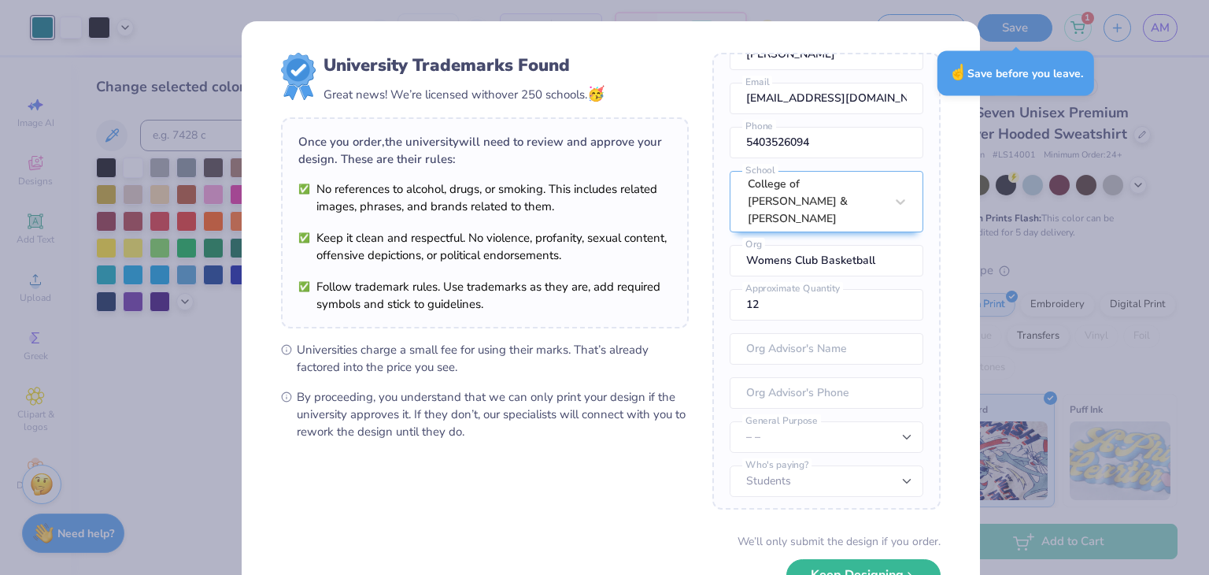
scroll to position [110, 0]
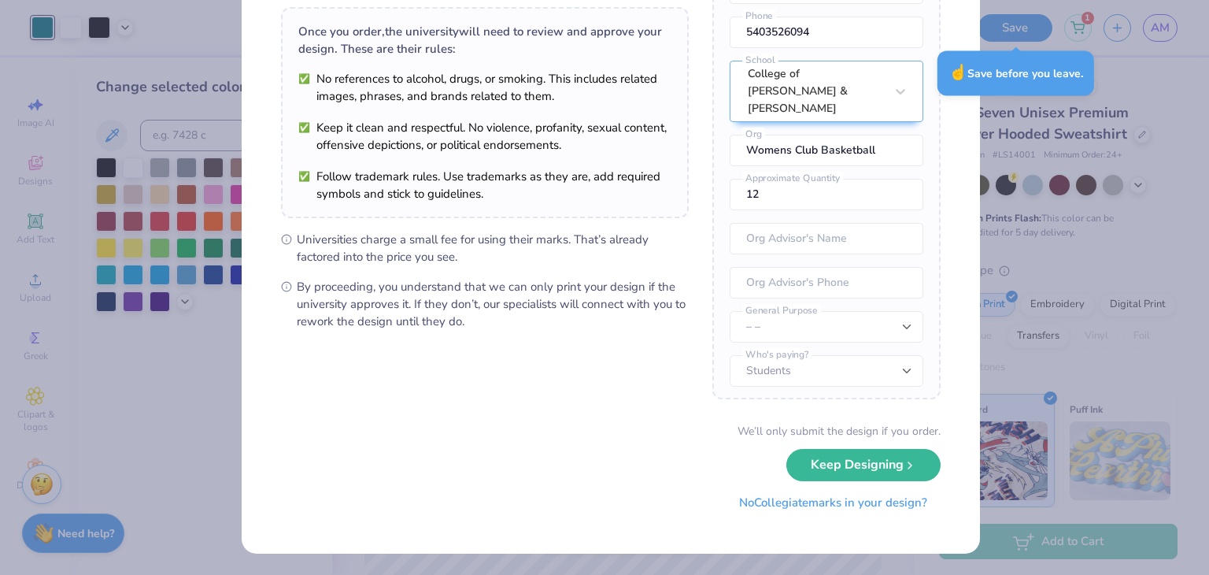
click at [777, 502] on button "No Collegiate marks in your design?" at bounding box center [833, 502] width 215 height 32
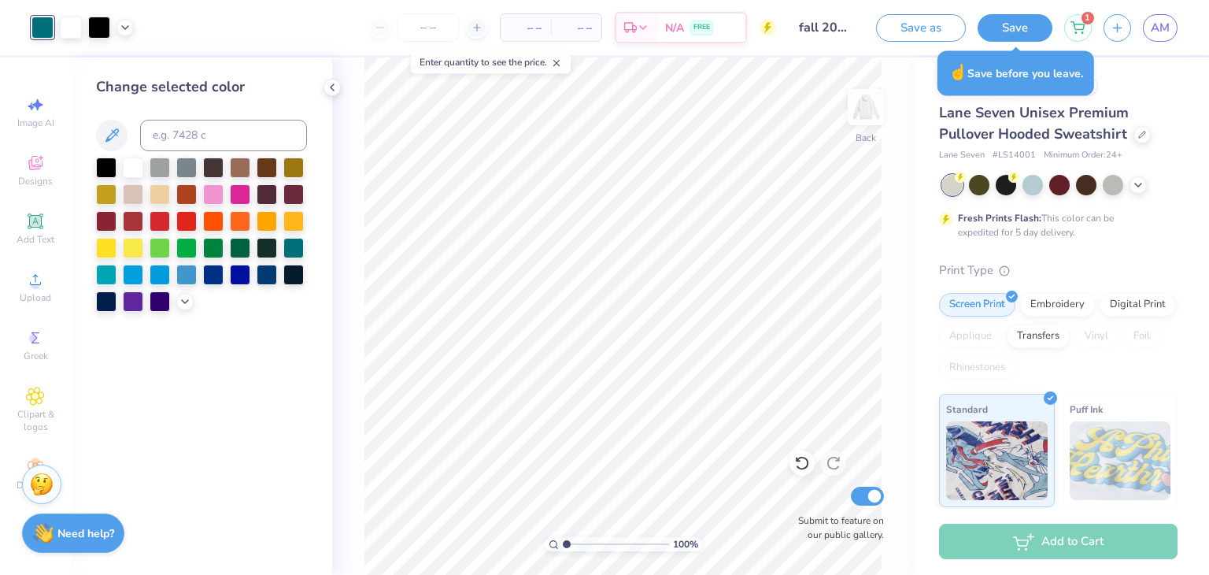
scroll to position [0, 0]
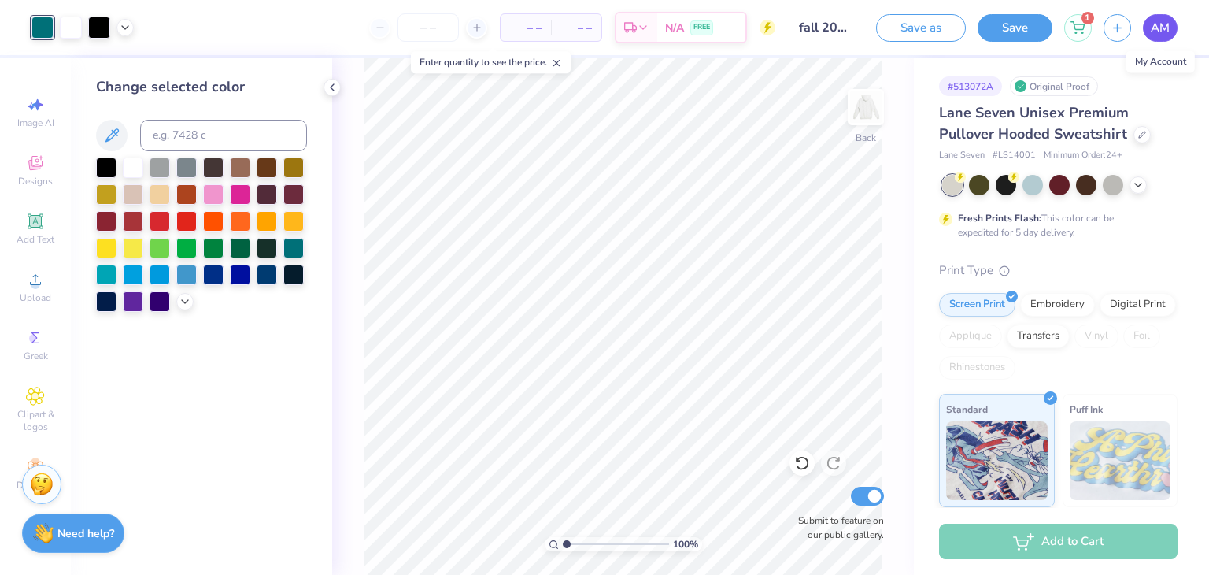
click at [1151, 19] on span "AM" at bounding box center [1160, 28] width 19 height 18
